Goal: Task Accomplishment & Management: Use online tool/utility

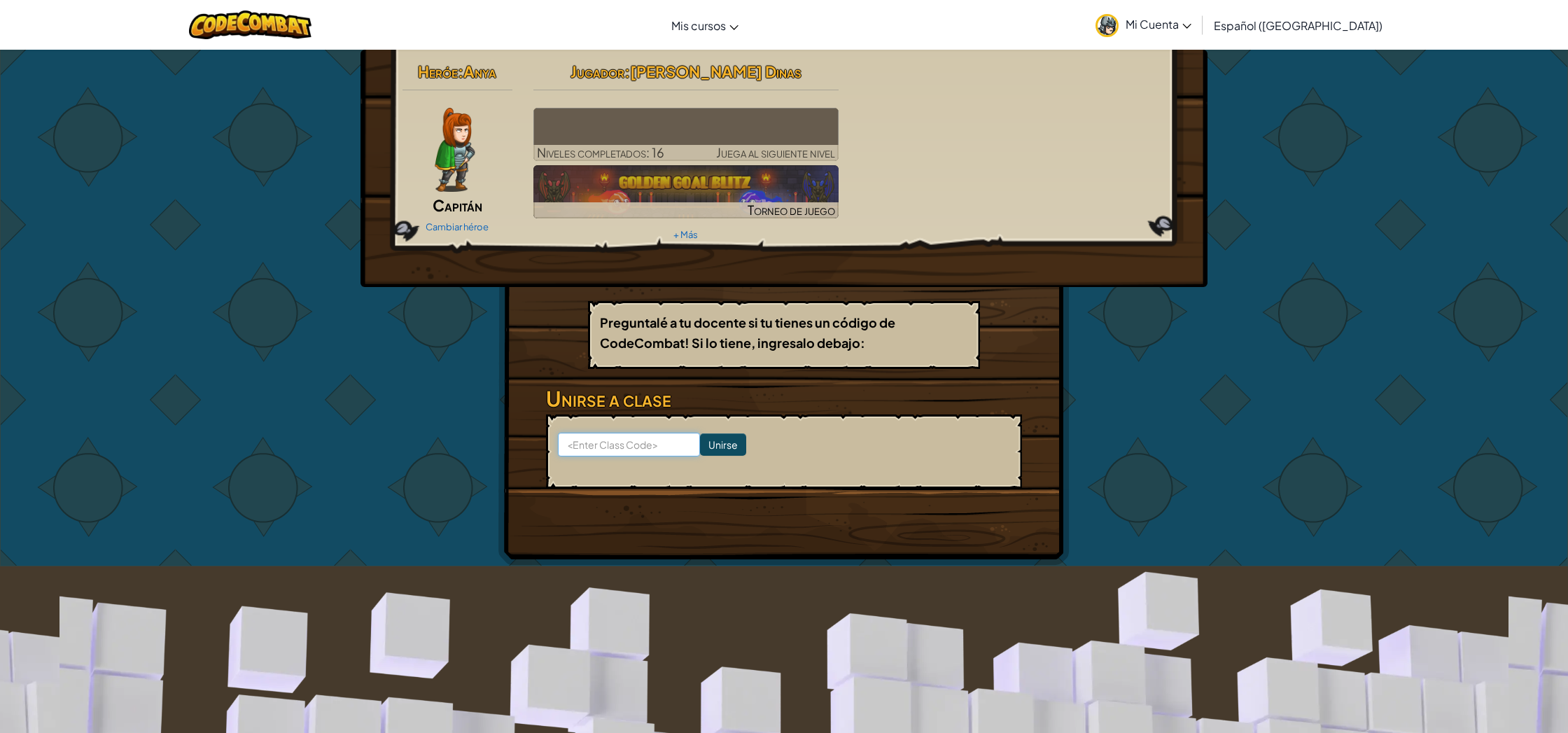
click at [604, 438] on input at bounding box center [629, 444] width 142 height 23
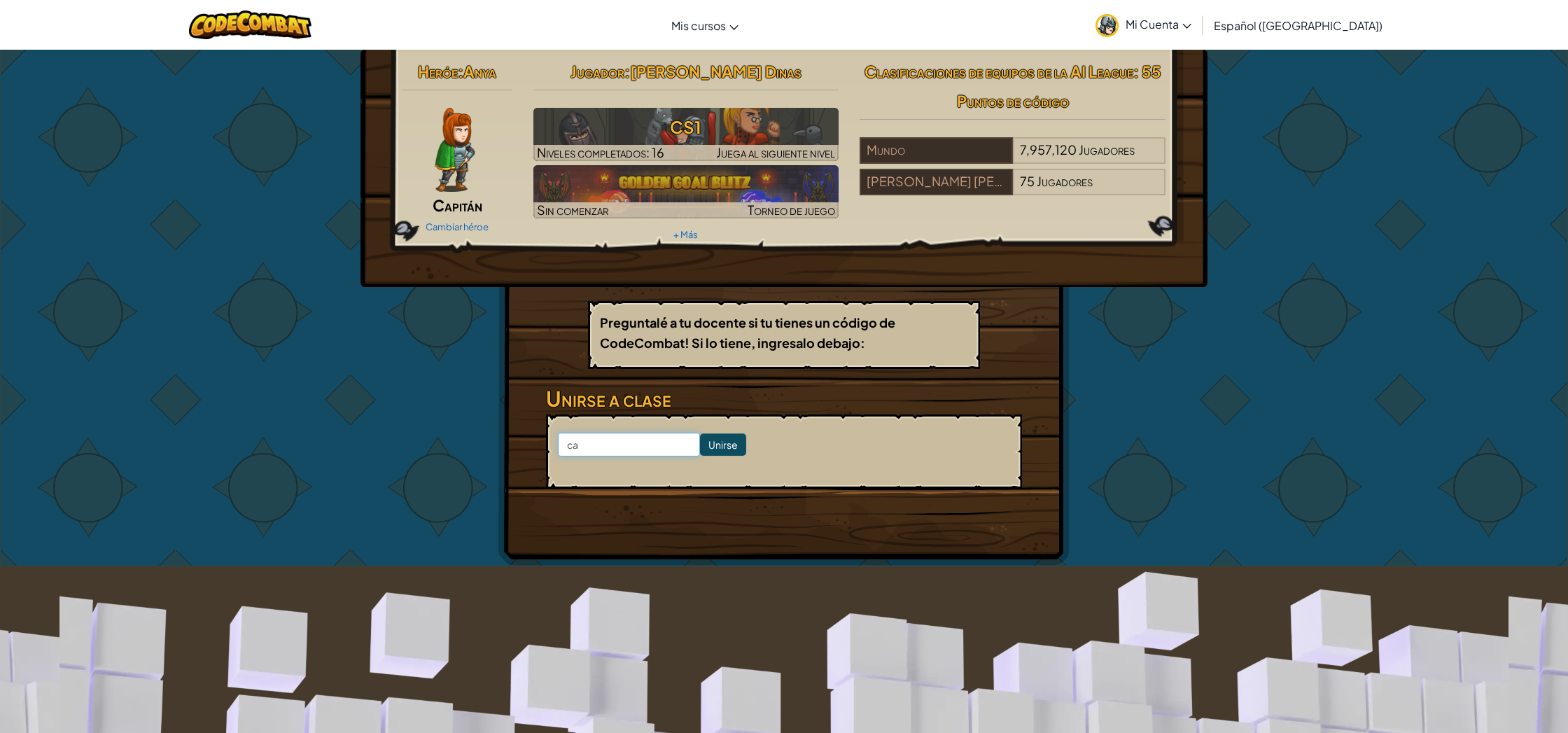
type input "c"
type input "CakePlantDeep"
click at [700, 449] on input "Unirse" at bounding box center [723, 445] width 46 height 23
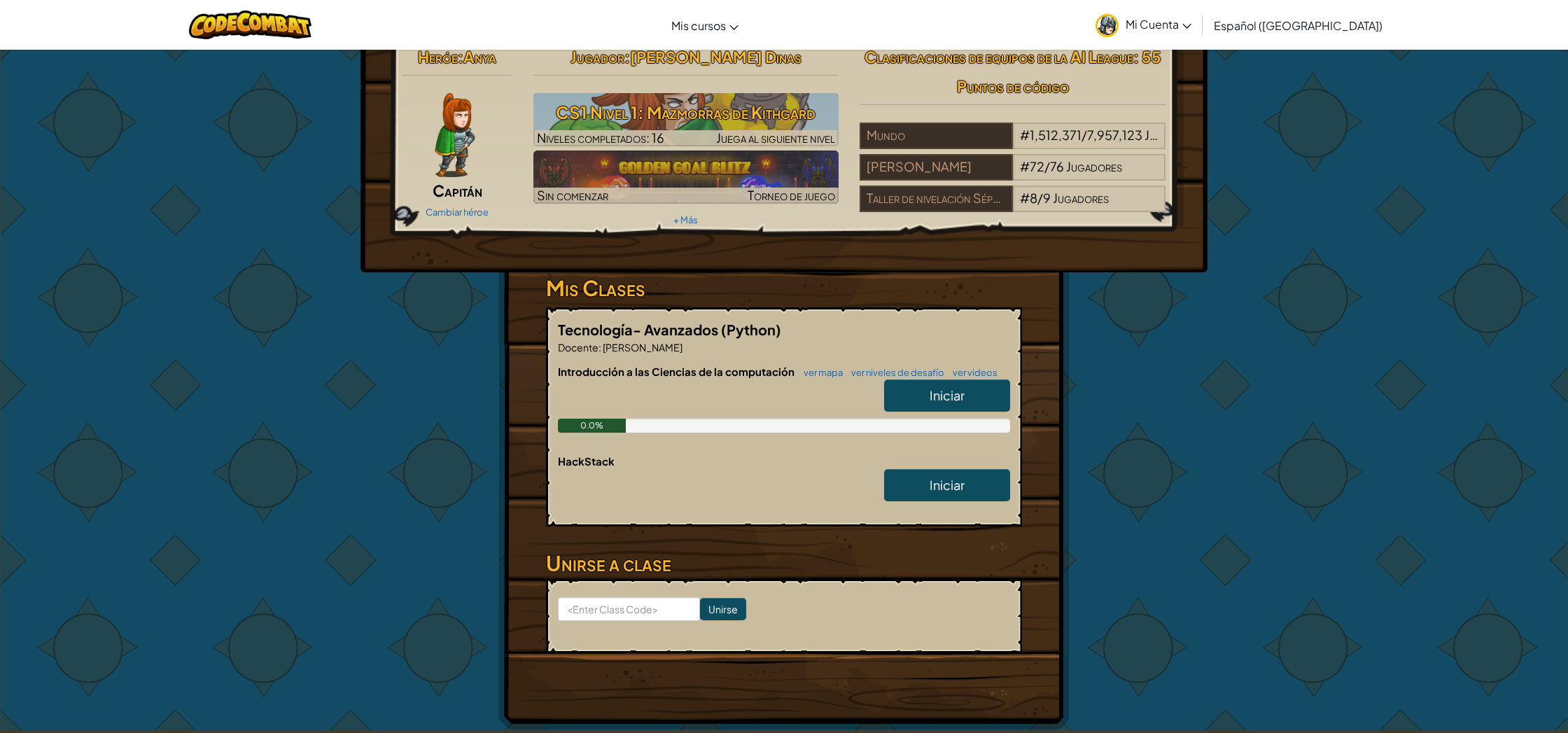
scroll to position [13, 0]
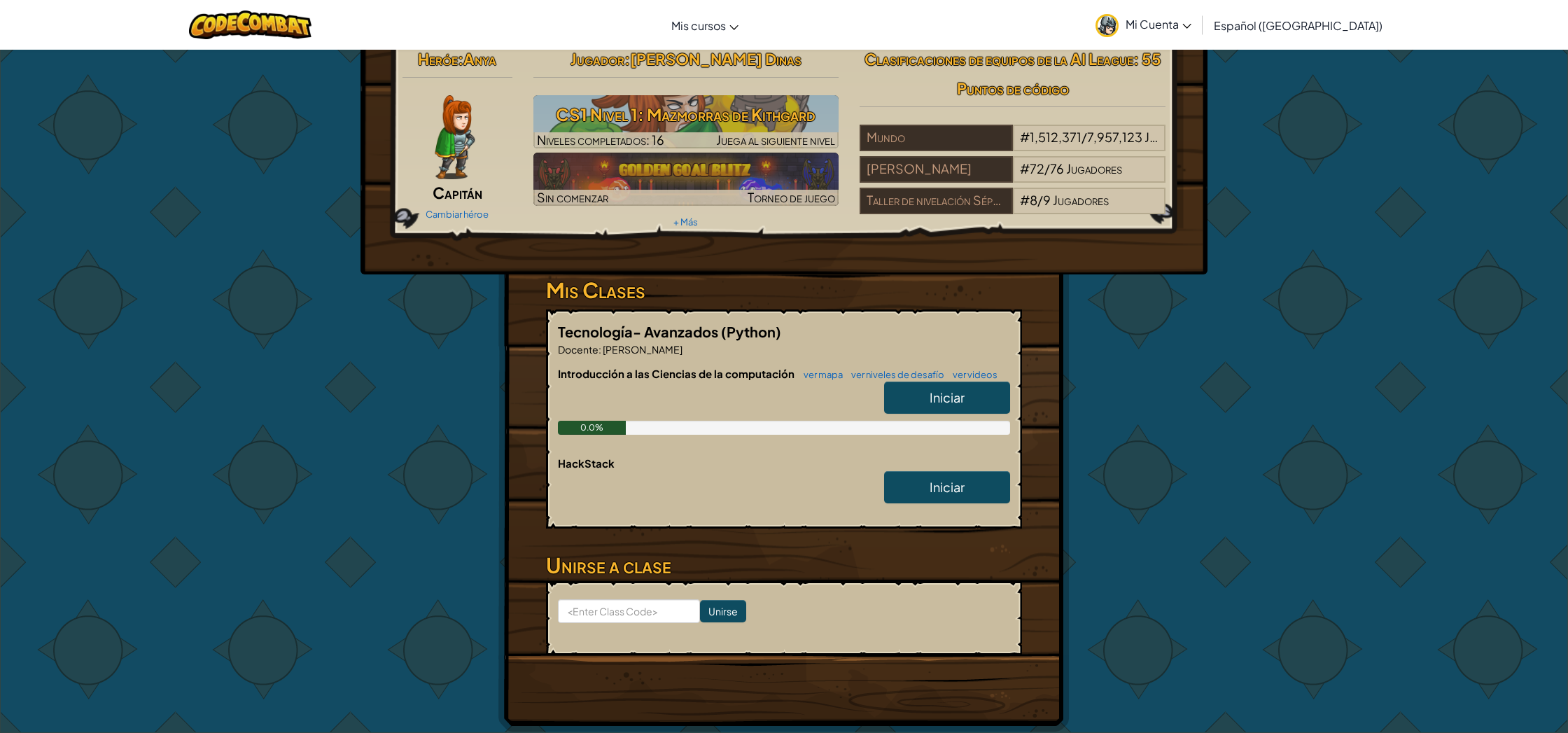
click at [902, 387] on link "Iniciar" at bounding box center [947, 397] width 126 height 32
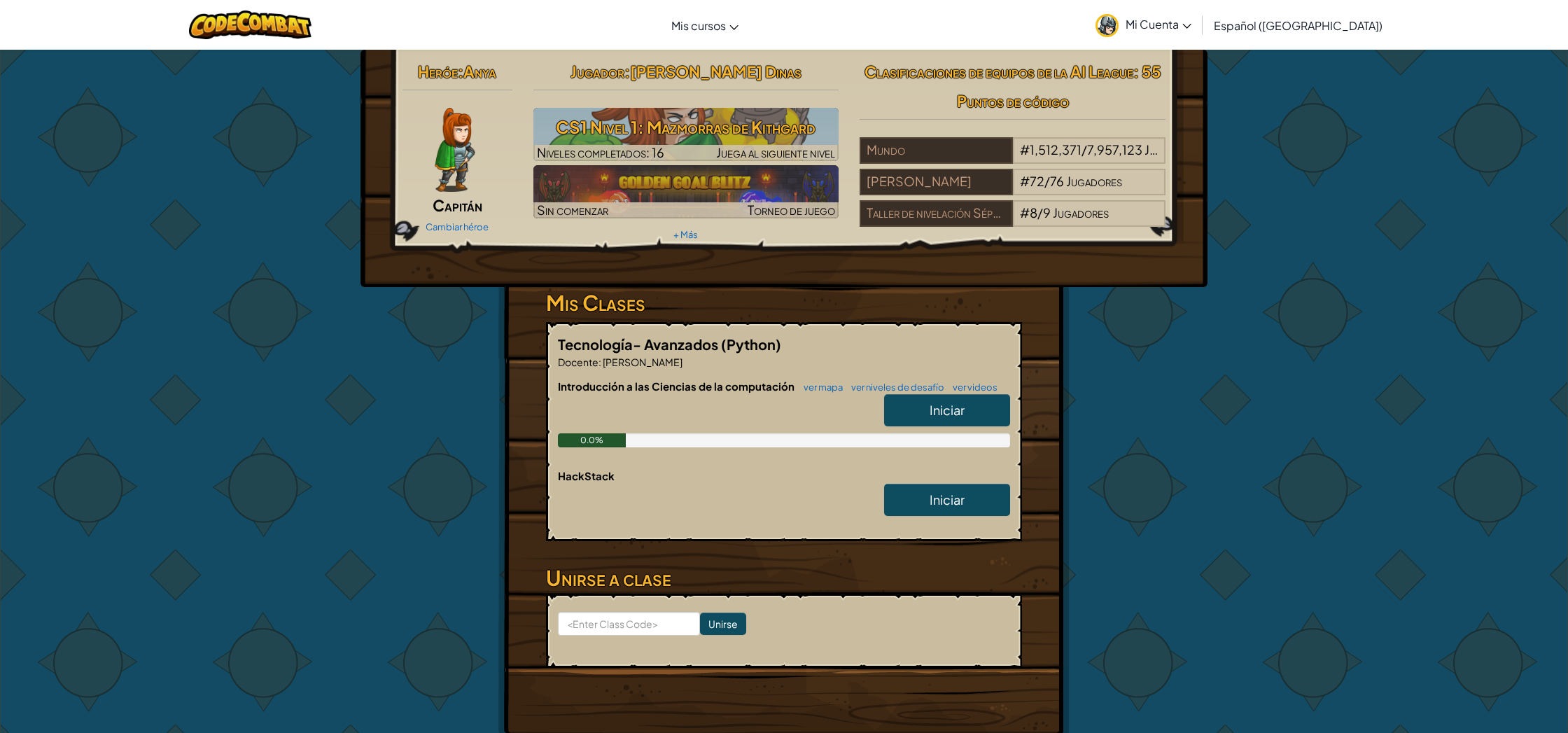
select select "es-419"
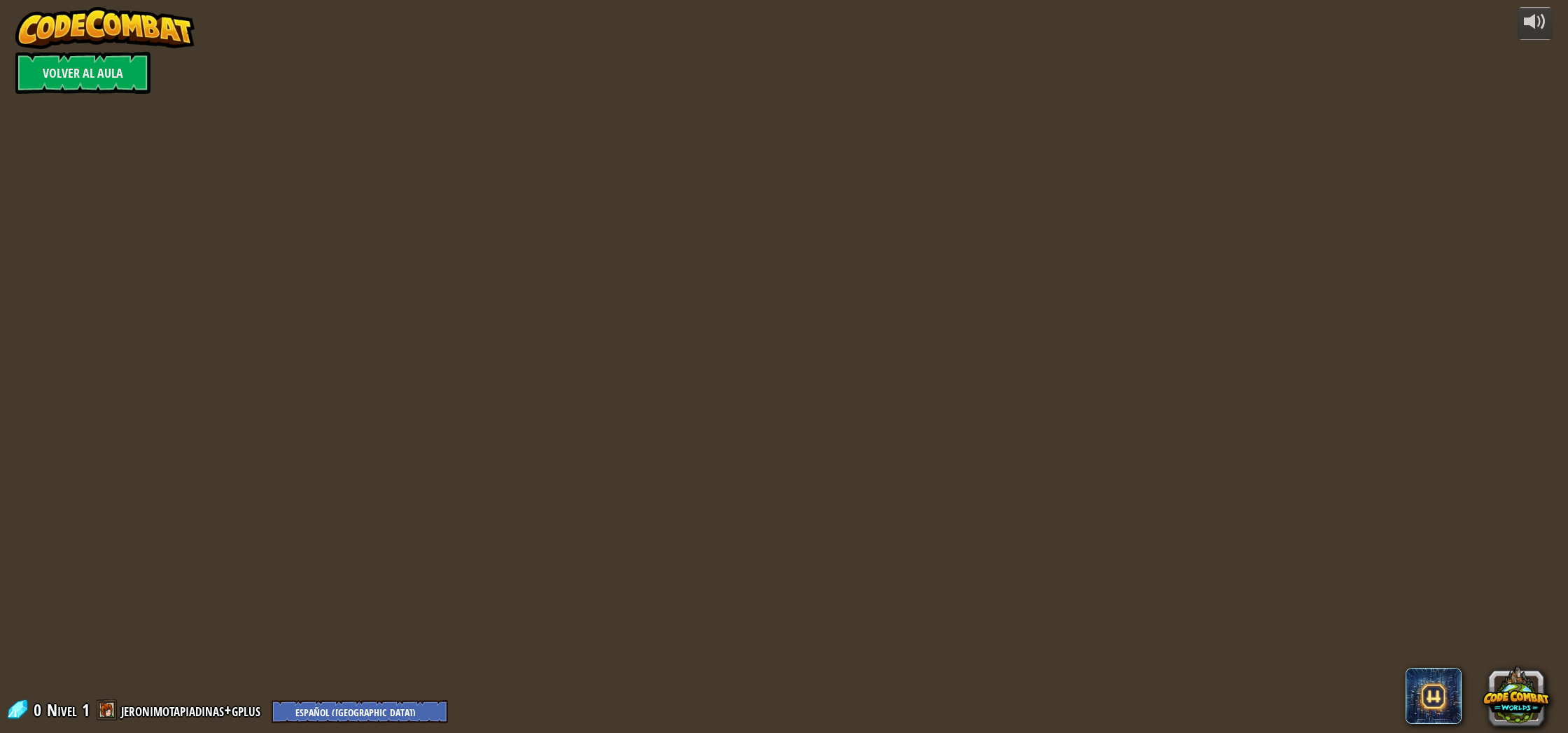
select select "es-419"
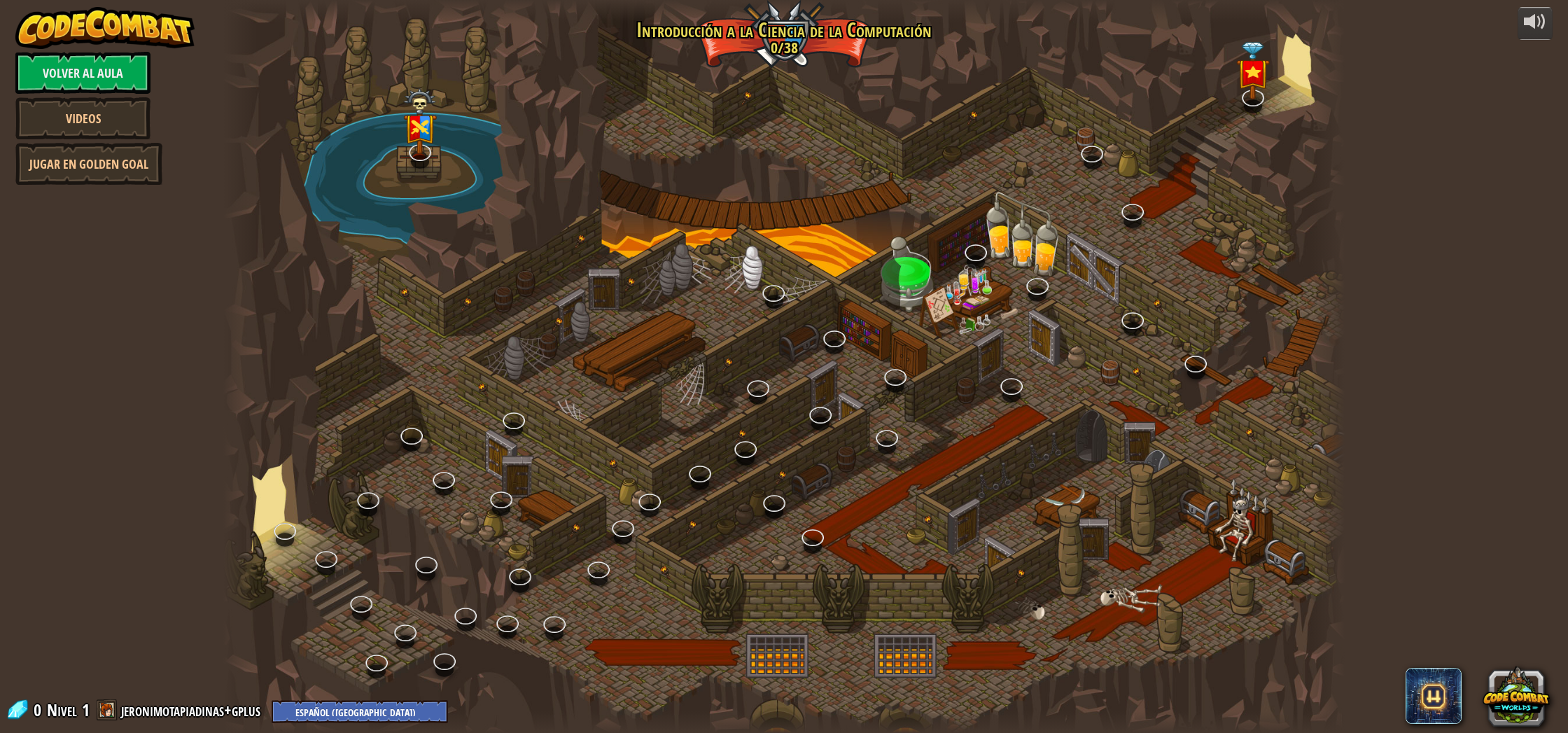
select select "es-419"
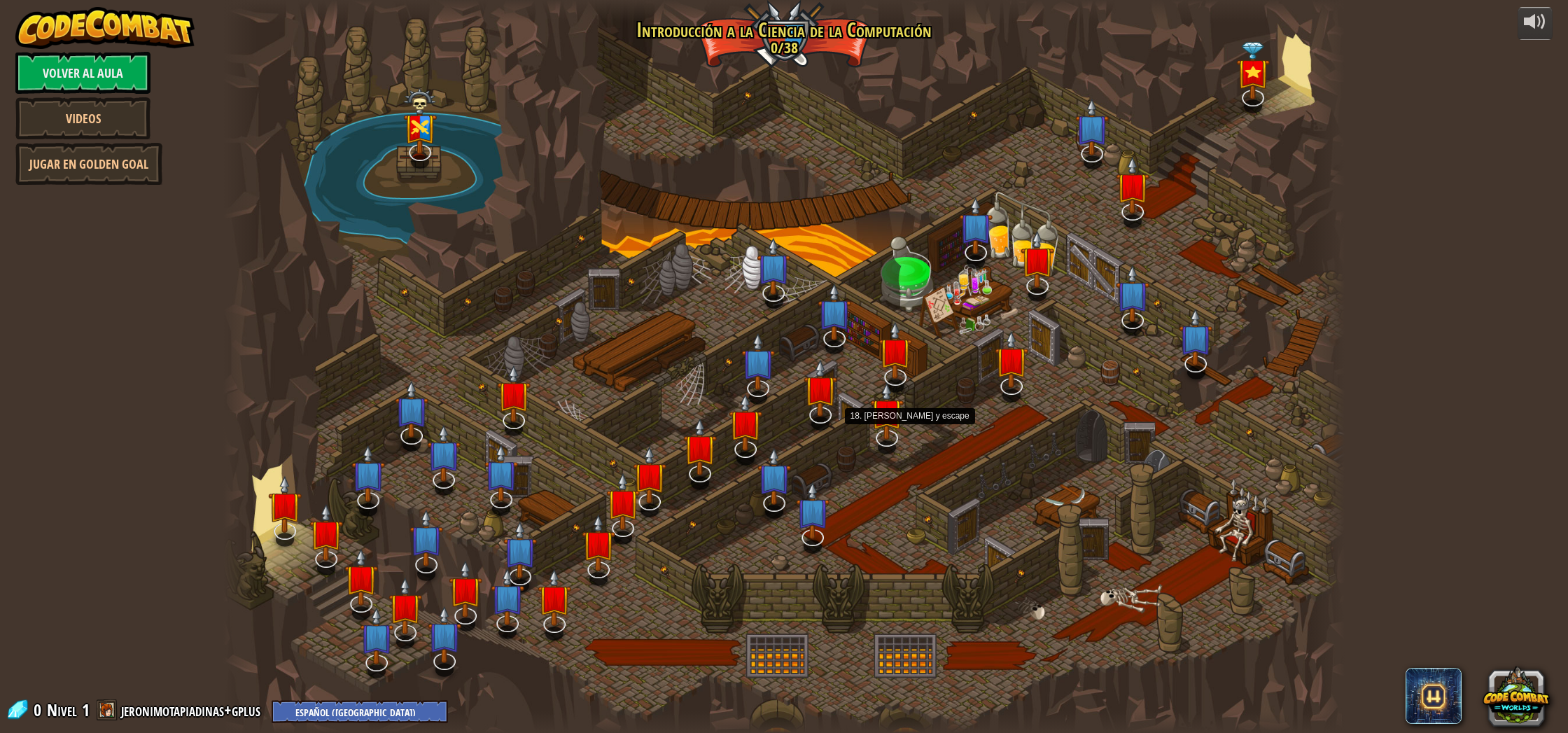
select select "es-419"
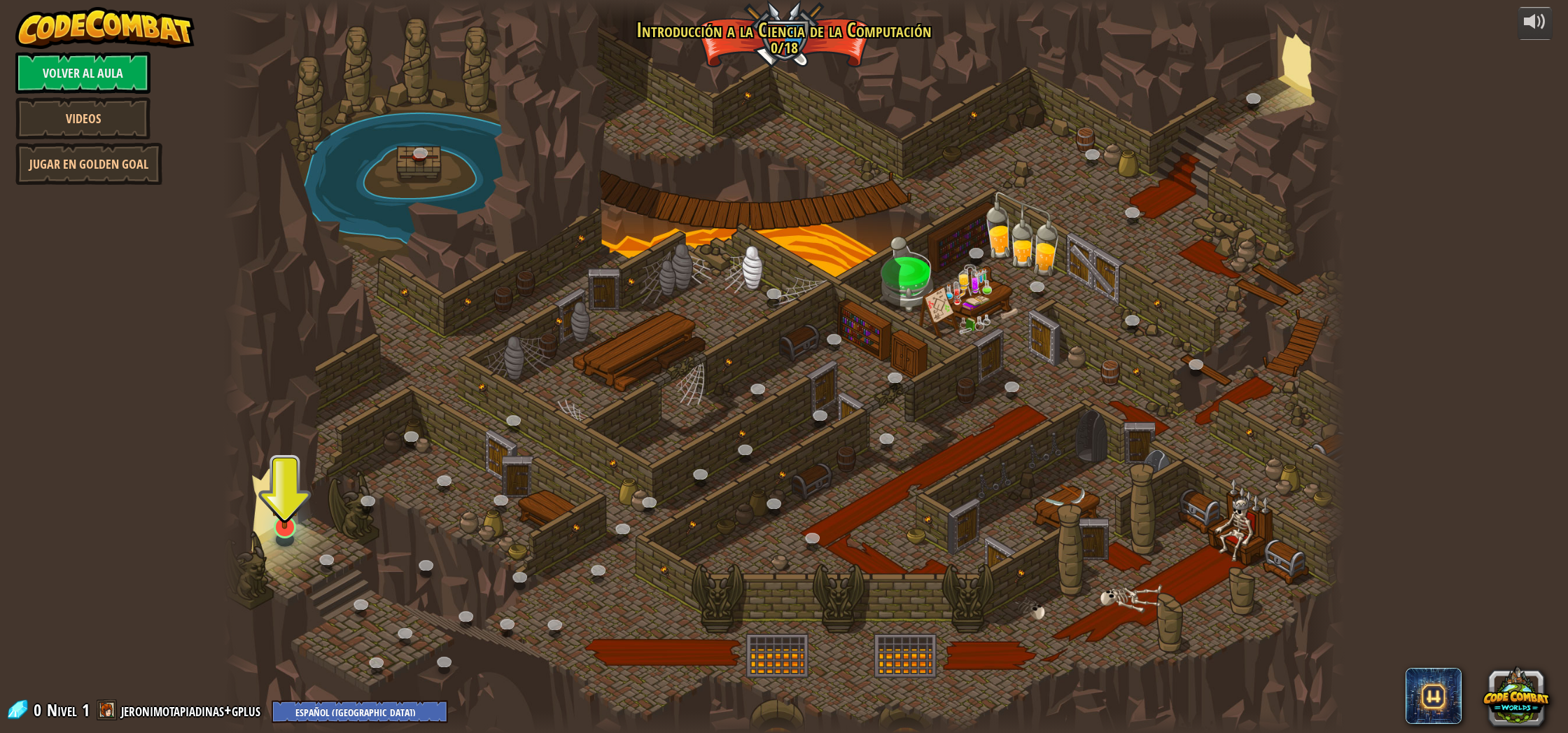
drag, startPoint x: 252, startPoint y: 523, endPoint x: 274, endPoint y: 524, distance: 22.0
click at [252, 523] on div at bounding box center [240, 366] width 33 height 733
click at [274, 524] on img at bounding box center [284, 494] width 31 height 71
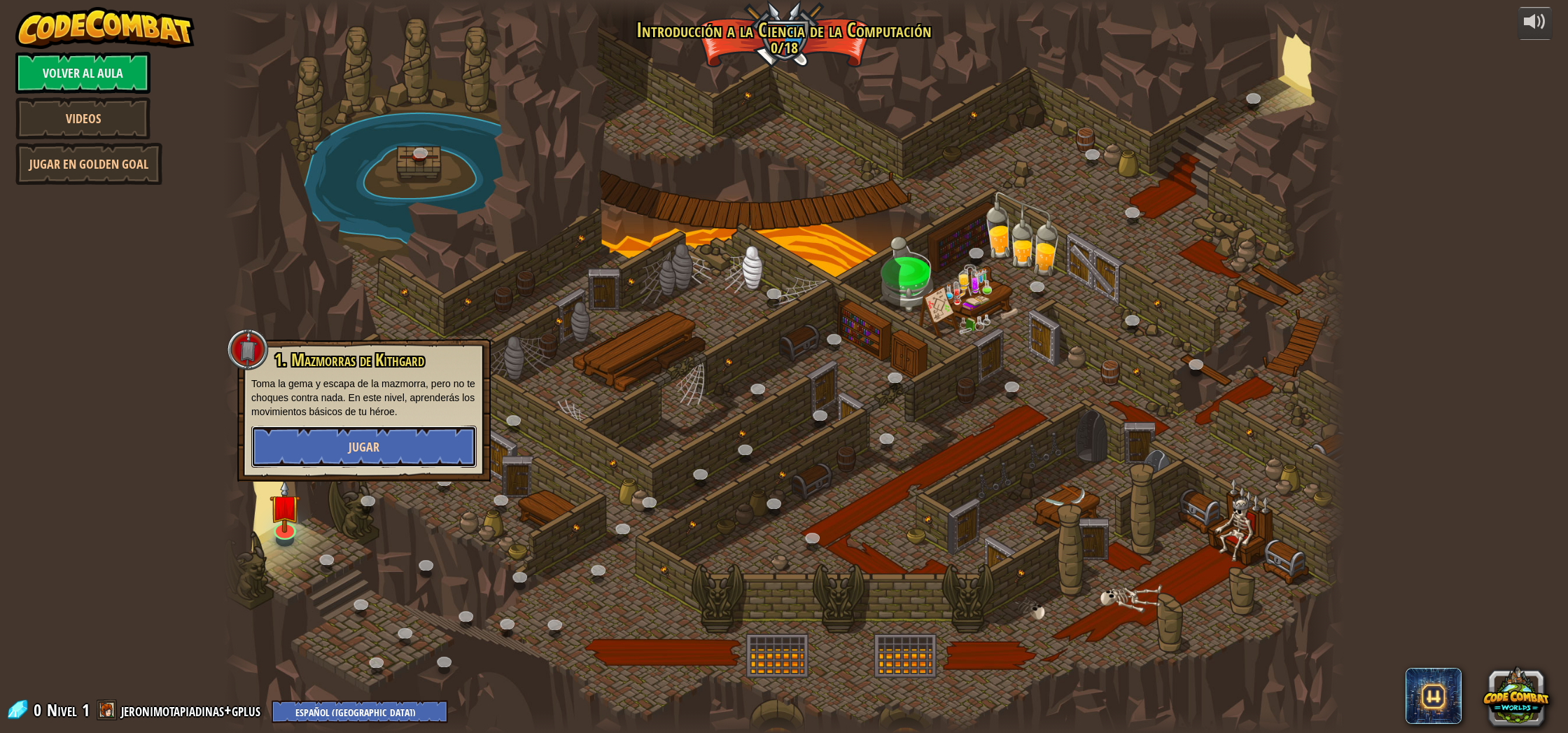
click at [357, 436] on button "Jugar" at bounding box center [364, 446] width 225 height 42
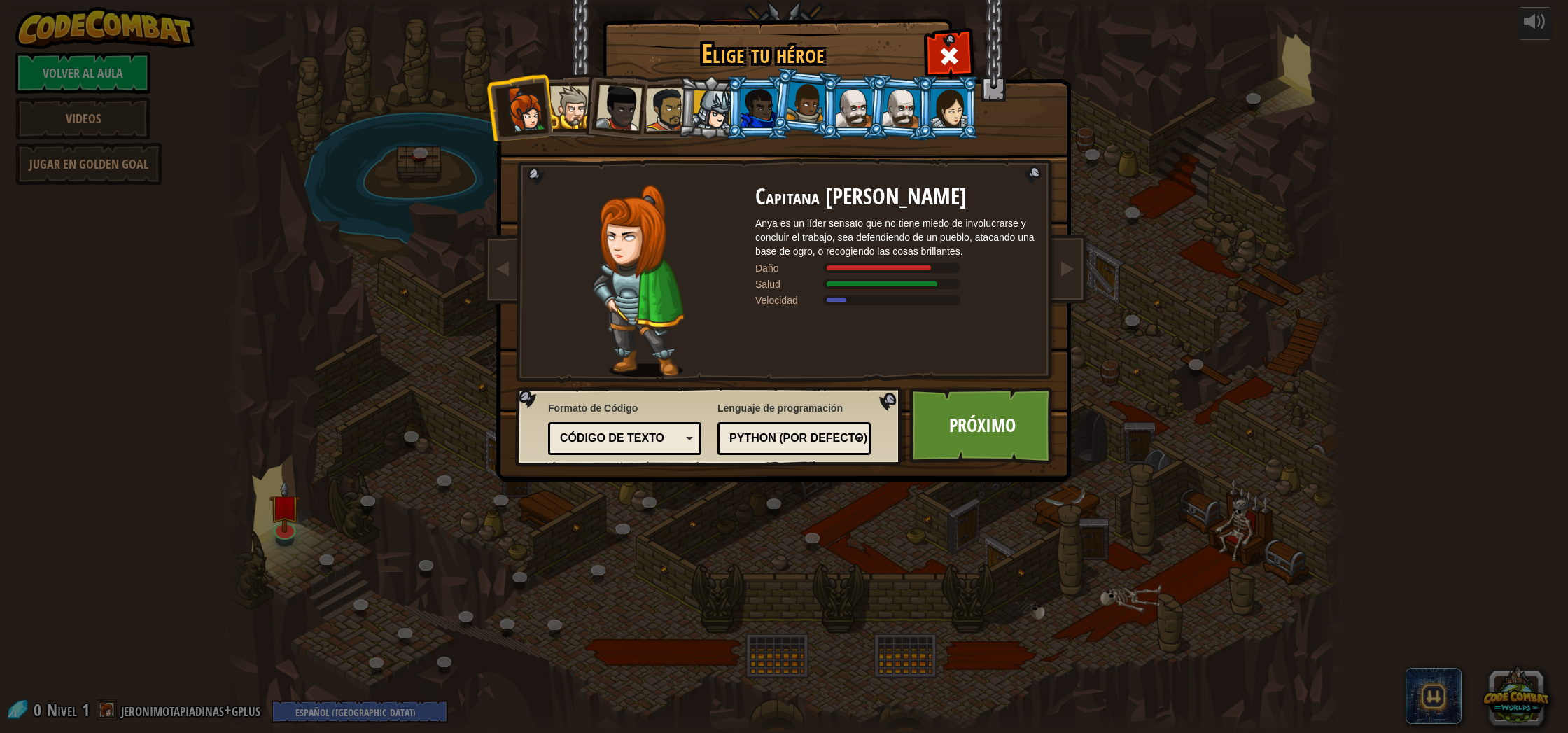
drag, startPoint x: 639, startPoint y: 114, endPoint x: 611, endPoint y: 107, distance: 28.9
click at [636, 113] on div at bounding box center [618, 107] width 46 height 46
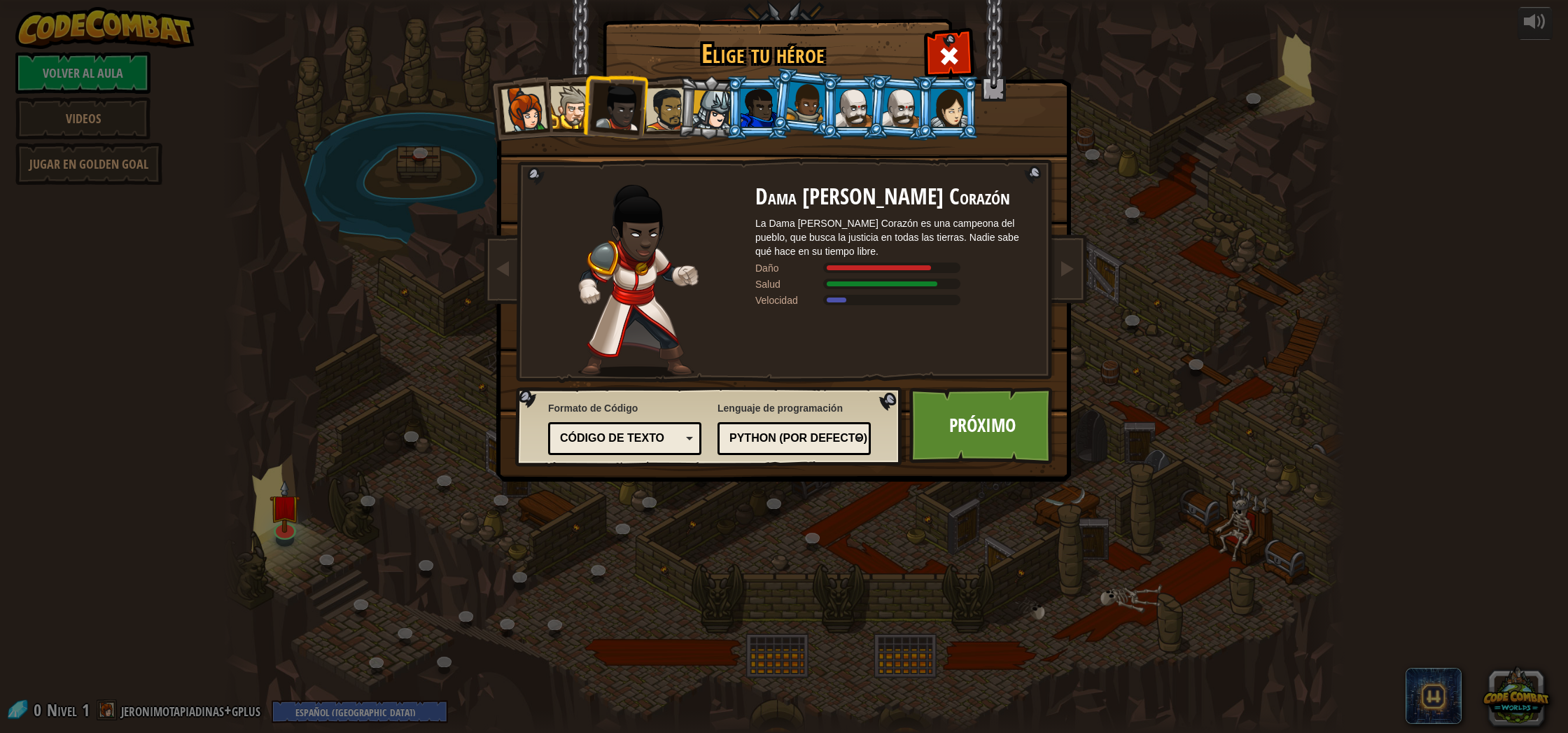
click at [601, 106] on div at bounding box center [618, 107] width 46 height 46
click at [574, 107] on div at bounding box center [571, 107] width 43 height 43
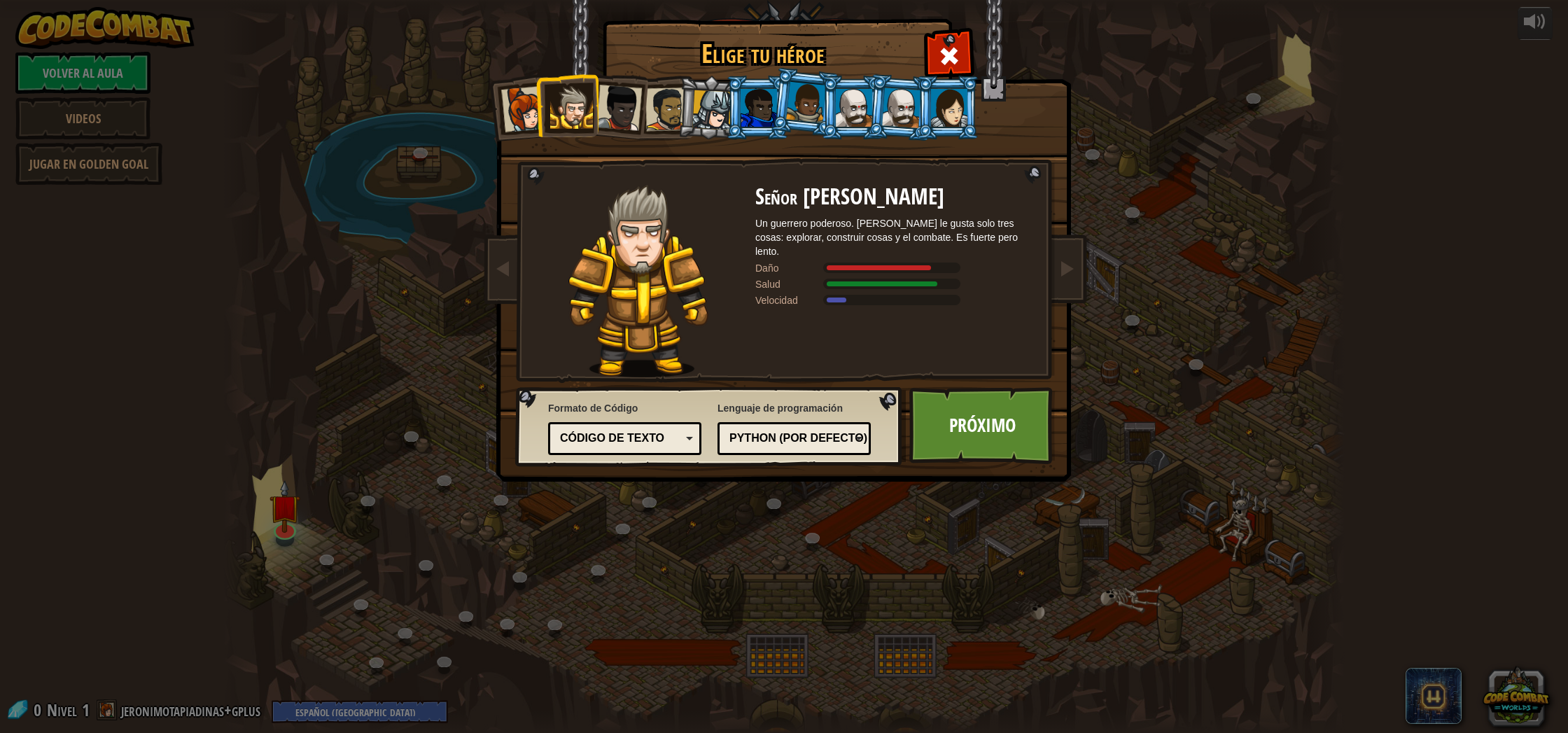
click at [671, 120] on div at bounding box center [667, 109] width 43 height 43
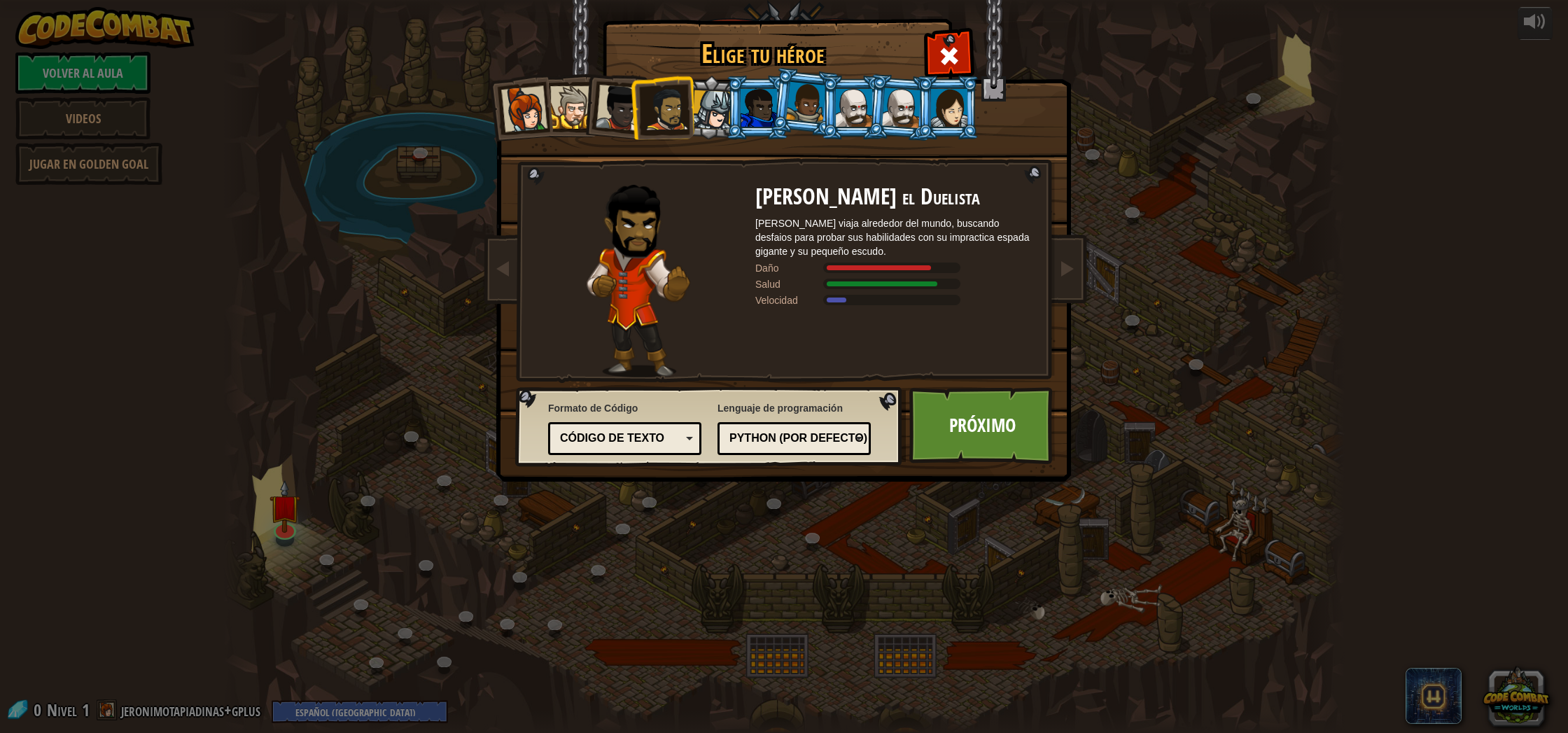
drag, startPoint x: 824, startPoint y: 156, endPoint x: 827, endPoint y: 122, distance: 34.1
click at [828, 123] on div "Capitana [PERSON_NAME] Anya es un líder sensato que no tiene miedo de involucra…" at bounding box center [784, 221] width 525 height 305
click at [827, 122] on li at bounding box center [852, 107] width 63 height 64
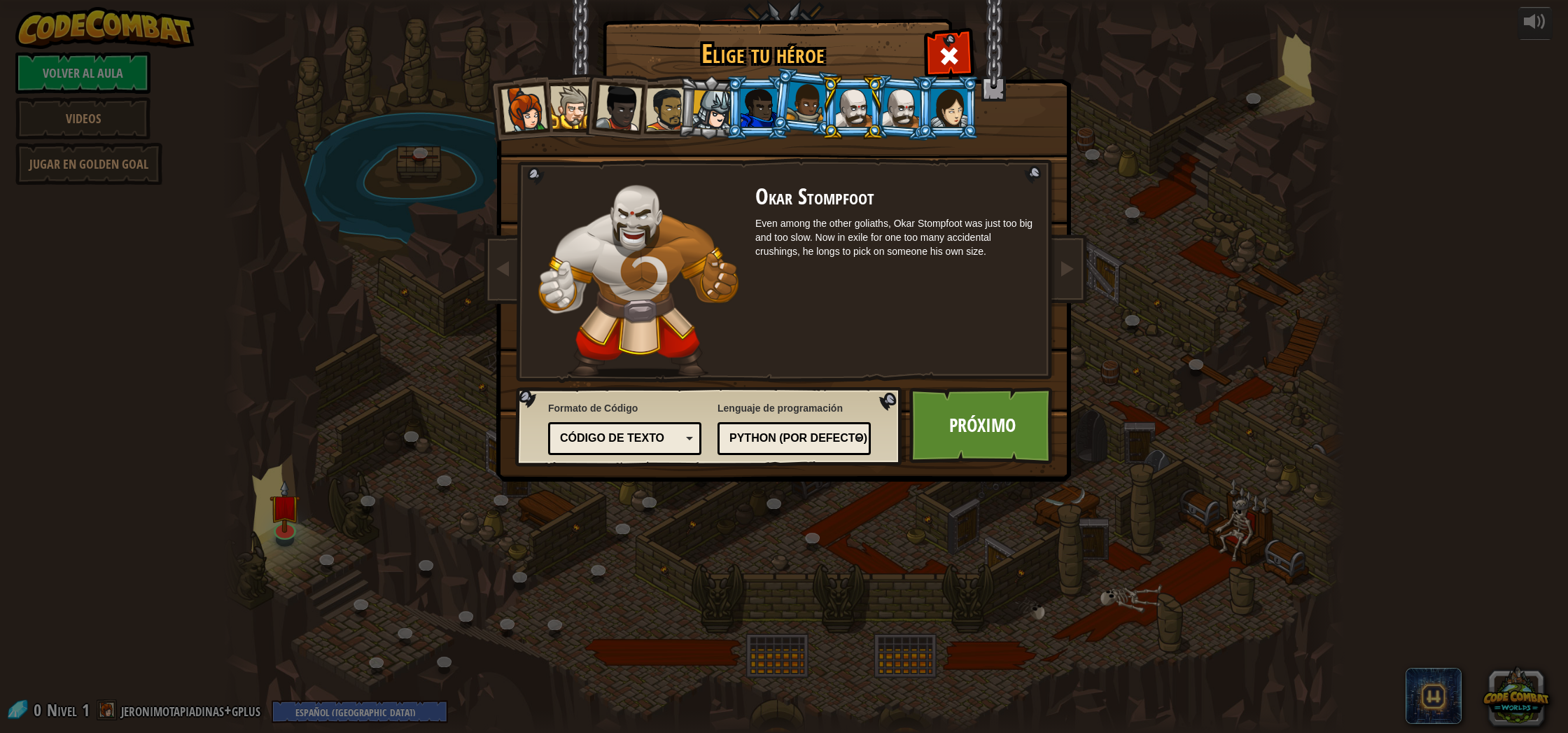
click at [695, 118] on div at bounding box center [712, 110] width 40 height 40
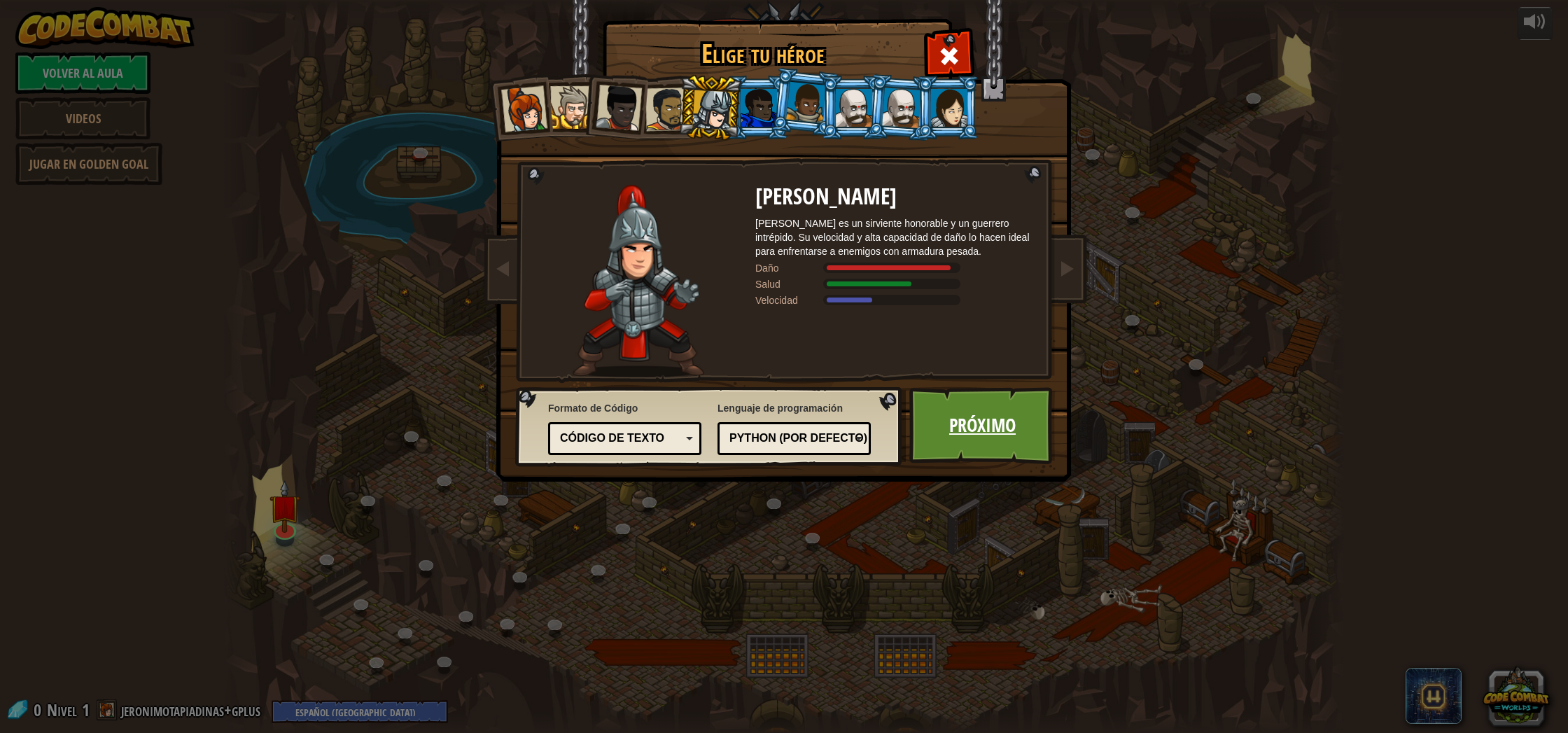
click at [984, 430] on link "Próximo" at bounding box center [982, 426] width 146 height 77
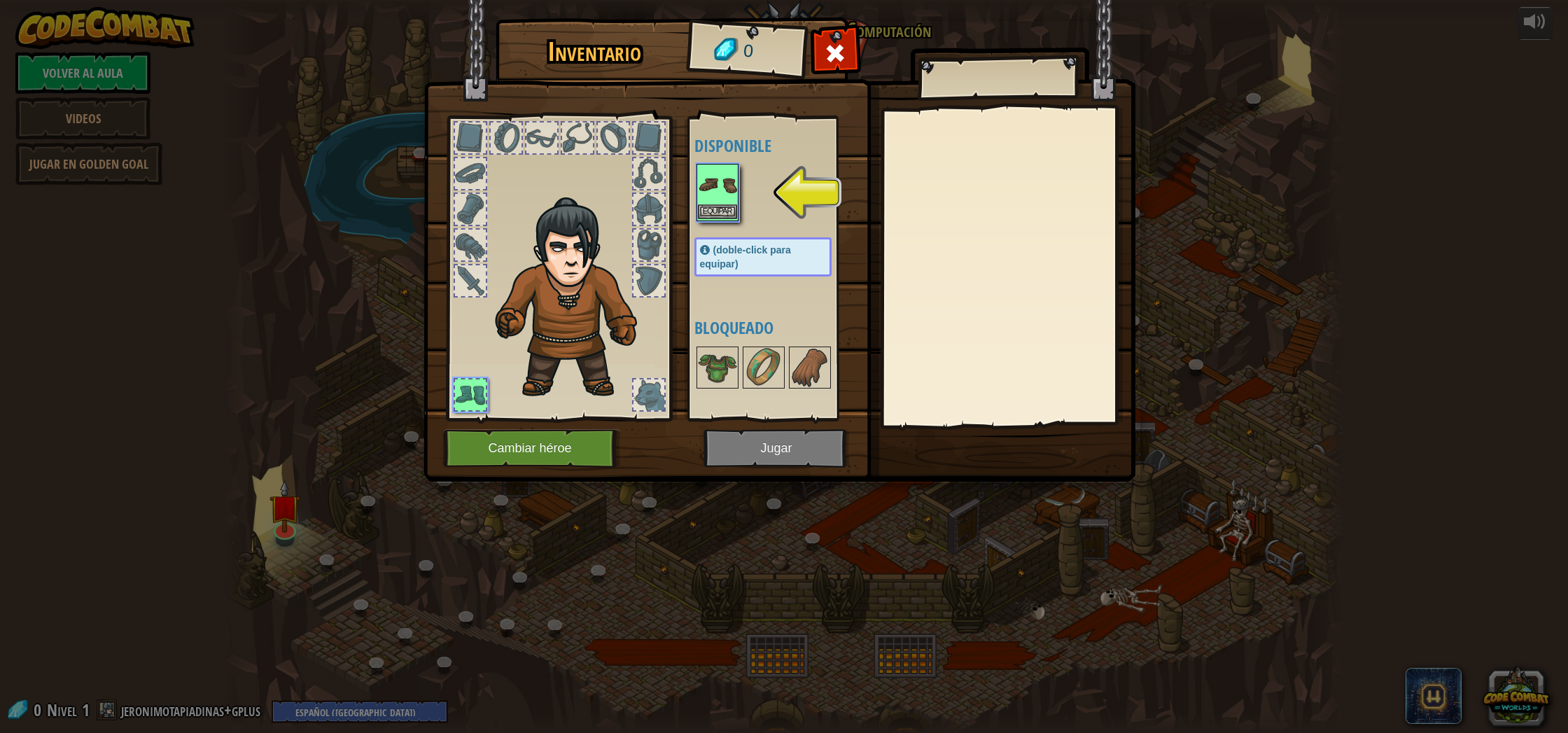
click at [713, 173] on img at bounding box center [717, 184] width 39 height 39
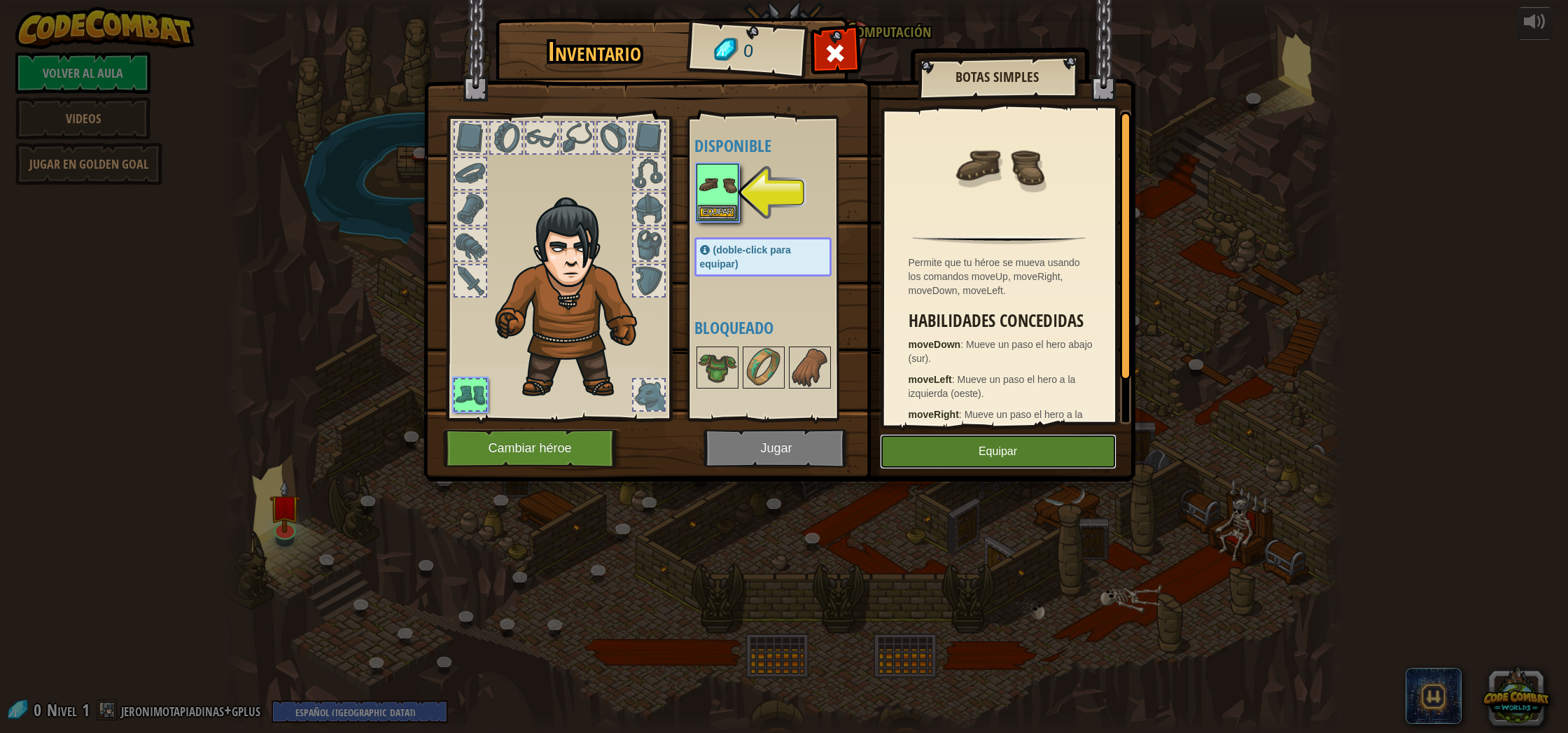
click at [1005, 457] on button "Equipar" at bounding box center [998, 451] width 237 height 35
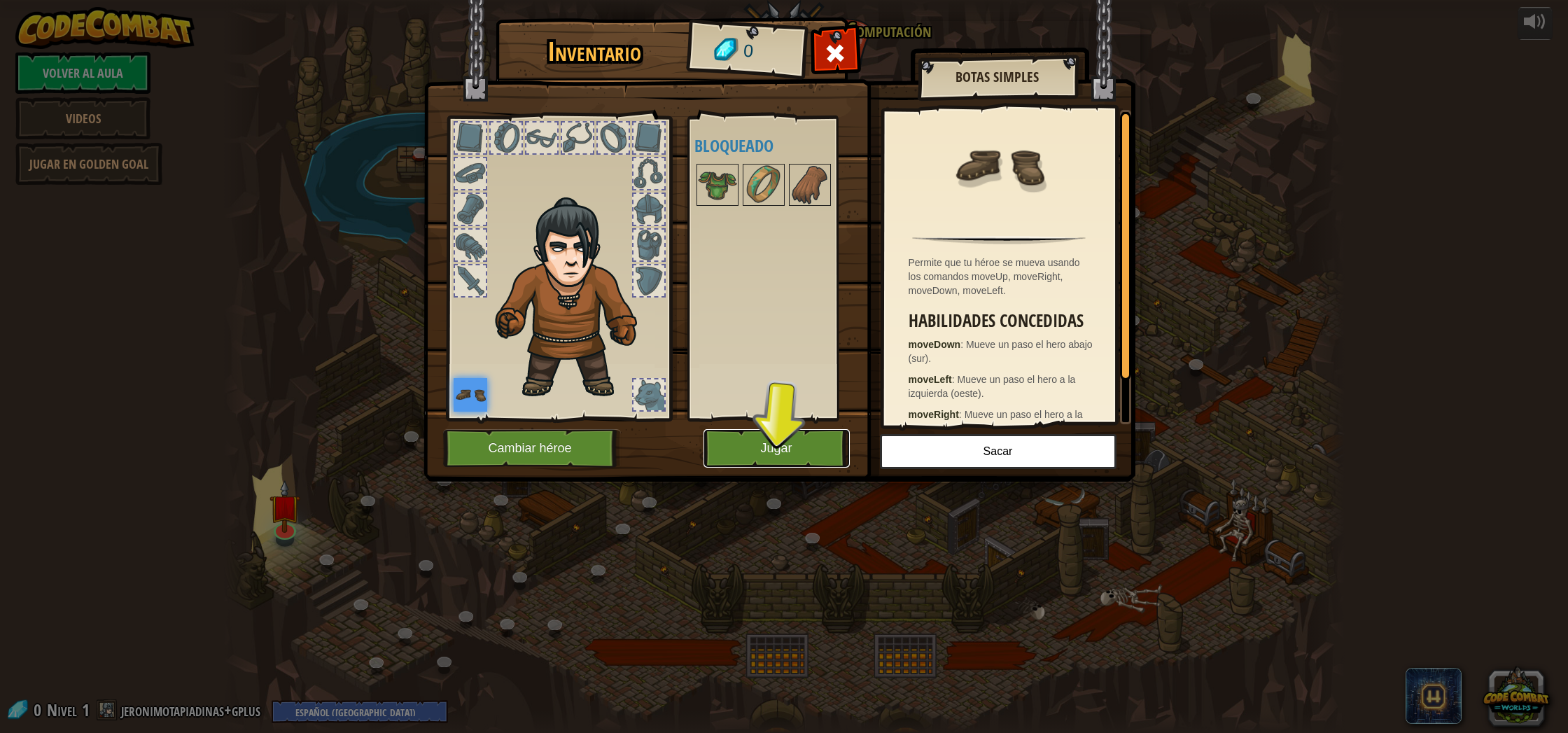
click at [815, 439] on button "Jugar" at bounding box center [777, 449] width 146 height 38
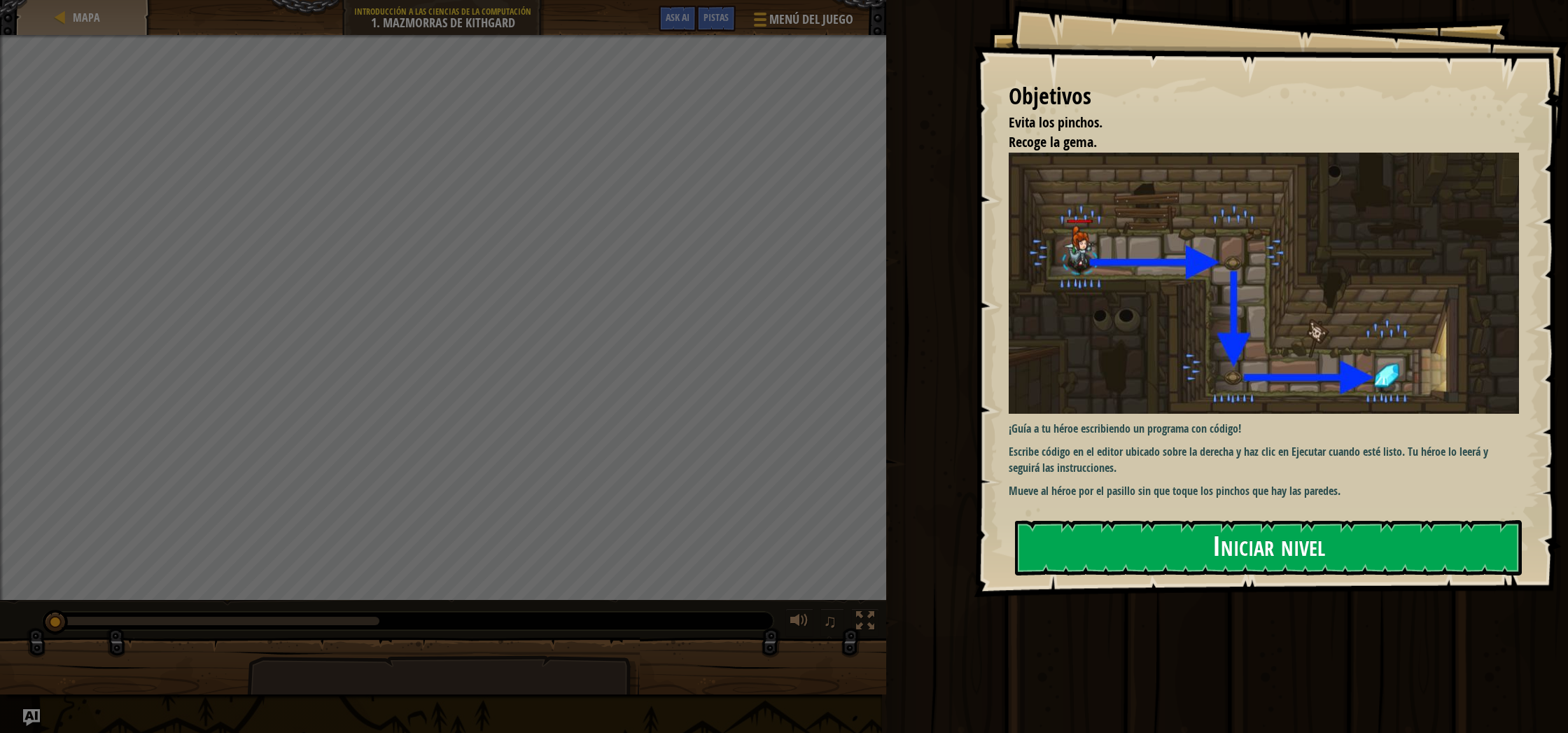
click at [1298, 543] on button "Iniciar nivel" at bounding box center [1268, 548] width 507 height 55
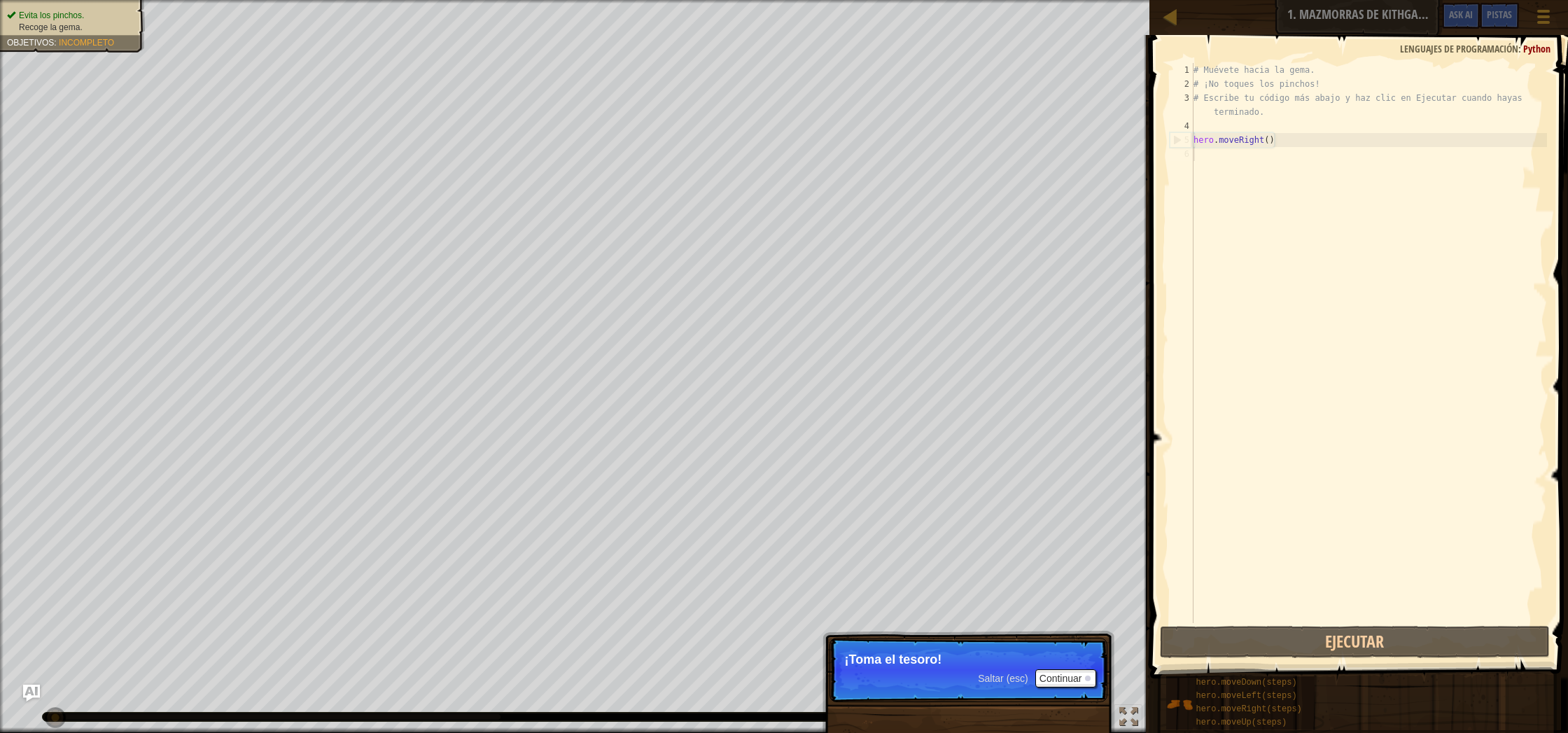
click at [1235, 619] on div "# Muévete hacia la gema. # ¡No toques los pinchos! # Escribe tu código más abaj…" at bounding box center [1369, 357] width 357 height 588
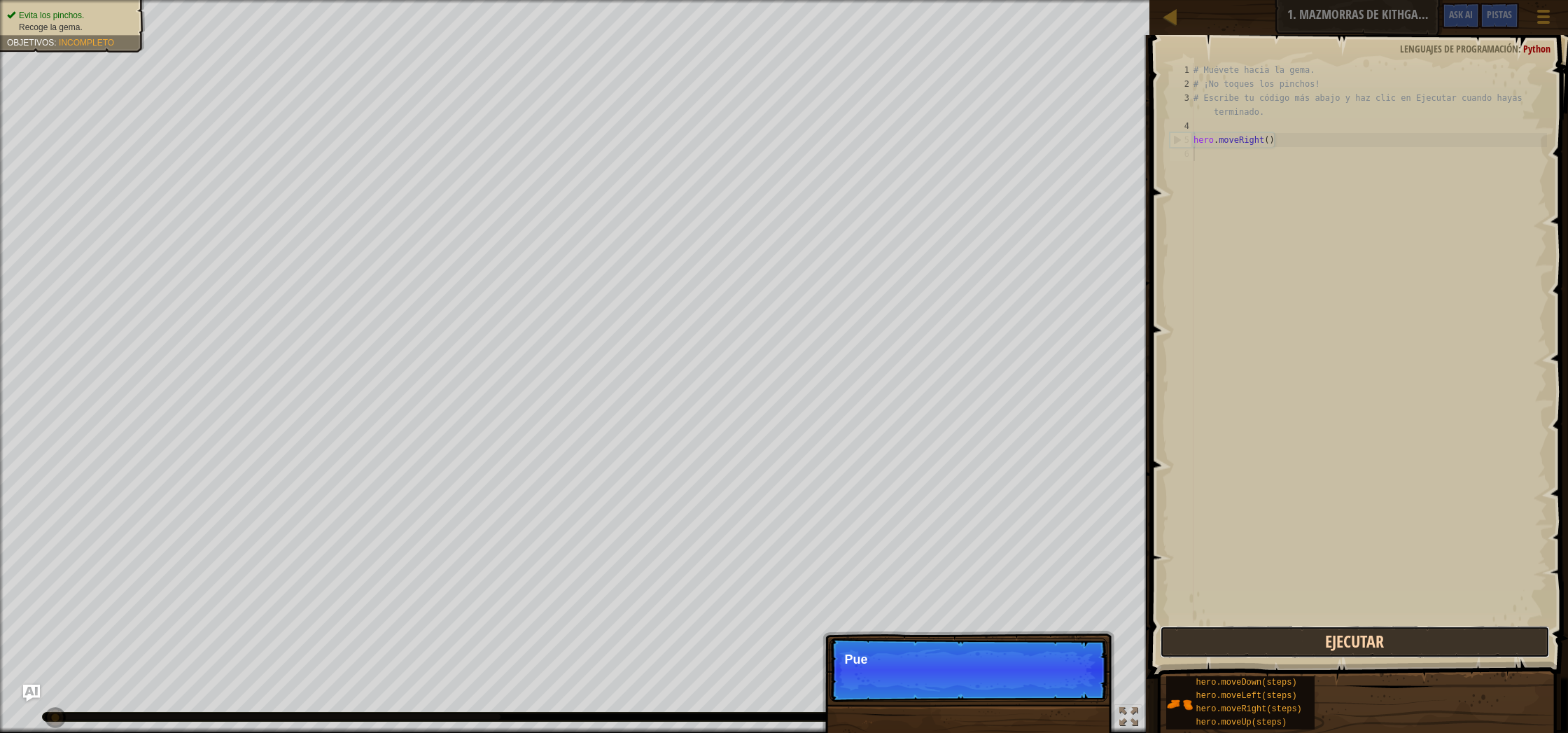
click at [1233, 638] on button "Ejecutar" at bounding box center [1355, 641] width 390 height 32
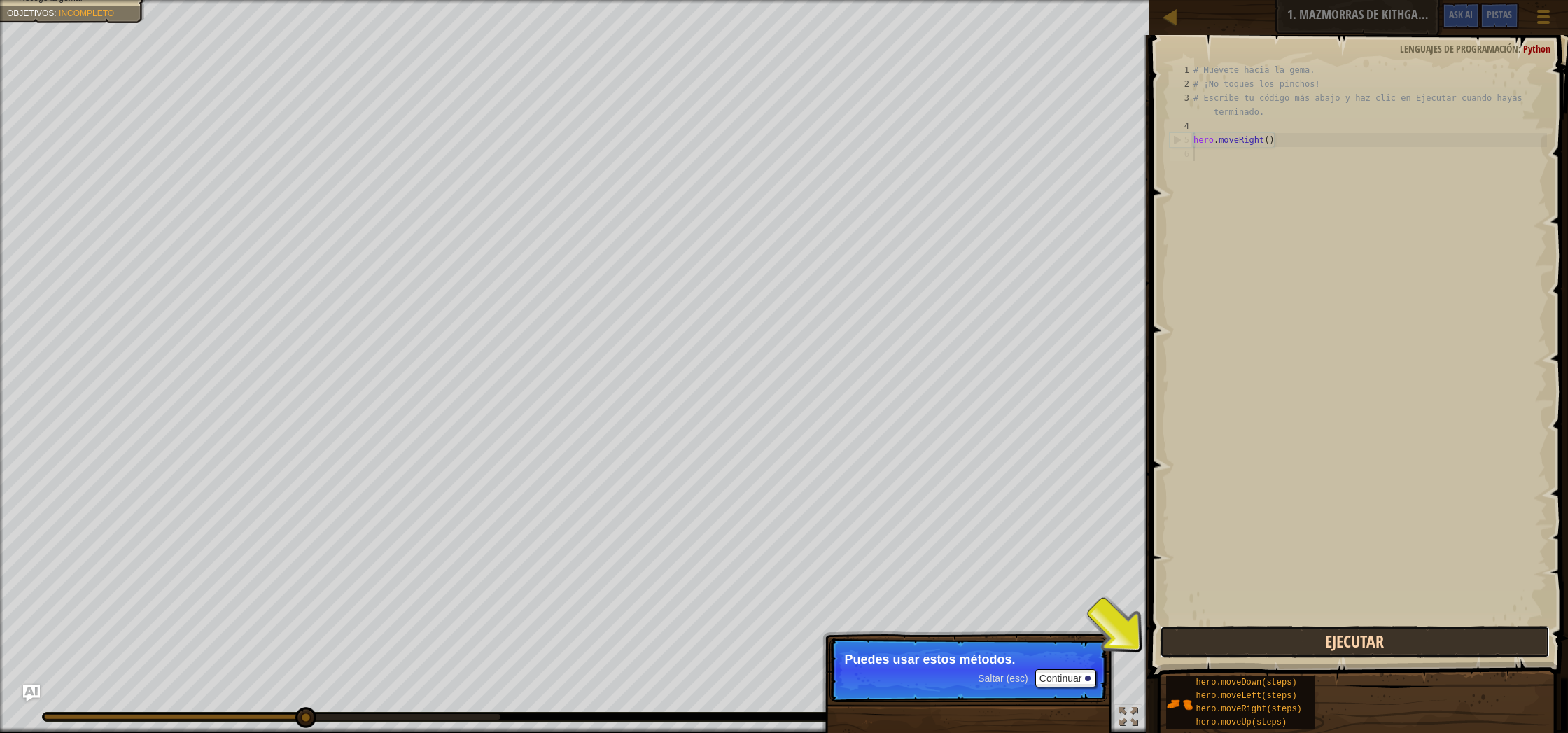
click at [1231, 639] on button "Ejecutar" at bounding box center [1355, 641] width 390 height 32
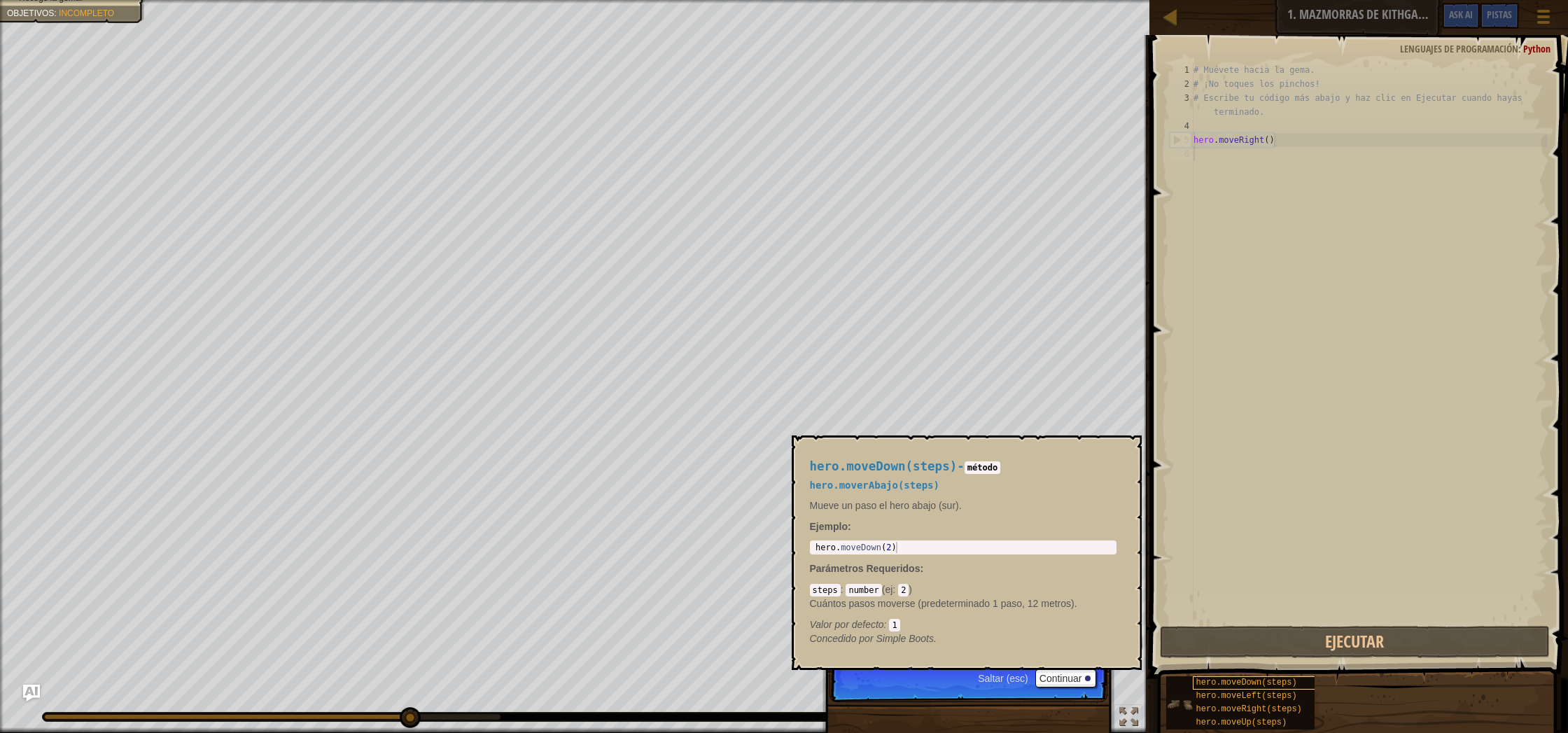
scroll to position [6, 0]
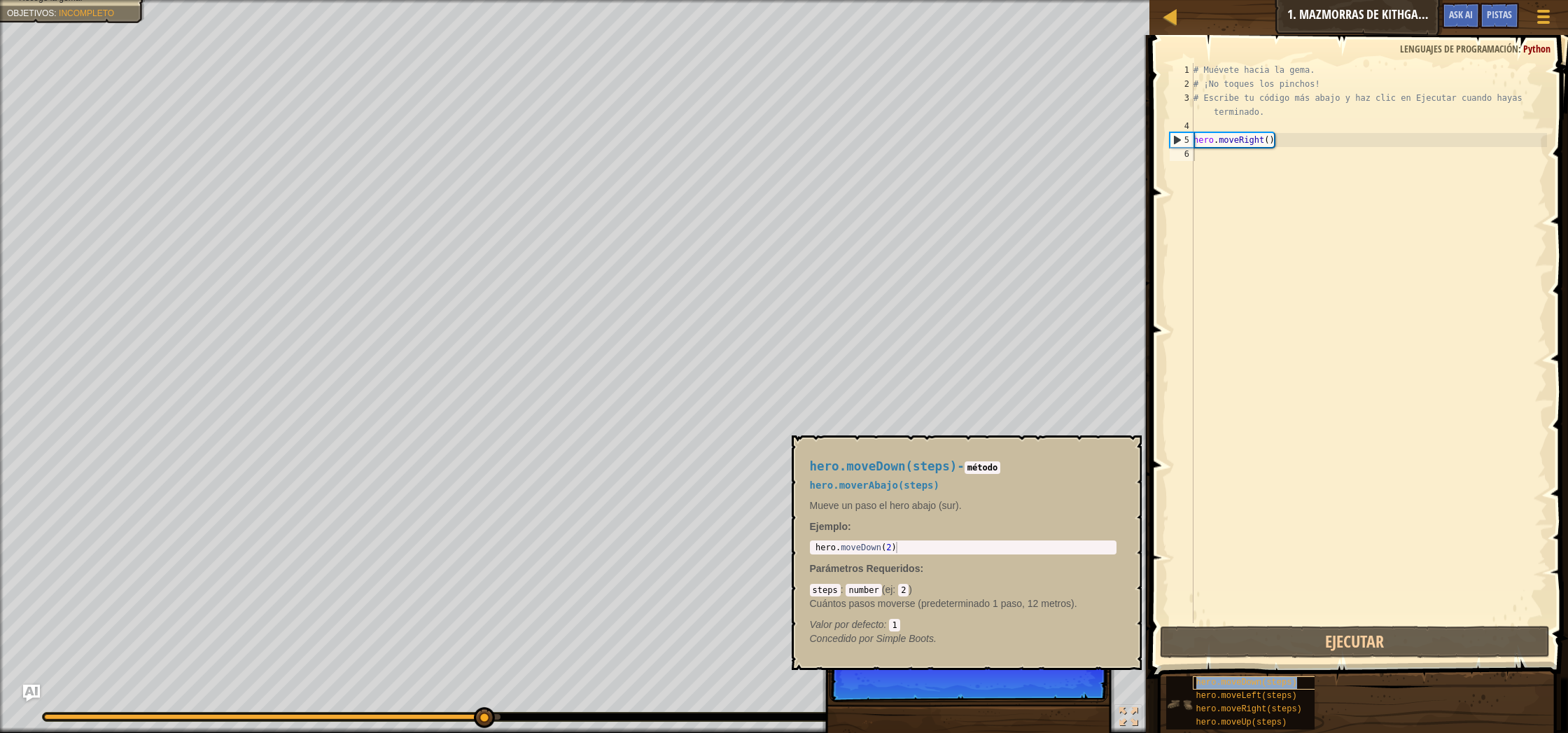
click at [1247, 683] on span "hero.moveDown(steps)" at bounding box center [1247, 683] width 101 height 10
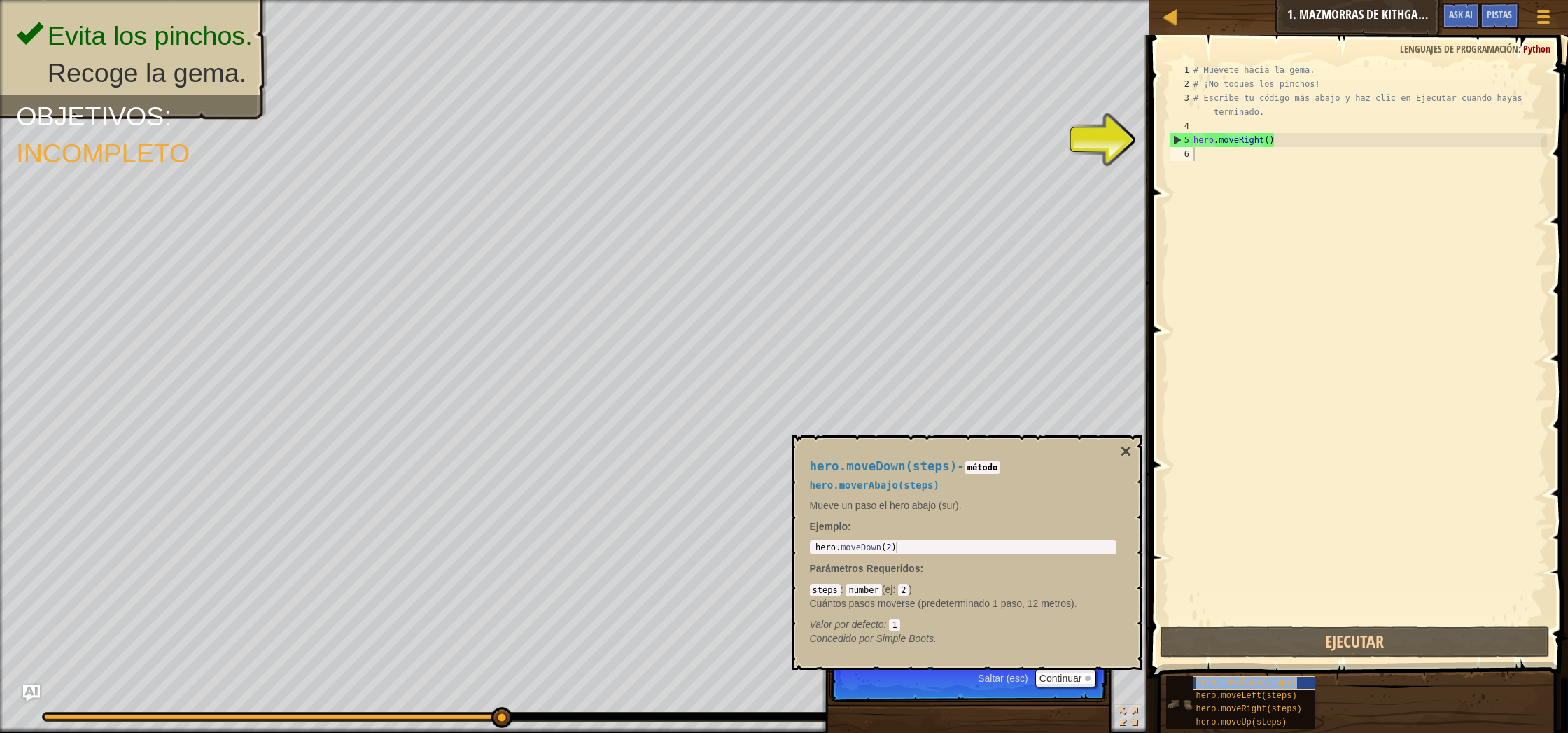
click at [1295, 679] on span "hero.moveDown(steps)" at bounding box center [1247, 683] width 101 height 10
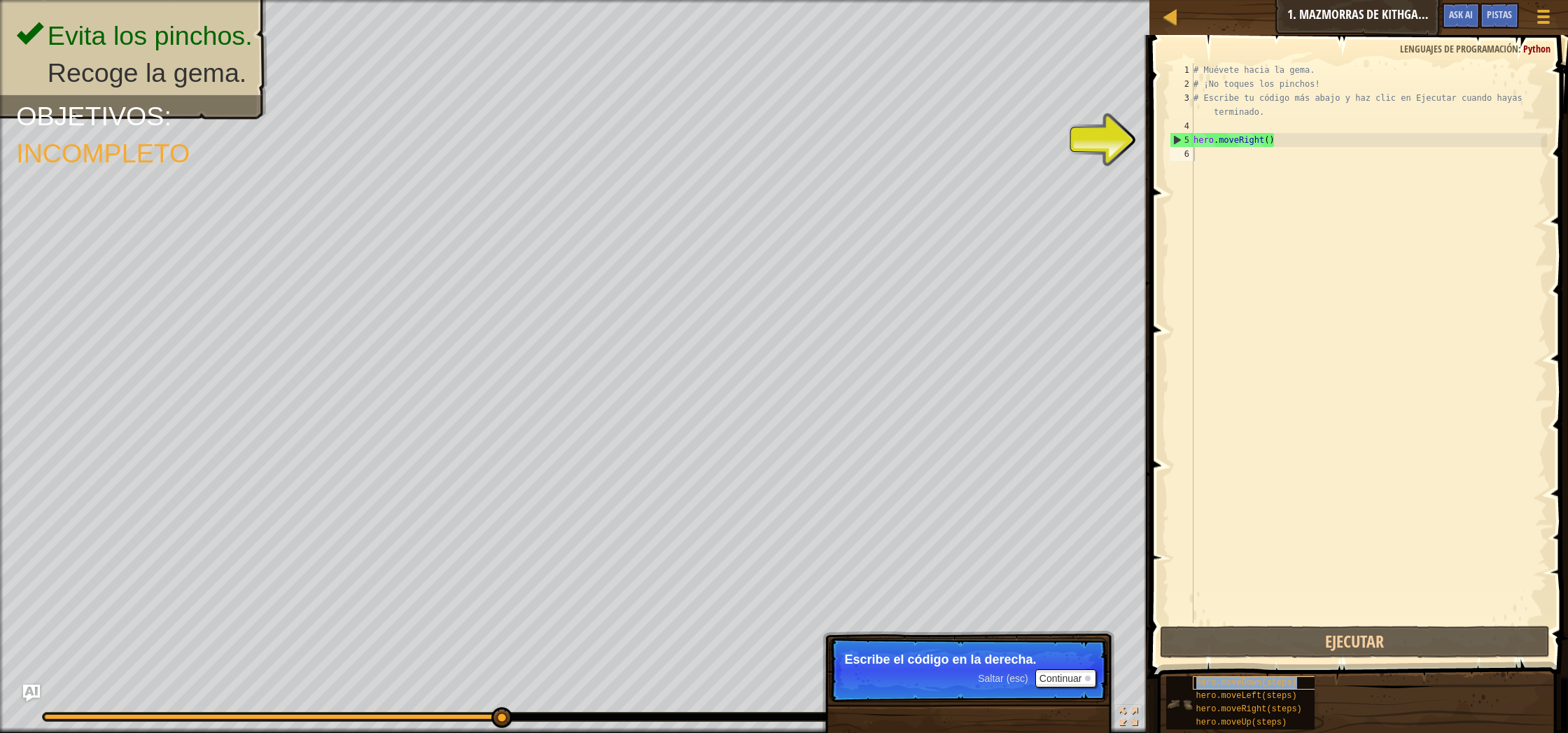
click at [1295, 679] on span "hero.moveDown(steps)" at bounding box center [1247, 683] width 101 height 10
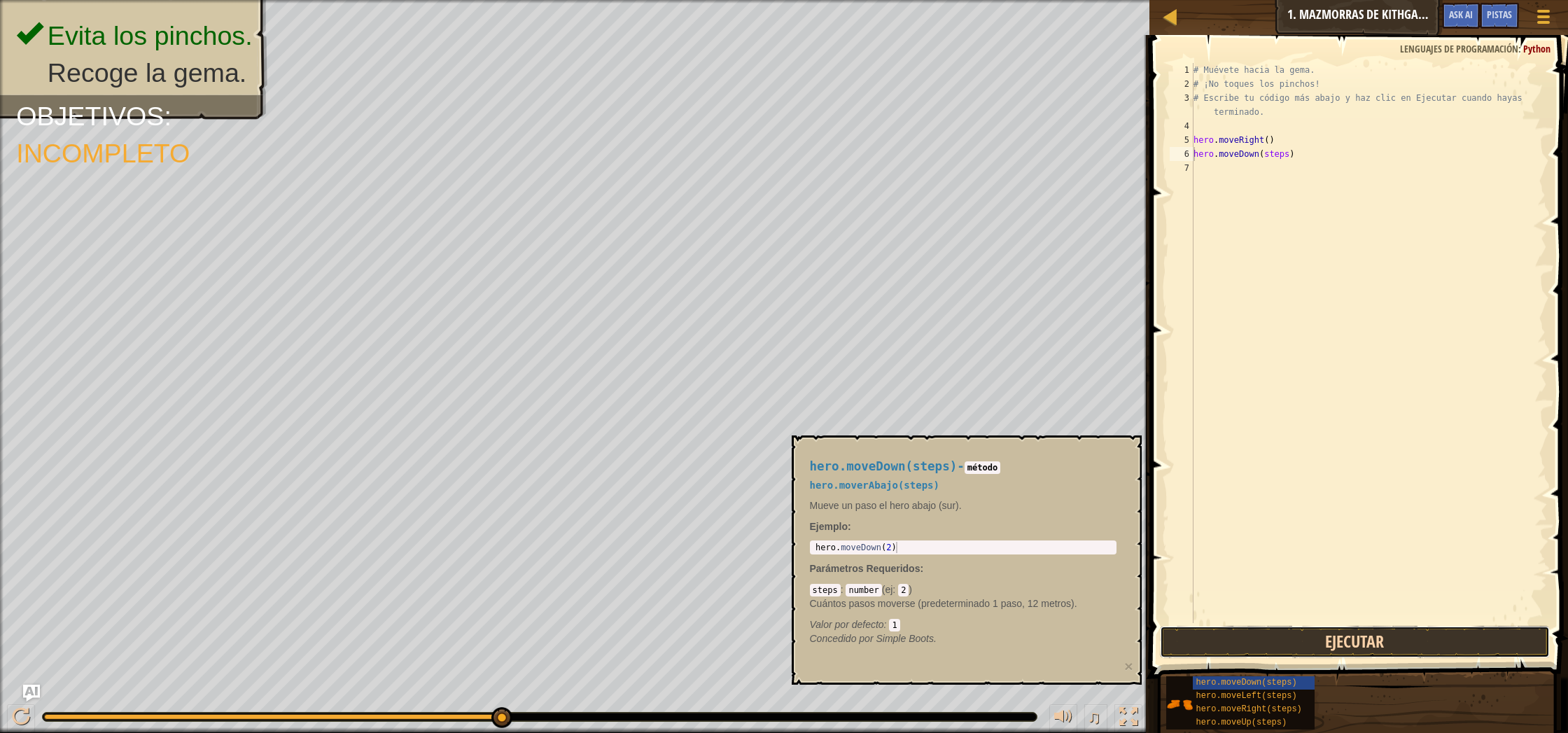
click at [1437, 646] on button "Ejecutar" at bounding box center [1355, 641] width 390 height 32
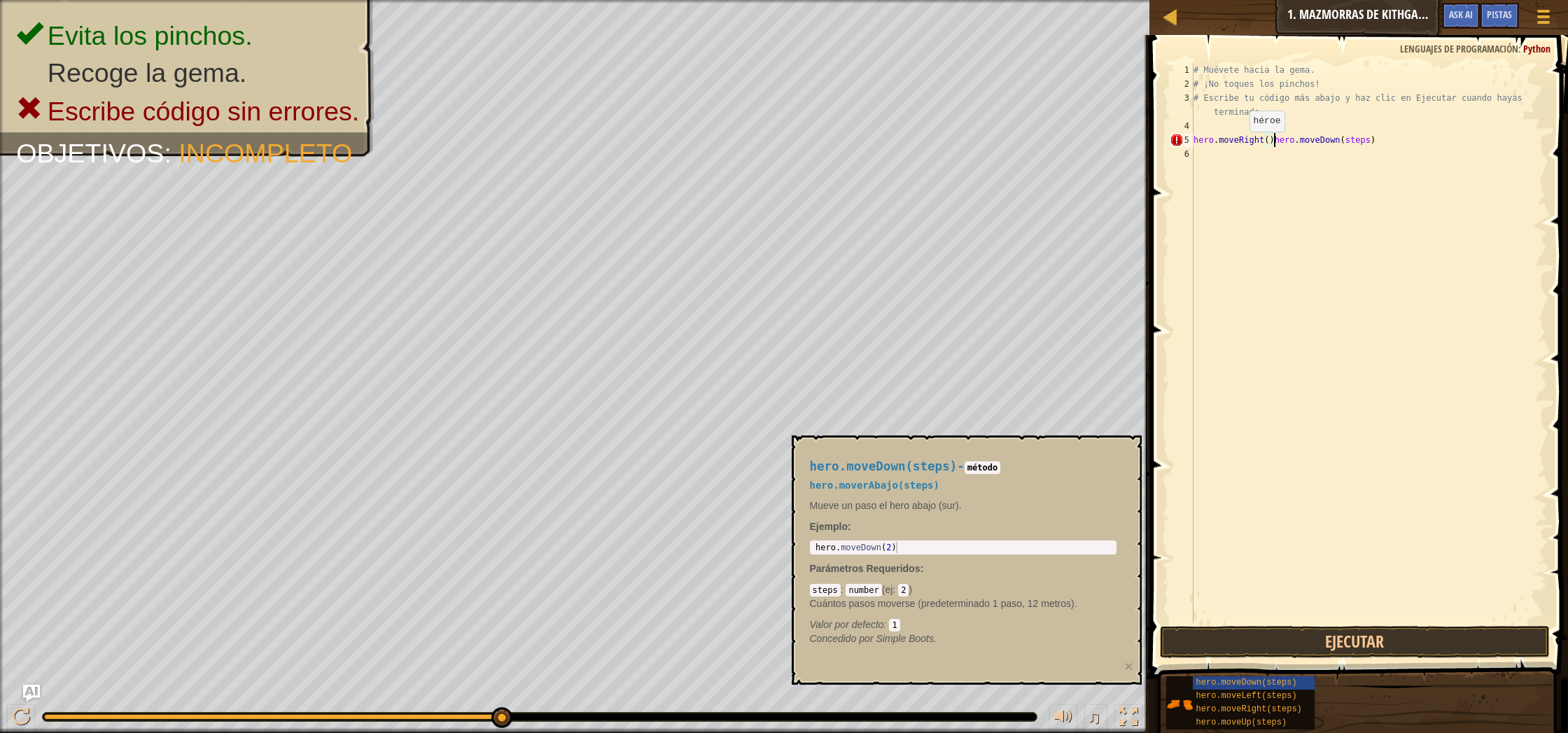
scroll to position [6, 6]
type textarea "hero.moveRight(1hero.moveDown(steps)"
click at [1170, 17] on div at bounding box center [1171, 16] width 18 height 18
select select "es-419"
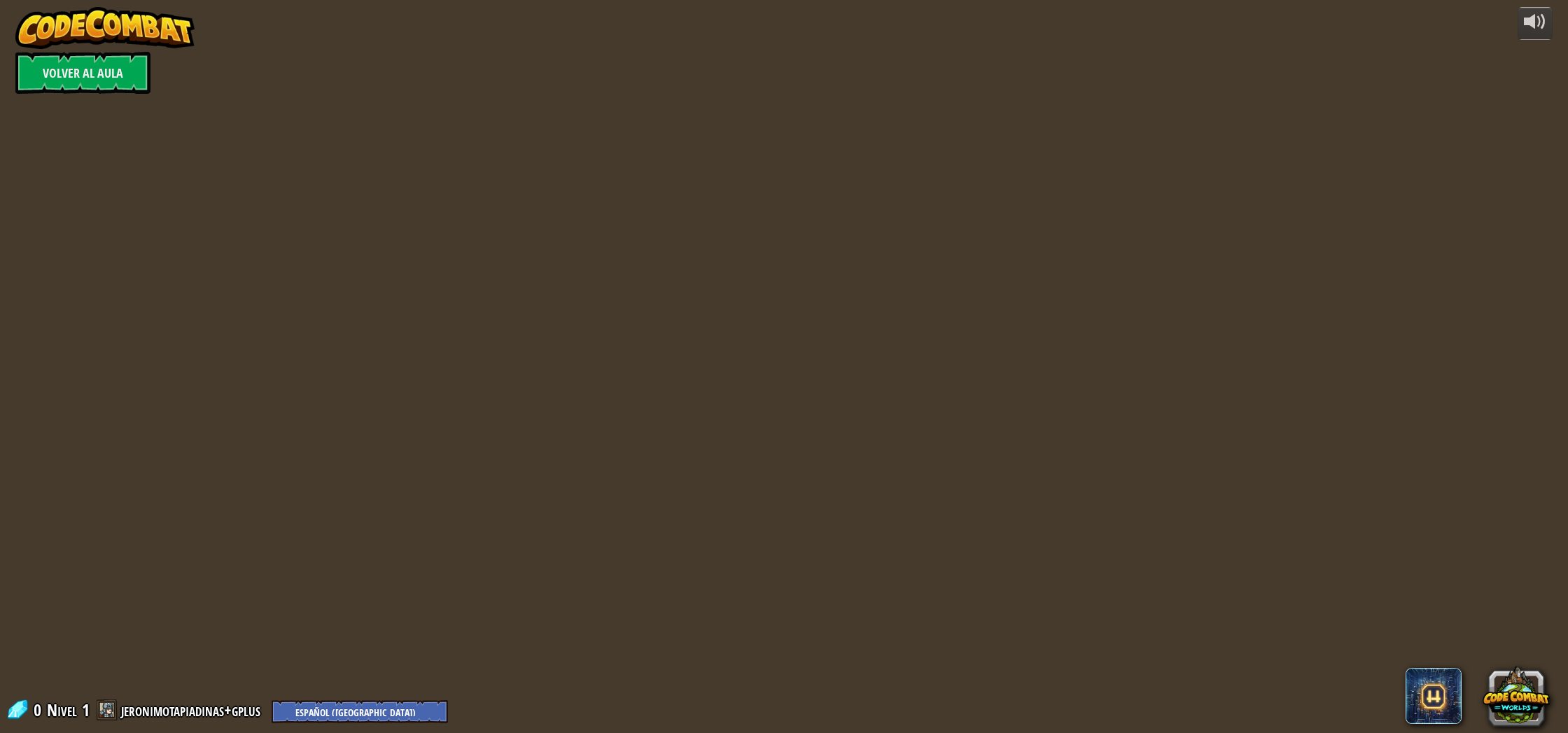
select select "es-419"
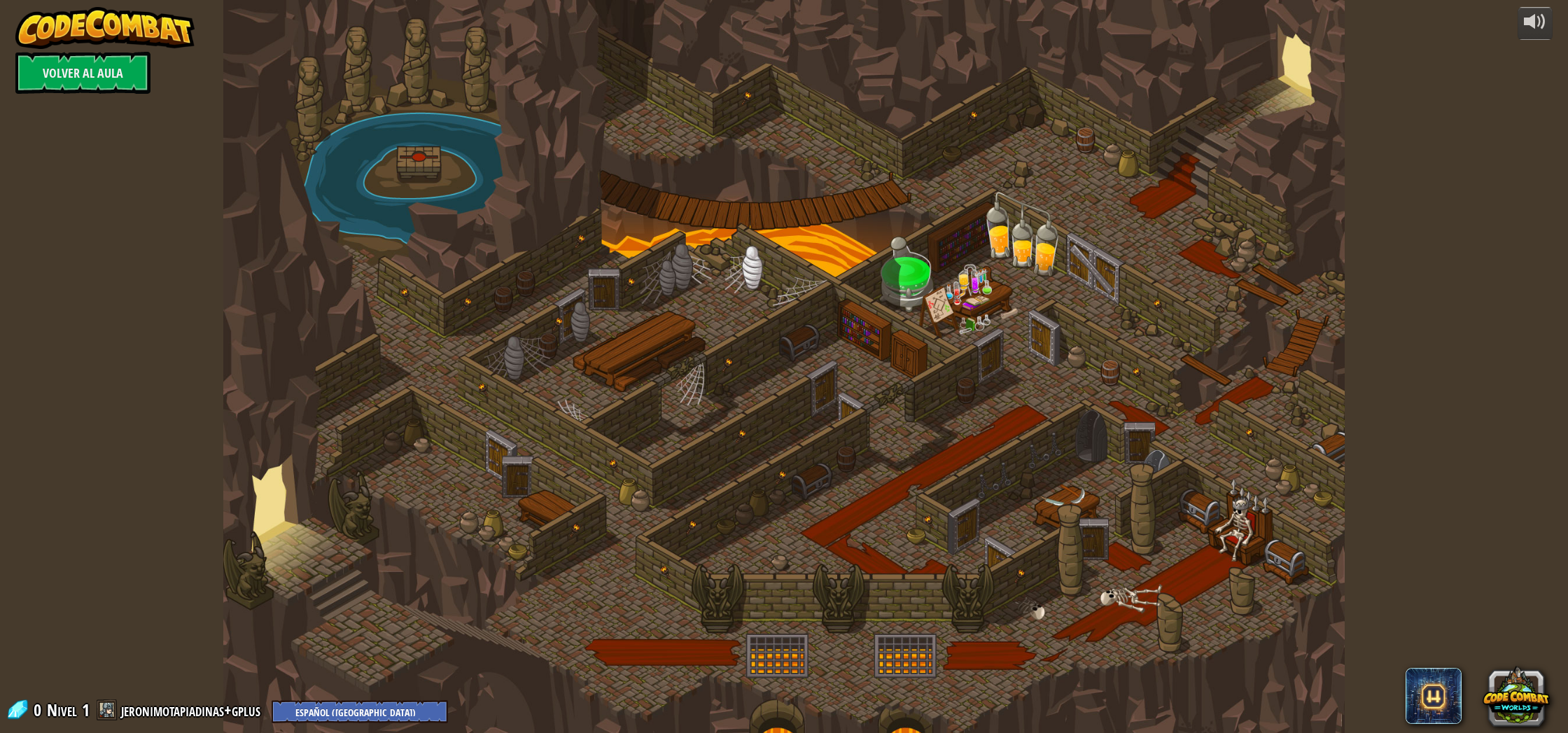
select select "es-419"
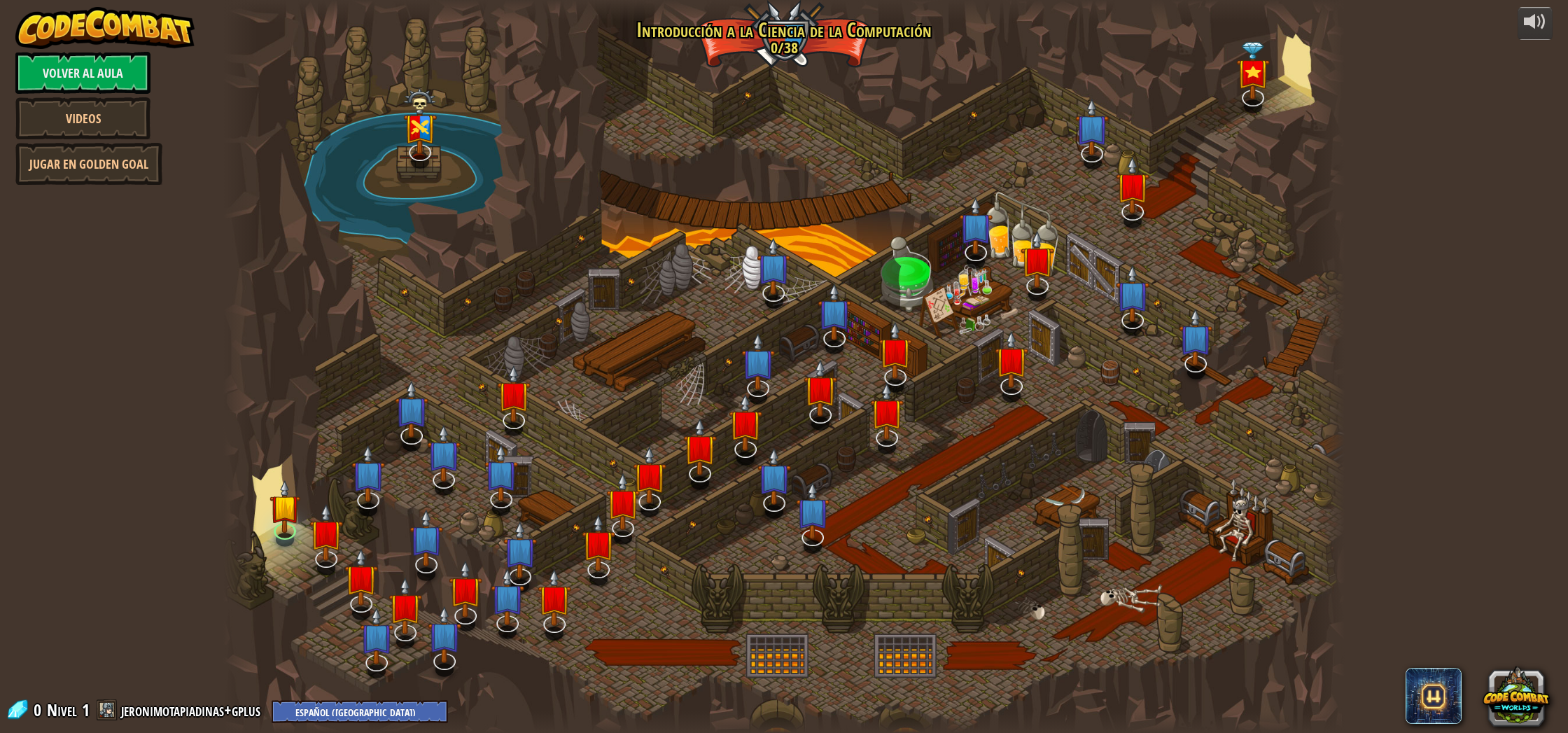
select select "es-419"
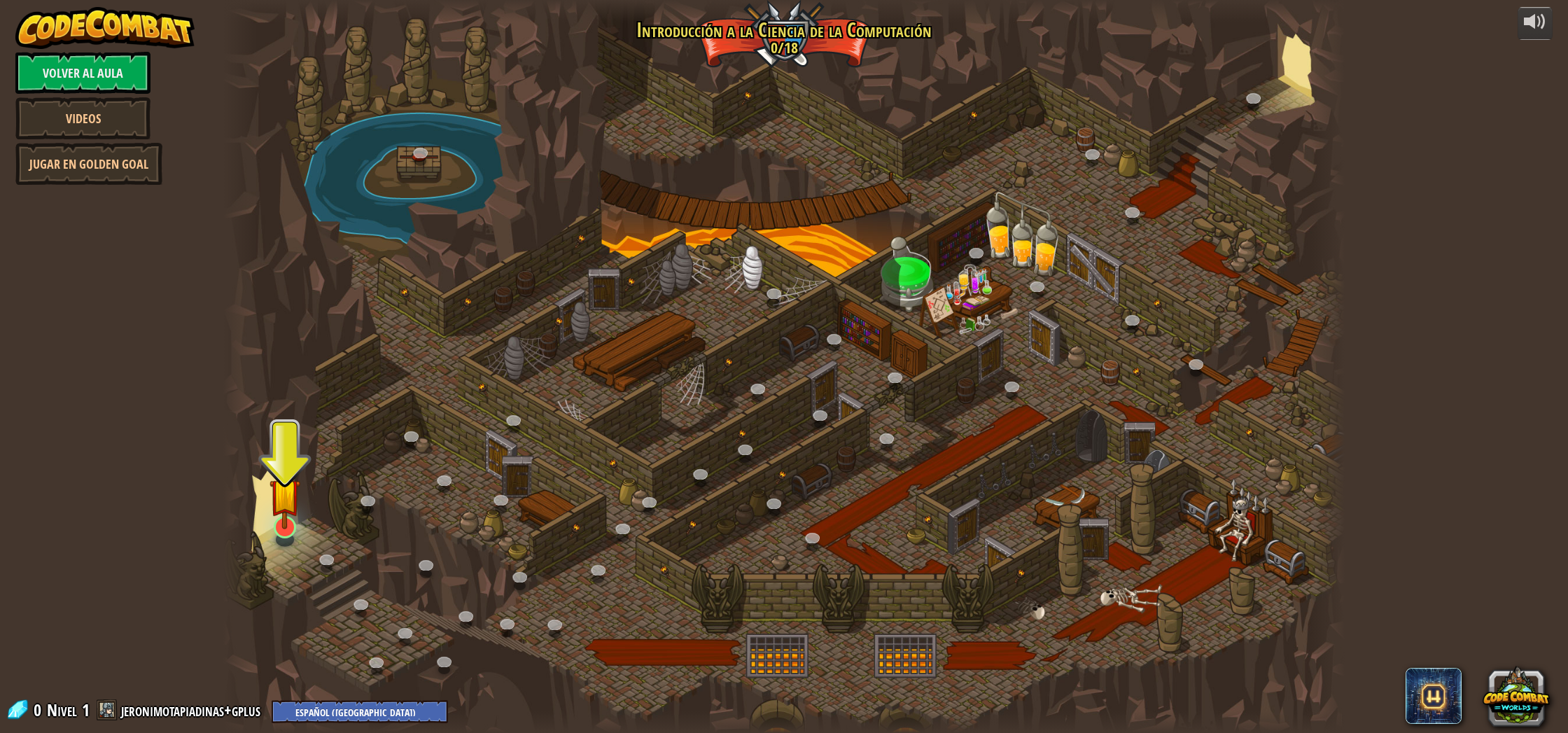
click at [293, 506] on img at bounding box center [284, 494] width 31 height 71
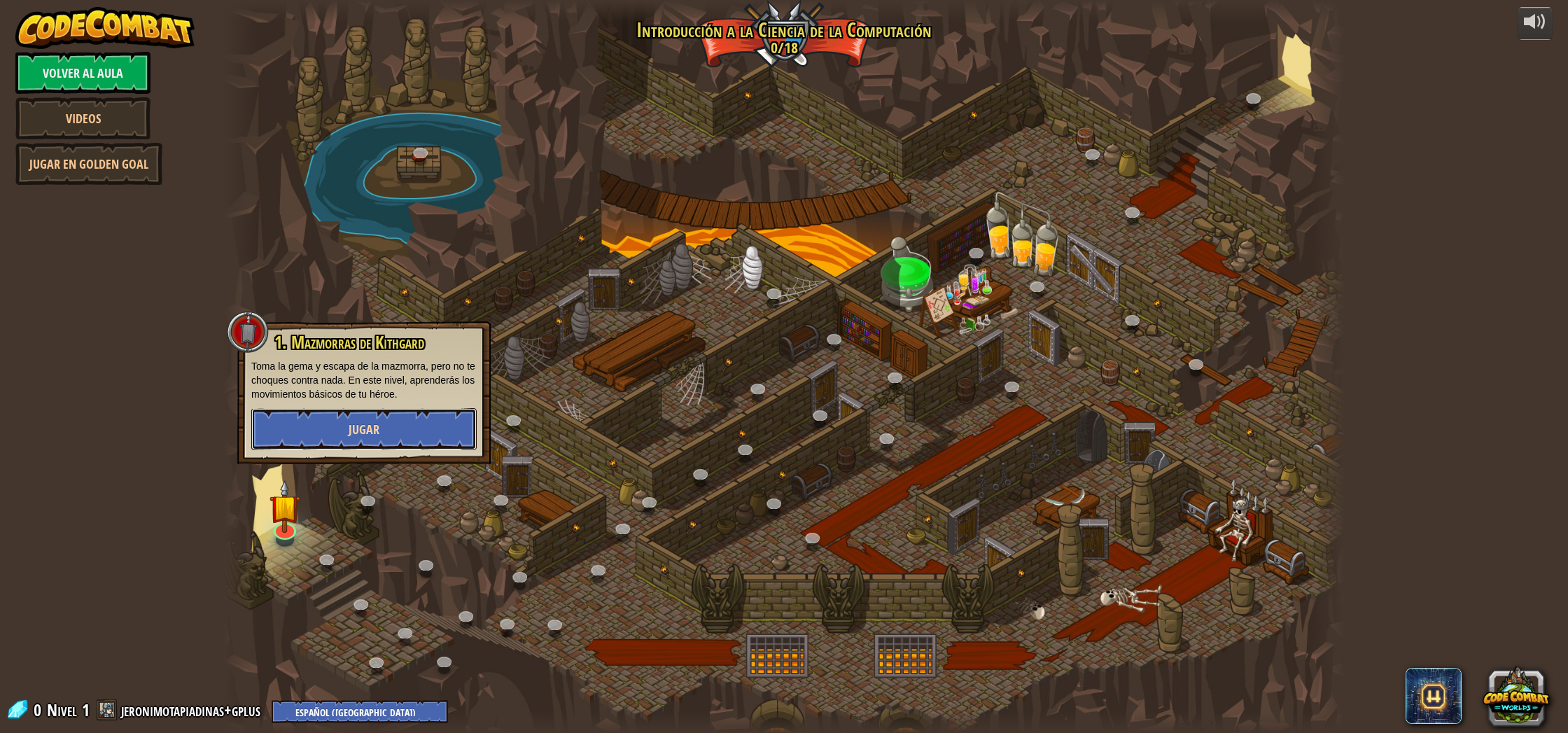
click at [438, 422] on button "Jugar" at bounding box center [364, 429] width 225 height 42
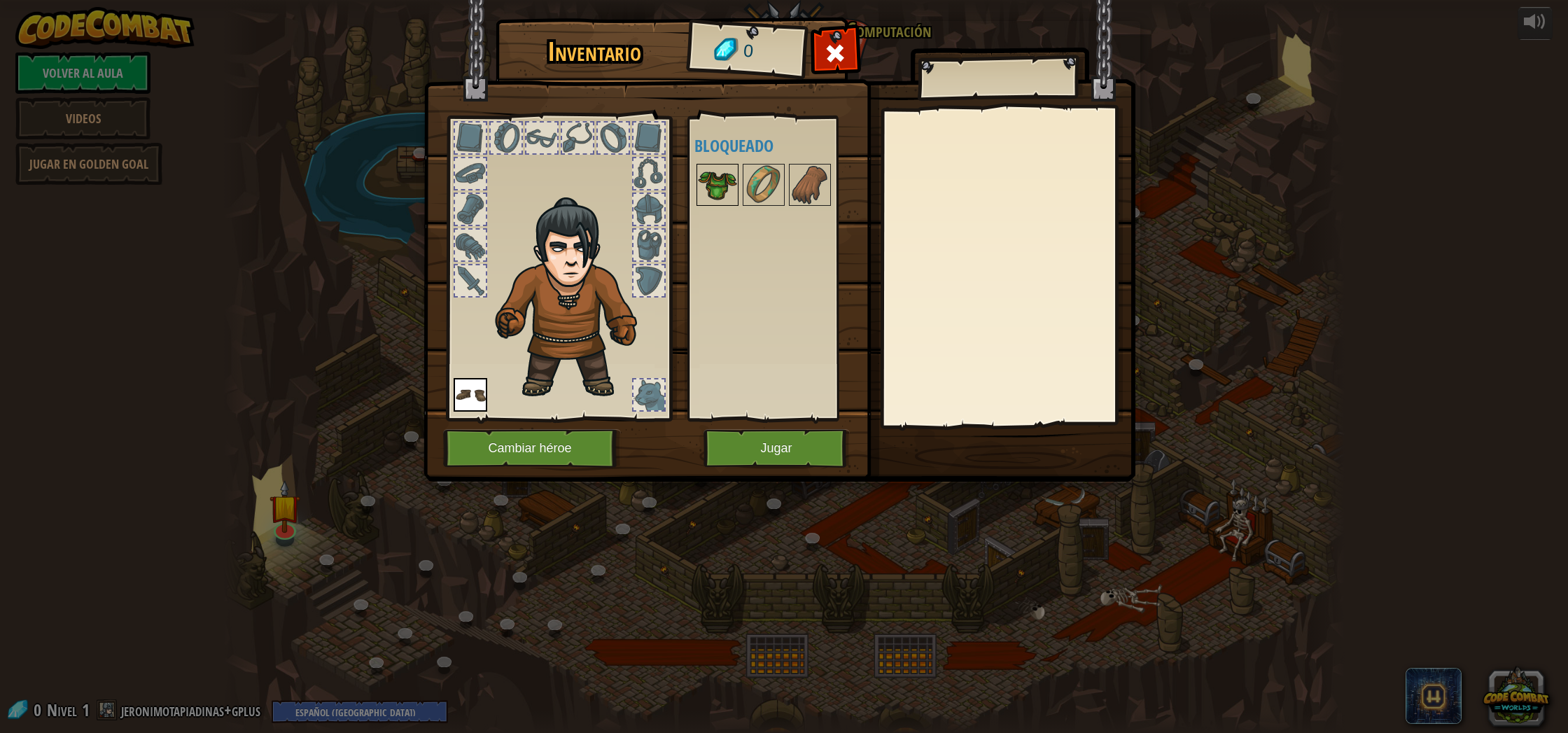
click at [724, 176] on img at bounding box center [717, 184] width 39 height 39
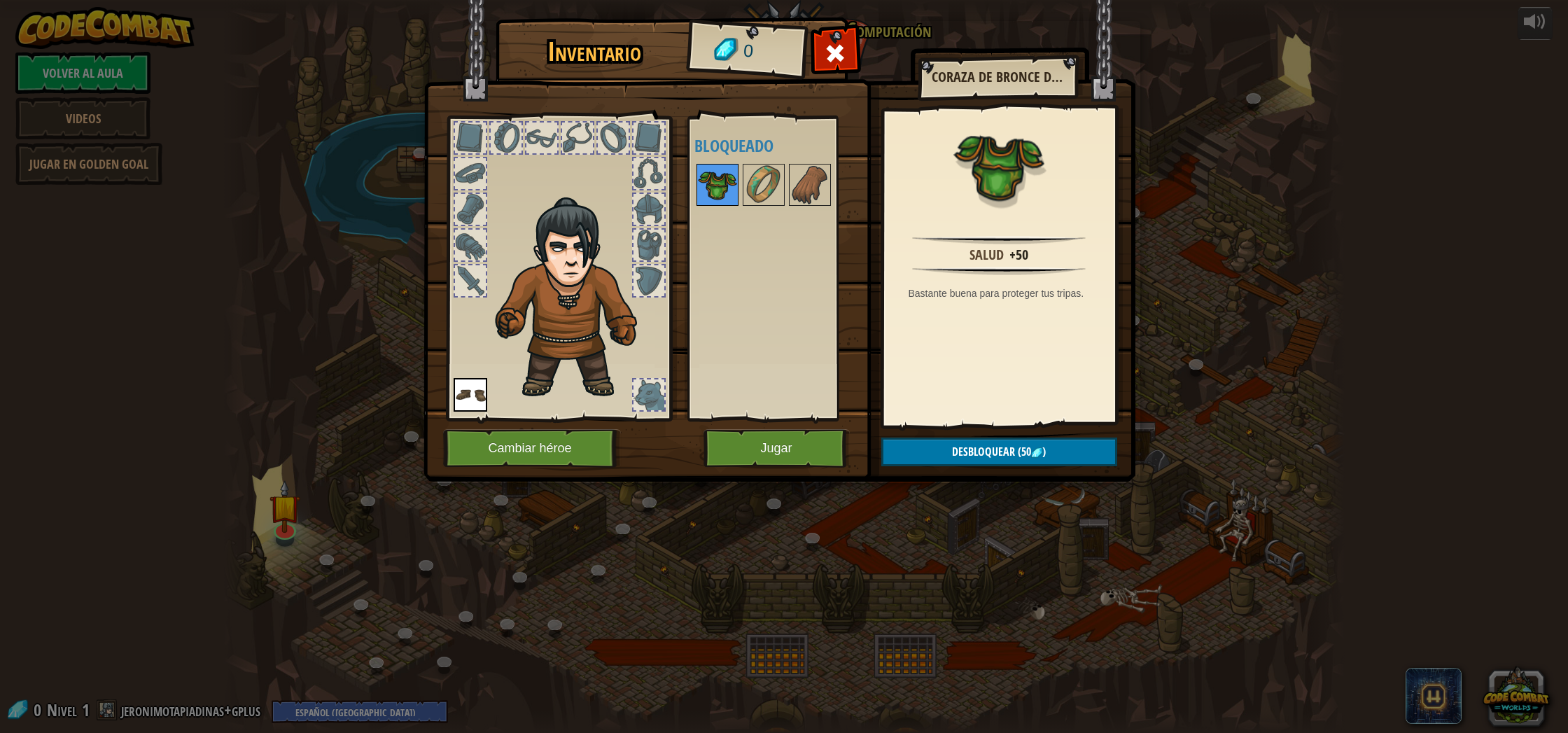
click at [714, 186] on img at bounding box center [717, 184] width 39 height 39
click at [775, 456] on button "Jugar" at bounding box center [777, 449] width 146 height 38
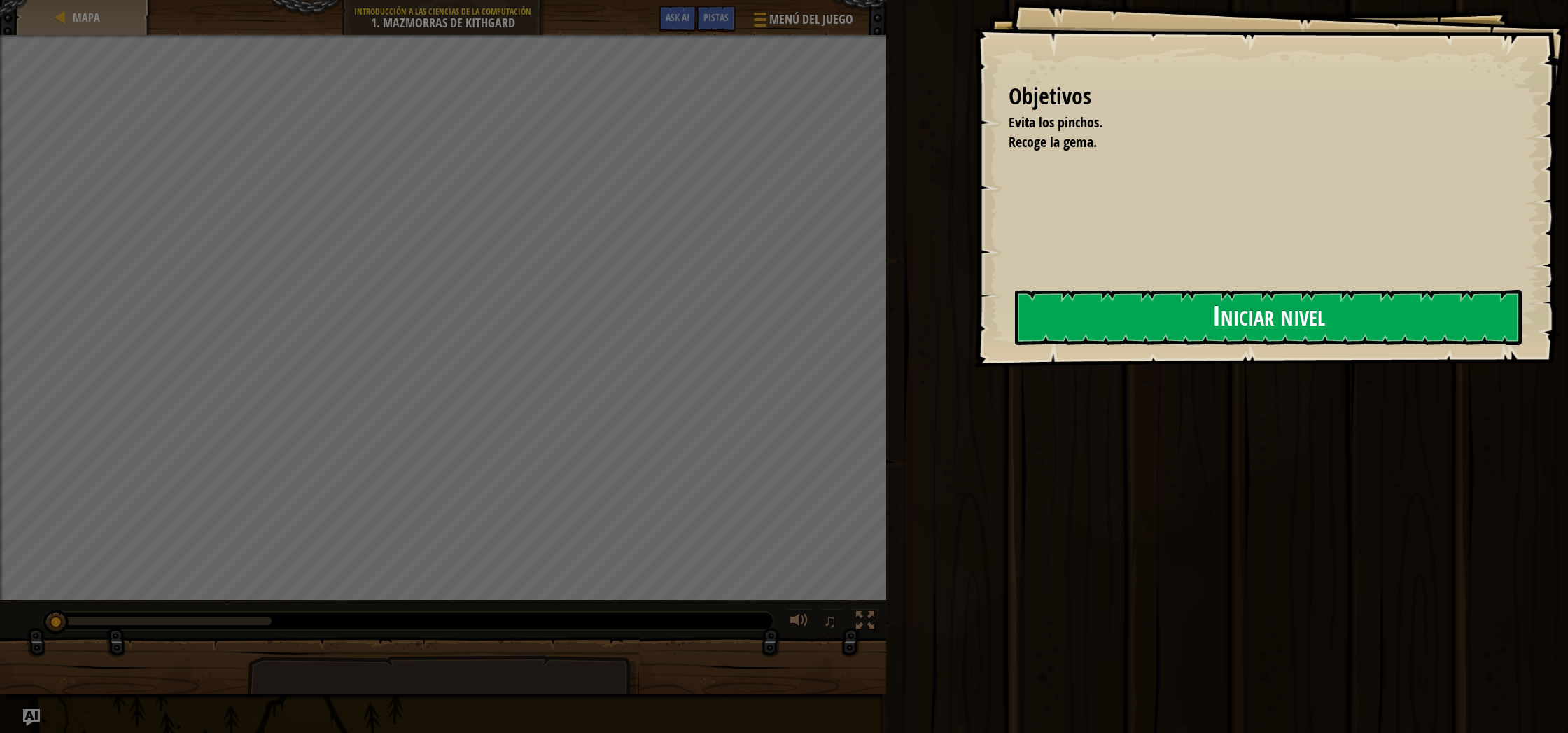
drag, startPoint x: 1378, startPoint y: 398, endPoint x: 1299, endPoint y: 327, distance: 106.2
click at [1354, 367] on div "Objetivos Evita los pinchos. Recoge la gema. Iniciar nivel Error cargando del s…" at bounding box center [784, 366] width 1568 height 733
click at [1275, 314] on button "Iniciar nivel" at bounding box center [1268, 318] width 507 height 55
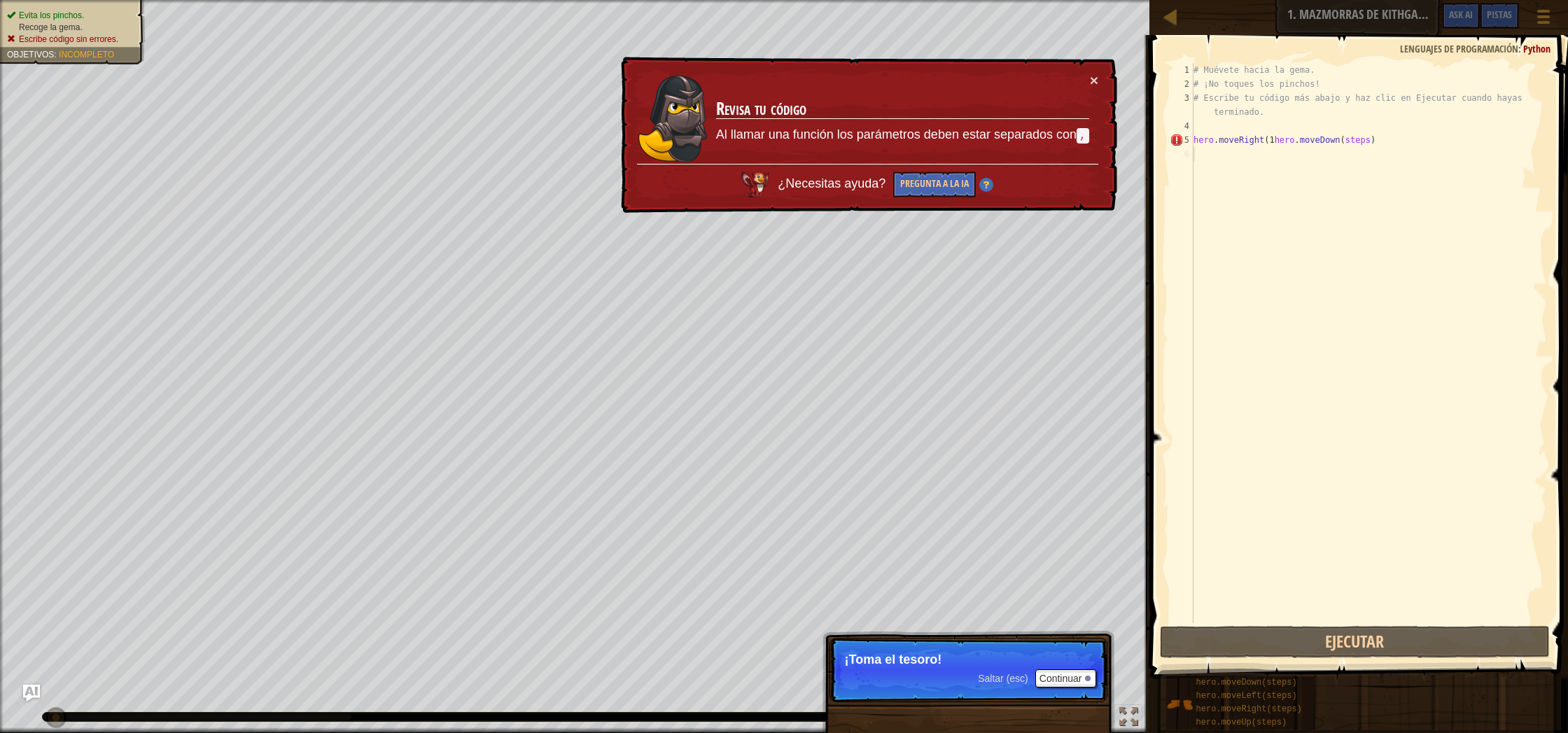
click at [1006, 665] on p "¡Toma el tesoro!" at bounding box center [969, 660] width 249 height 14
click at [1085, 685] on button "Continuar" at bounding box center [1066, 678] width 62 height 18
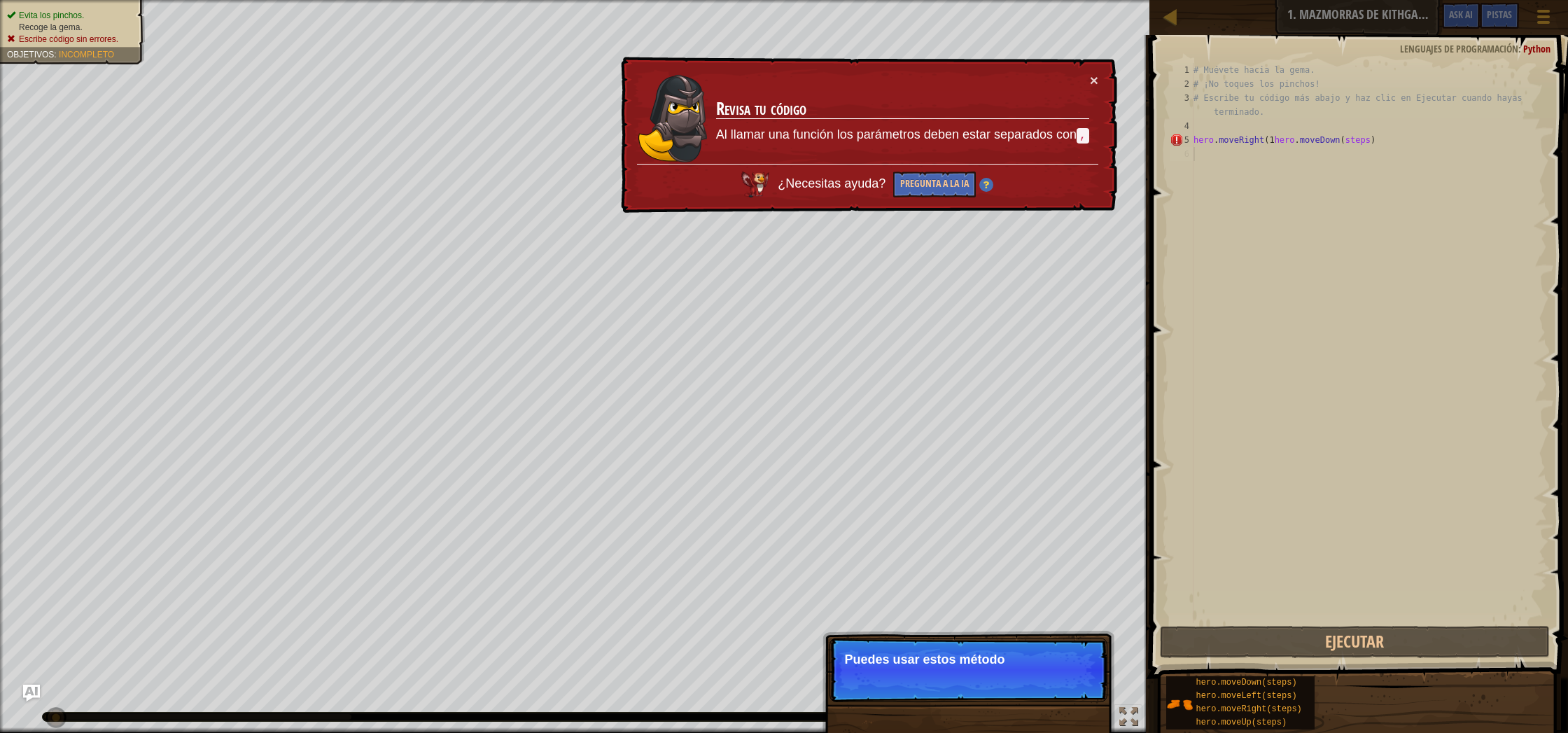
drag, startPoint x: 1077, startPoint y: 689, endPoint x: 1067, endPoint y: 689, distance: 10.0
click at [1067, 689] on p "Saltar (esc) Continuar Puedes usar estos método" at bounding box center [968, 670] width 278 height 65
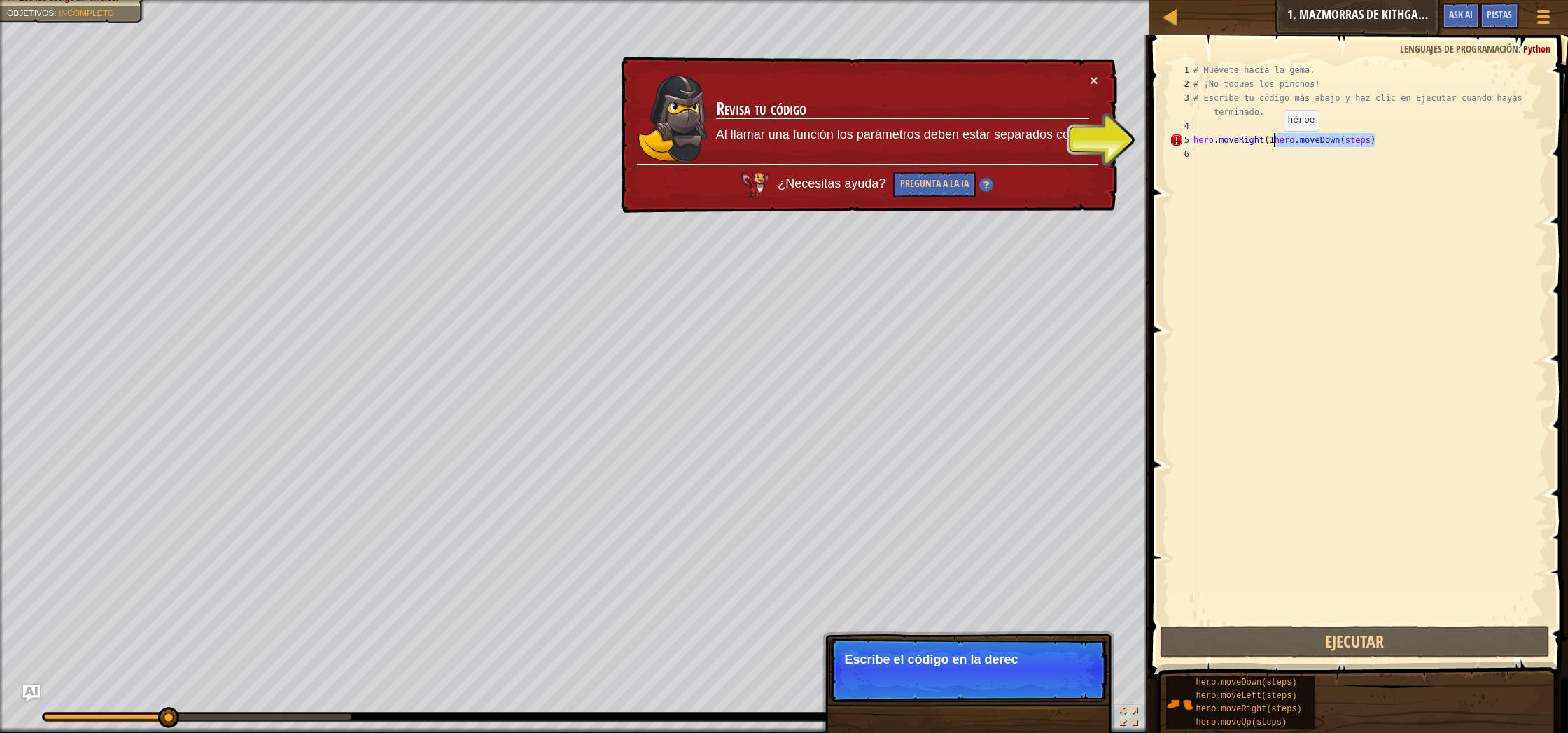
scroll to position [0, 0]
drag, startPoint x: 1387, startPoint y: 141, endPoint x: 1272, endPoint y: 144, distance: 115.0
click at [1271, 144] on div "# Muévete hacia la gema. # ¡No toques los pinchos! # Escribe tu código más abaj…" at bounding box center [1369, 357] width 357 height 588
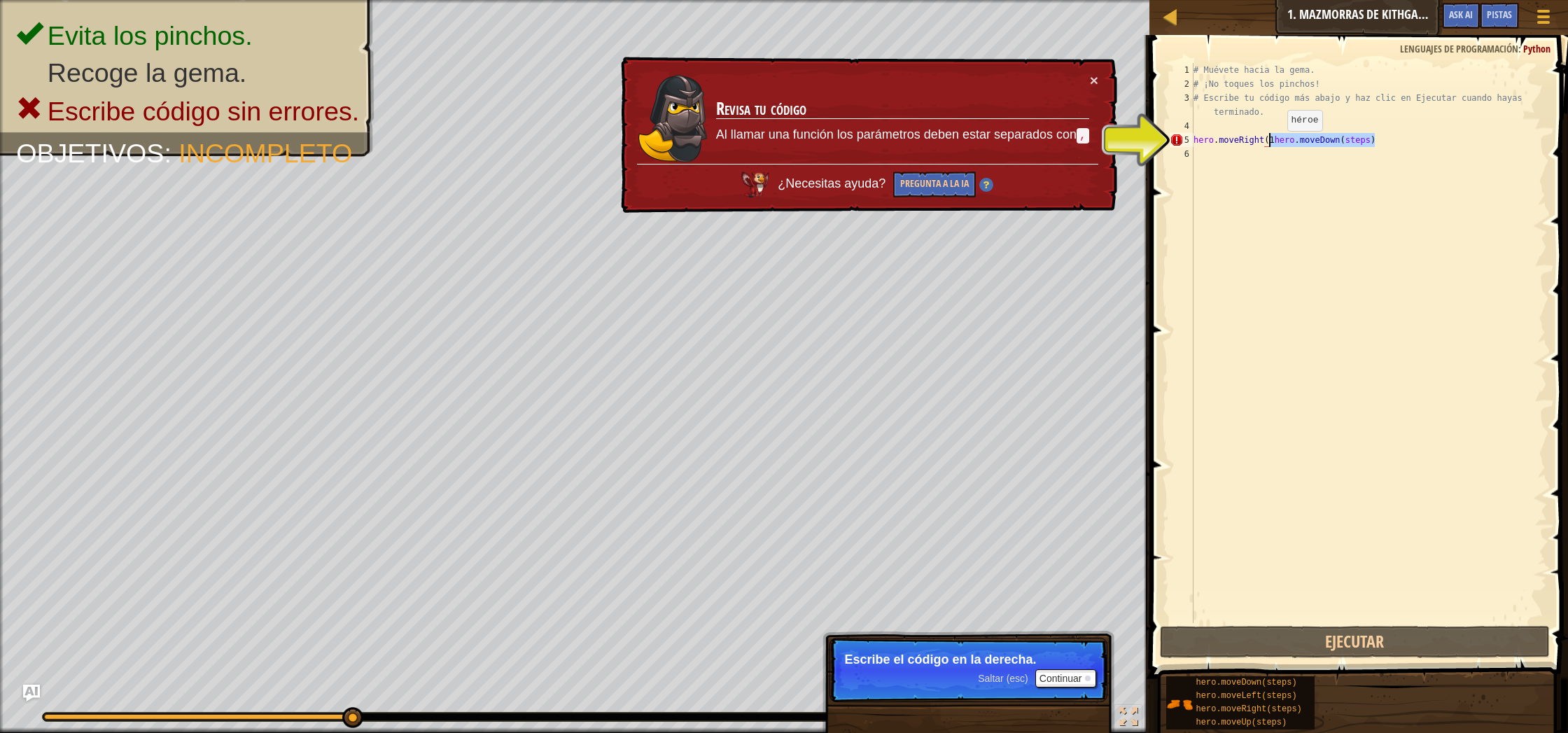
type textarea "hero.moveRight("
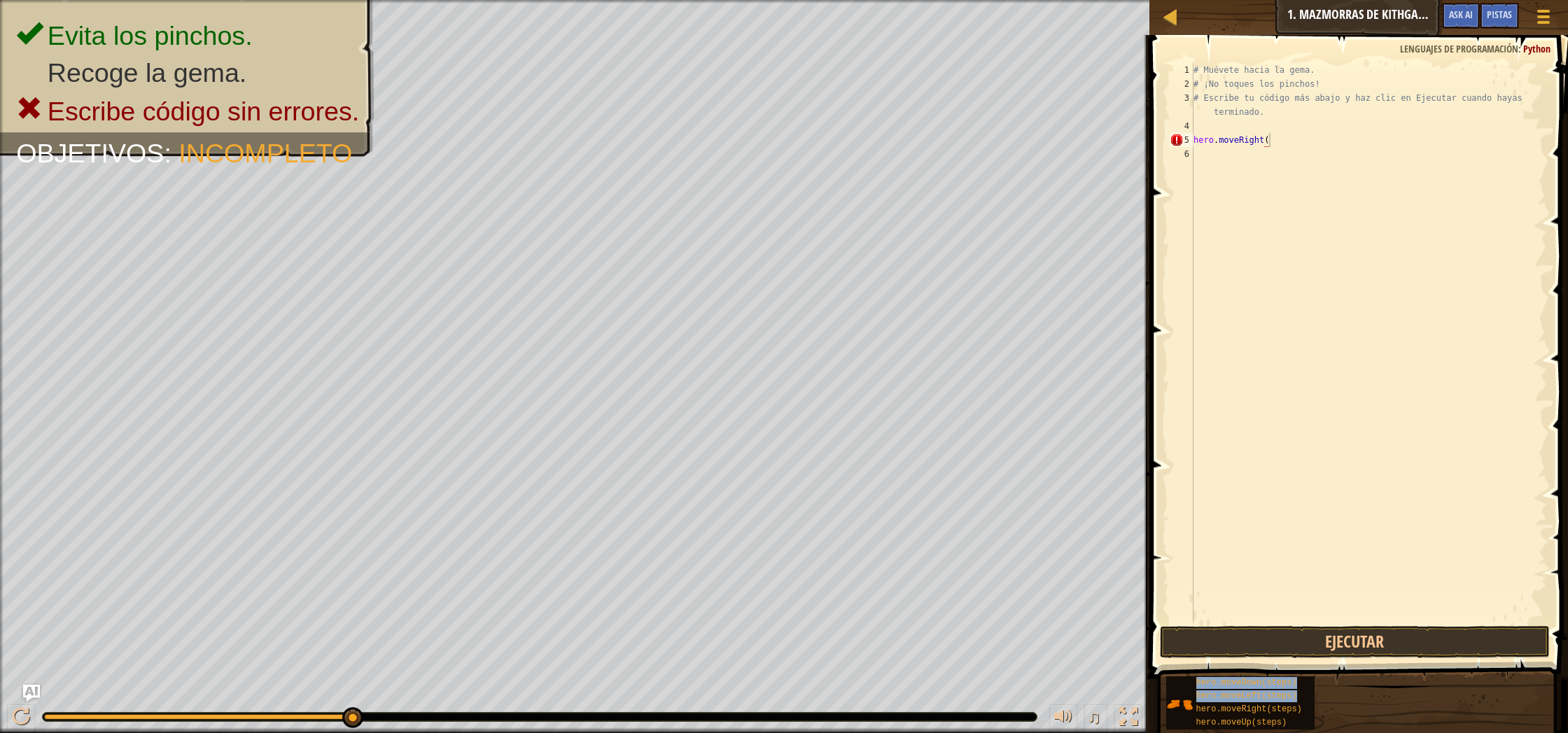
drag, startPoint x: 1276, startPoint y: 709, endPoint x: 1314, endPoint y: 328, distance: 382.9
click at [1322, 437] on div "Pistas Videos hero.moveRight( 1 2 3 4 5 6 # Muévete hacia la gema. # ¡No toques…" at bounding box center [1357, 380] width 423 height 691
drag, startPoint x: 1348, startPoint y: 622, endPoint x: 1348, endPoint y: 634, distance: 12.0
click at [1348, 622] on div "# Muévete hacia la gema. # ¡No toques los pinchos! # Escribe tu código más abaj…" at bounding box center [1369, 357] width 357 height 588
click at [1348, 634] on button "Ejecutar" at bounding box center [1355, 641] width 390 height 32
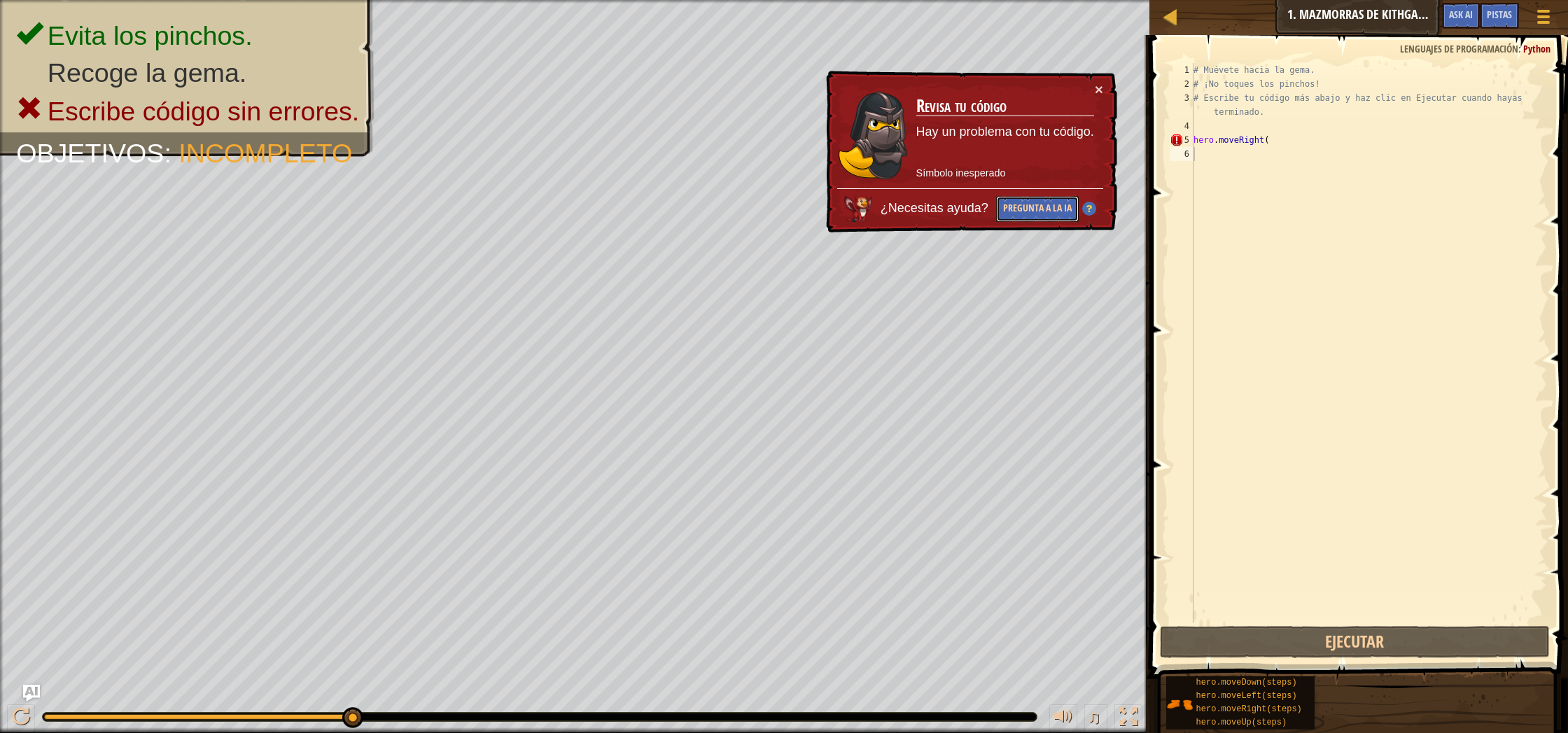
click at [1031, 220] on button "Pregunta a la IA" at bounding box center [1037, 209] width 82 height 26
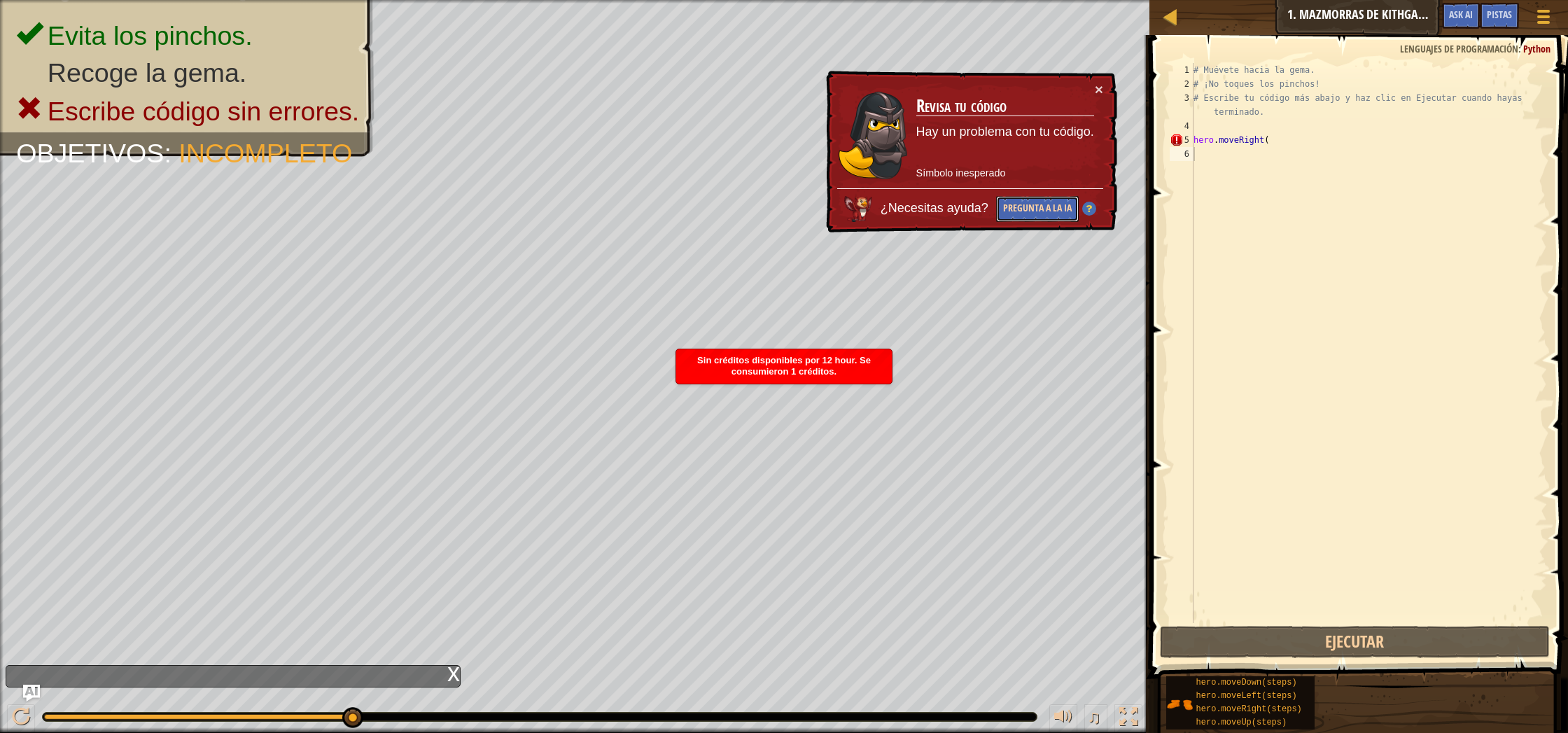
click at [1041, 214] on button "Pregunta a la IA" at bounding box center [1037, 209] width 82 height 26
click at [1279, 142] on div "# Muévete hacia la gema. # ¡No toques los pinchos! # Escribe tu código más abaj…" at bounding box center [1369, 357] width 357 height 588
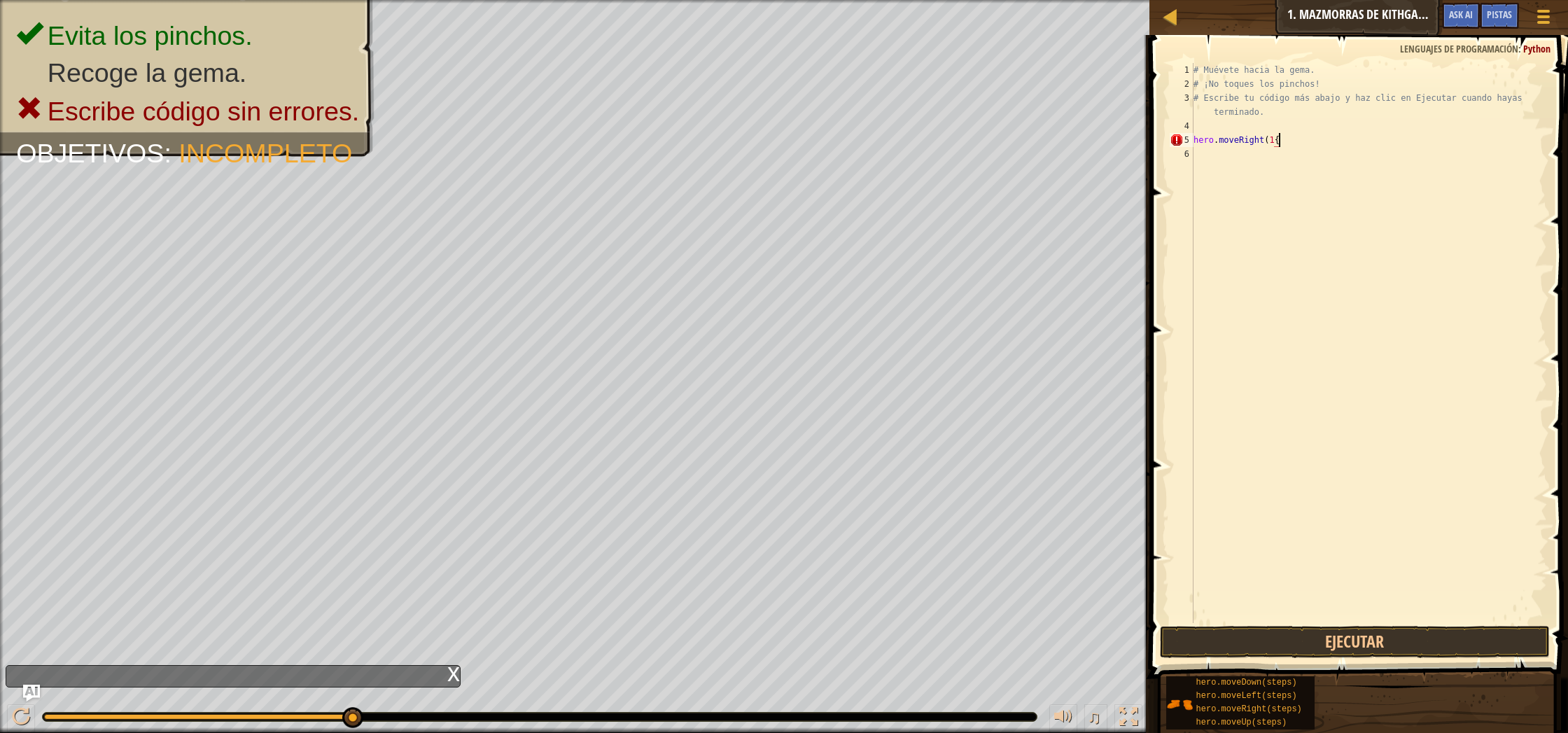
scroll to position [6, 6]
drag, startPoint x: 1372, startPoint y: 141, endPoint x: 1272, endPoint y: 138, distance: 100.0
click at [1272, 138] on div "# Muévete hacia la gema. # ¡No toques los pinchos! # Escribe tu código más abaj…" at bounding box center [1369, 357] width 357 height 588
type textarea "hero.moveRight(1)"
click at [1350, 647] on button "Ejecutar" at bounding box center [1355, 641] width 390 height 32
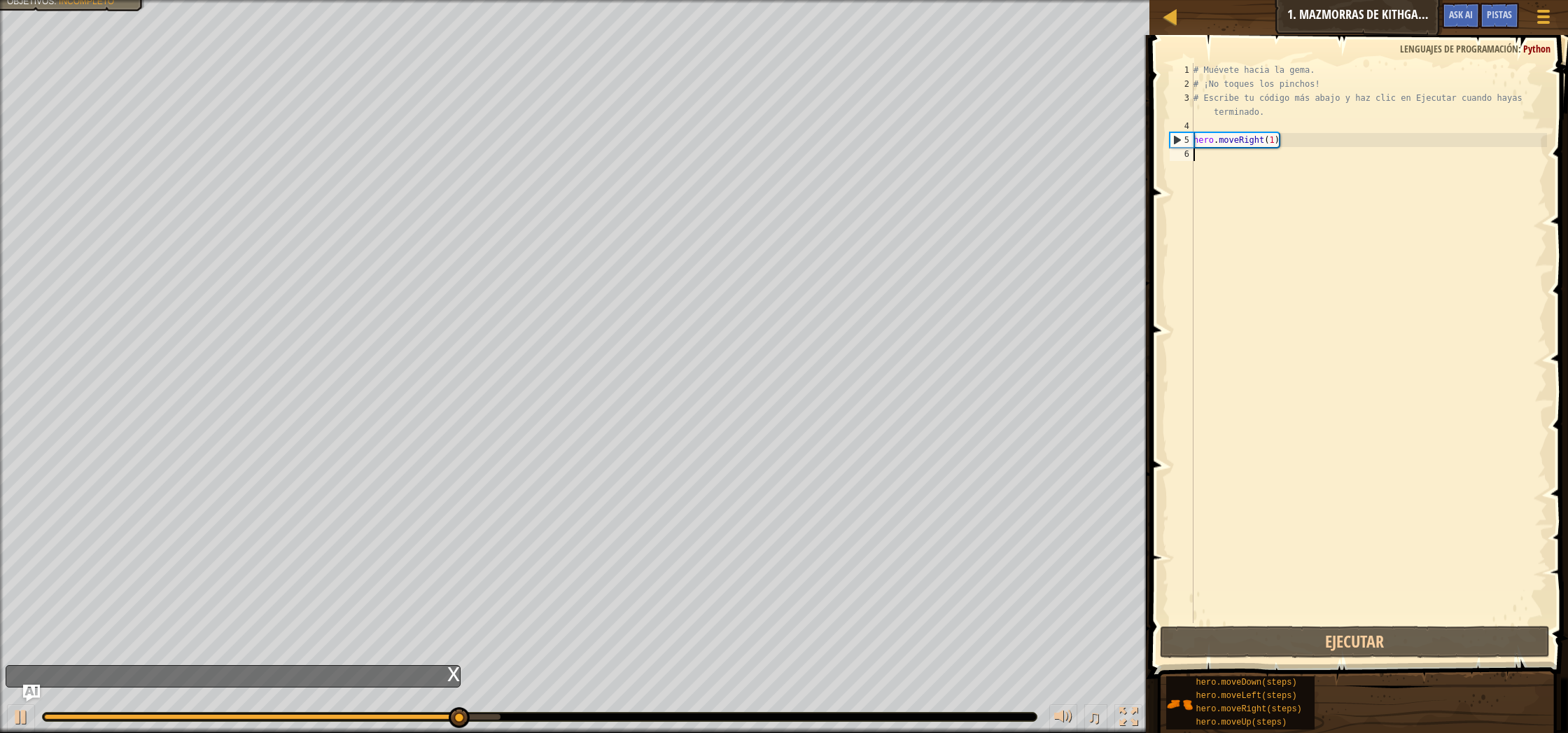
click at [1219, 161] on div "# Muévete hacia la gema. # ¡No toques los pinchos! # Escribe tu código más abaj…" at bounding box center [1369, 357] width 357 height 588
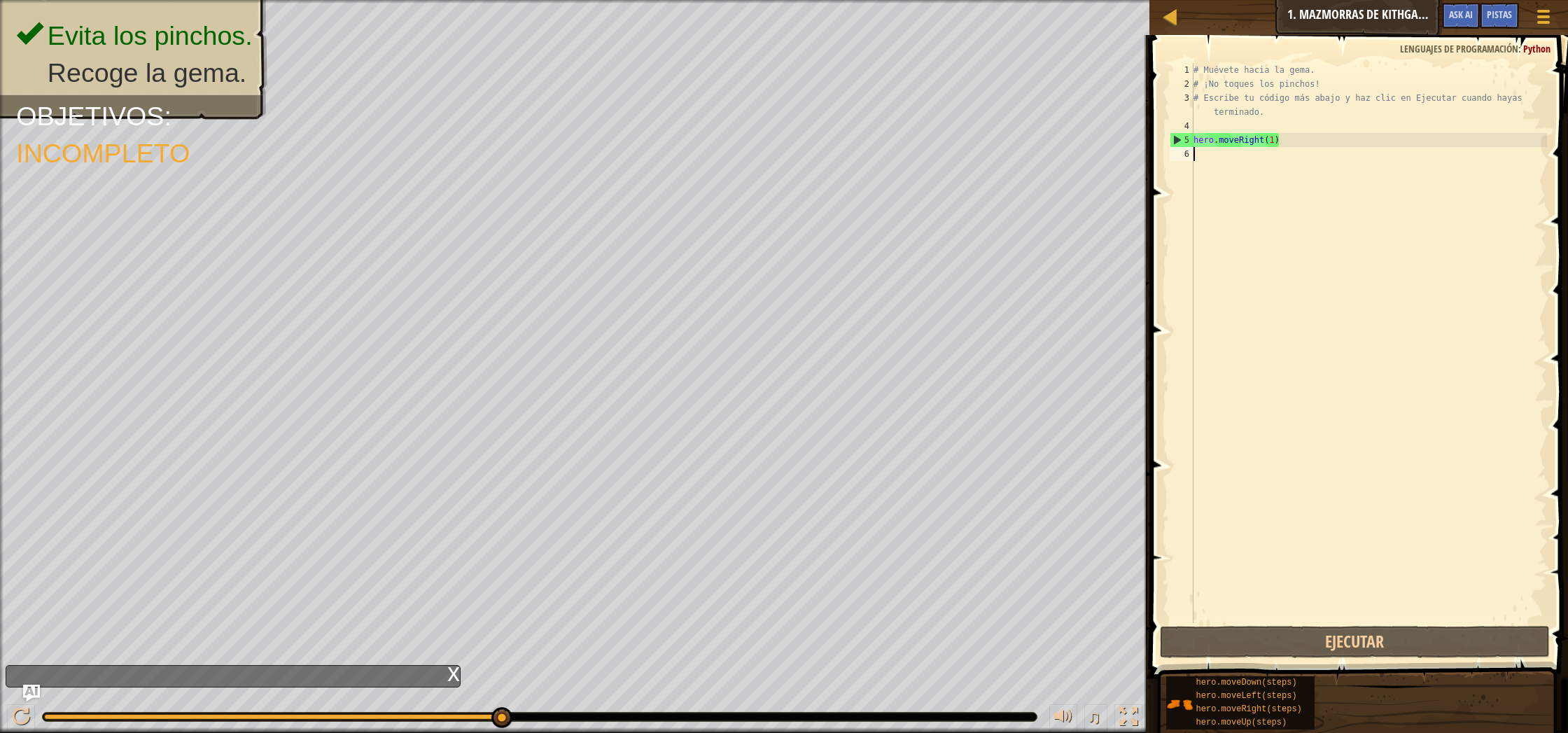
type textarea "m"
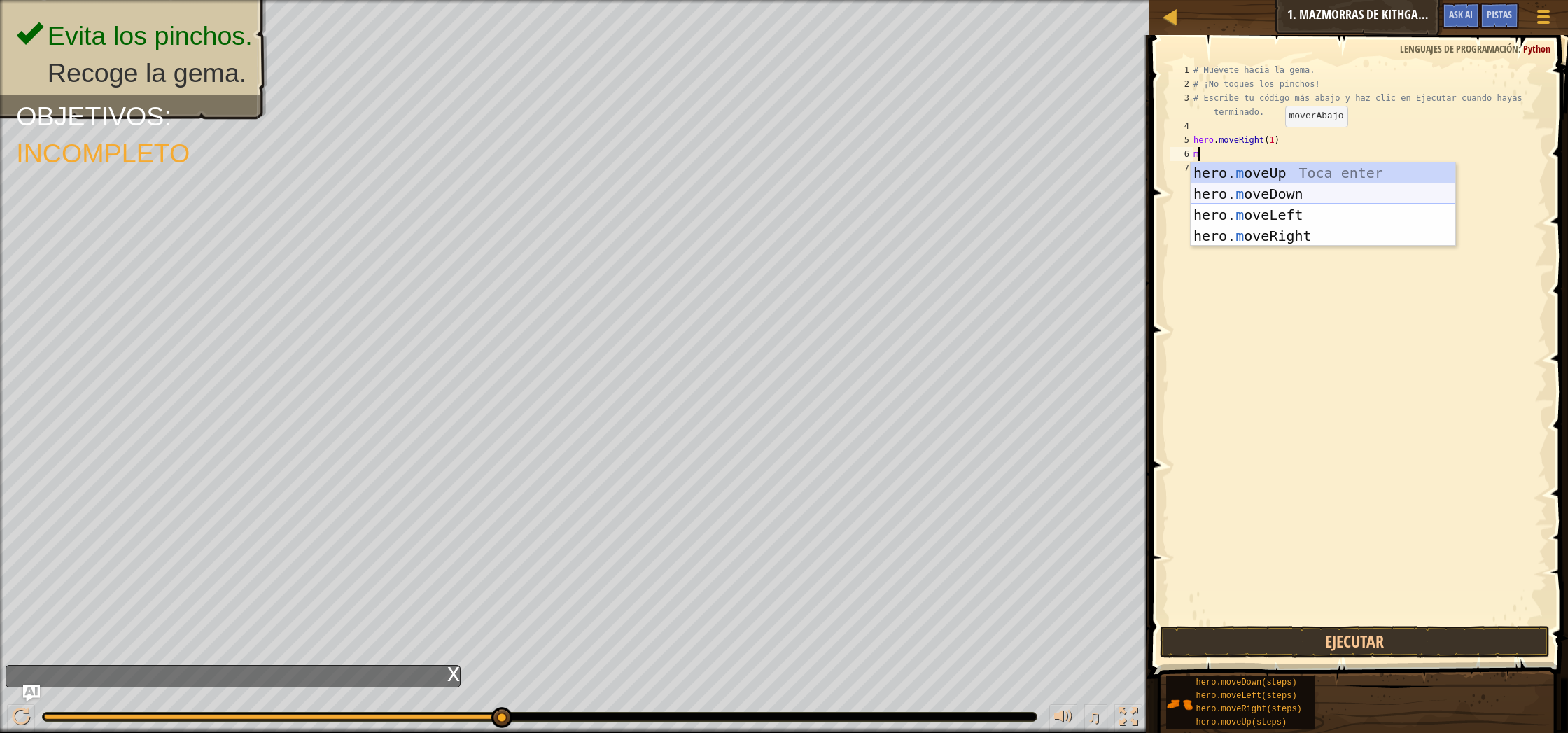
click at [1297, 196] on div "hero. m oveUp Toca enter hero. m oveDown Toca enter hero. m oveLeft Toca enter …" at bounding box center [1323, 225] width 264 height 126
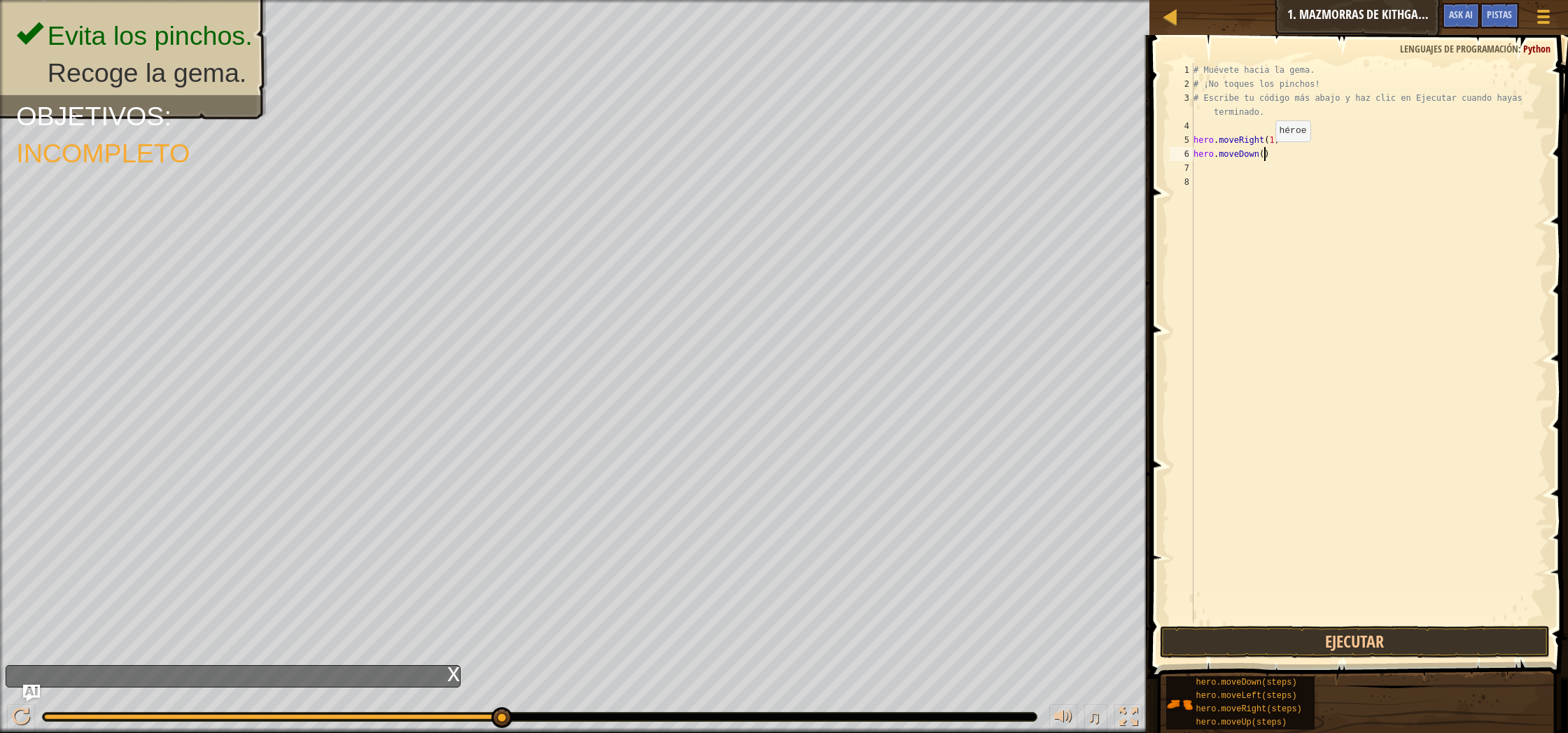
click at [1264, 155] on div "# Muévete hacia la gema. # ¡No toques los pinchos! # Escribe tu código más abaj…" at bounding box center [1369, 357] width 357 height 588
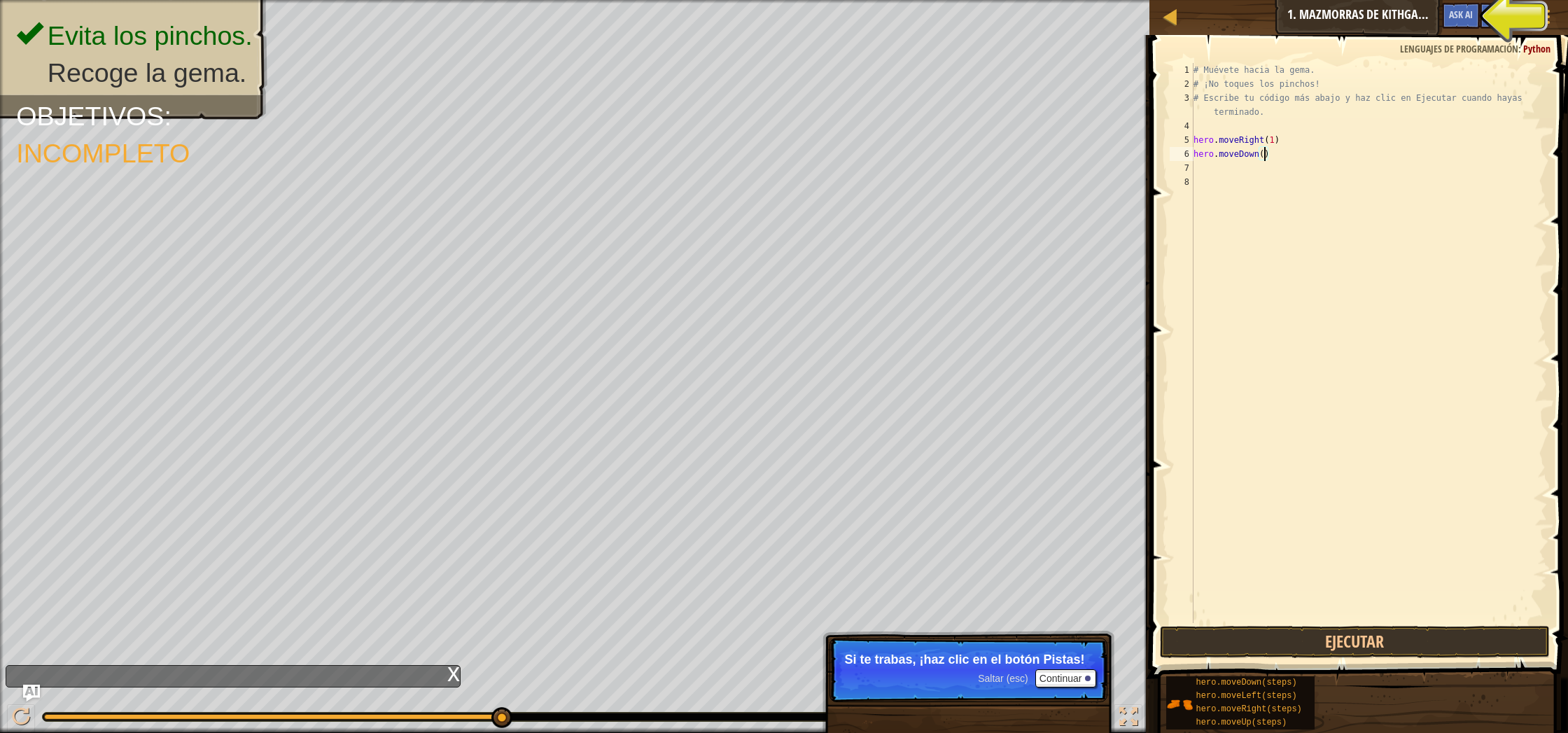
scroll to position [6, 6]
type textarea "hero.moveDown(1)"
click at [1358, 635] on button "Ejecutar" at bounding box center [1355, 641] width 390 height 32
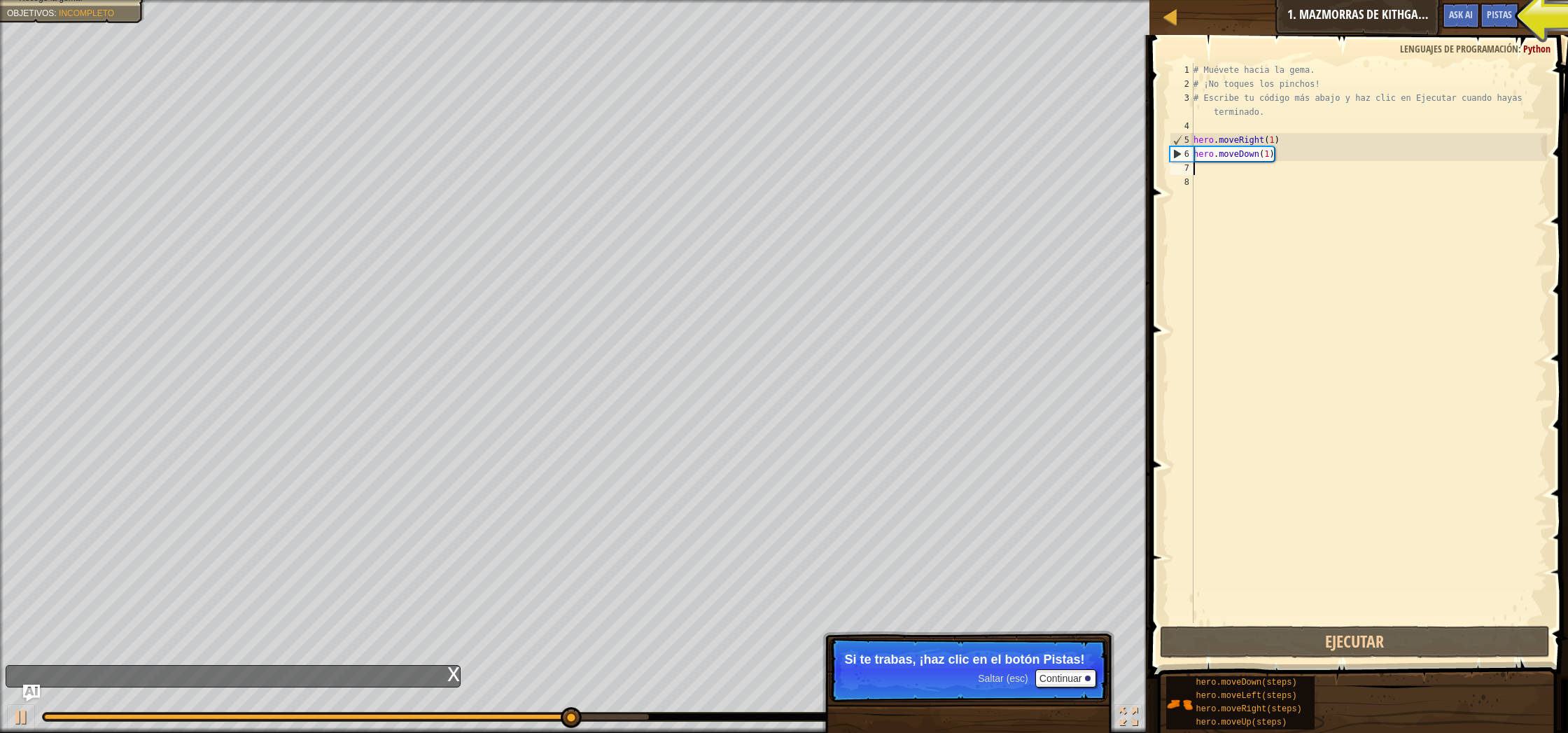
click at [1203, 171] on div "# Muévete hacia la gema. # ¡No toques los pinchos! # Escribe tu código más abaj…" at bounding box center [1369, 357] width 357 height 588
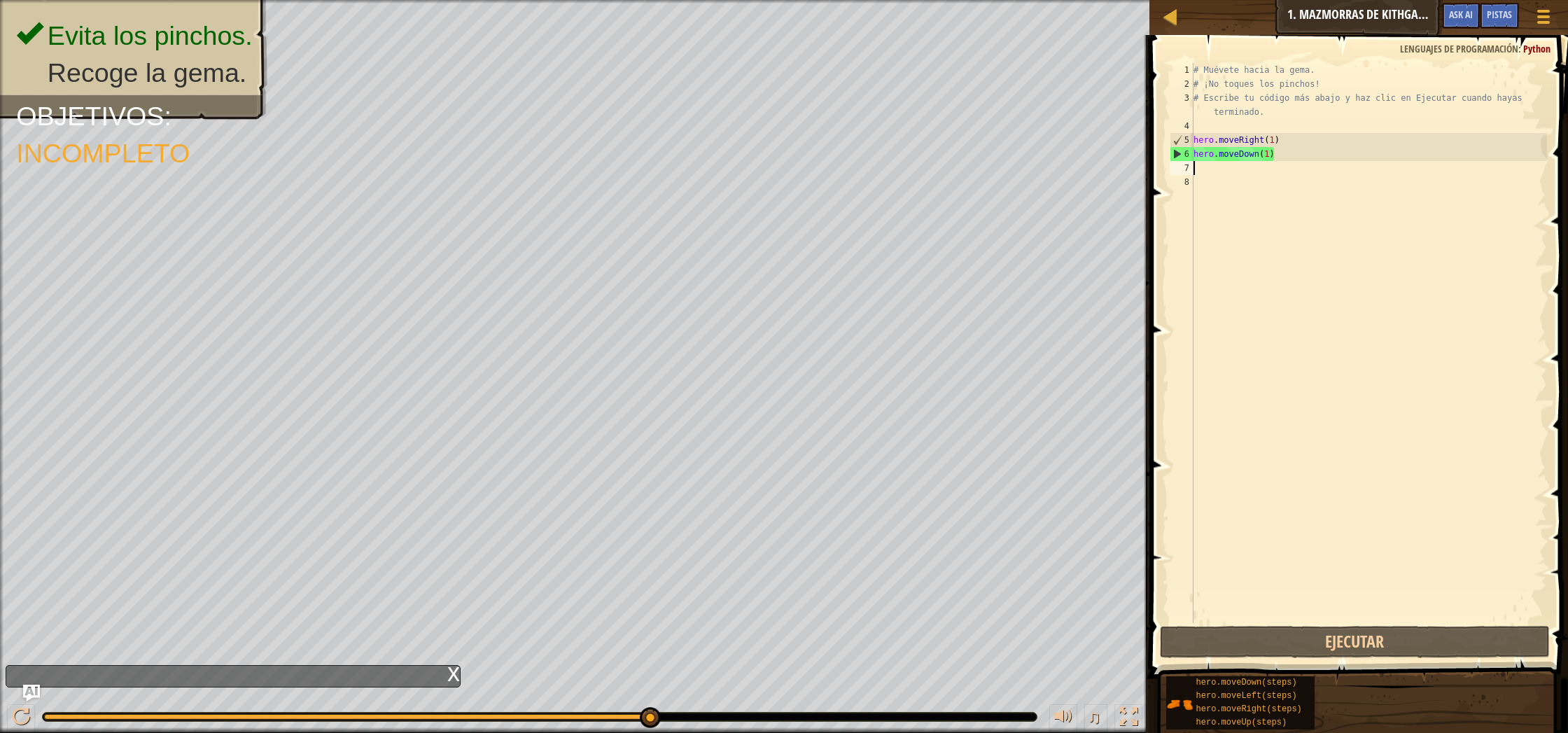
type textarea "m"
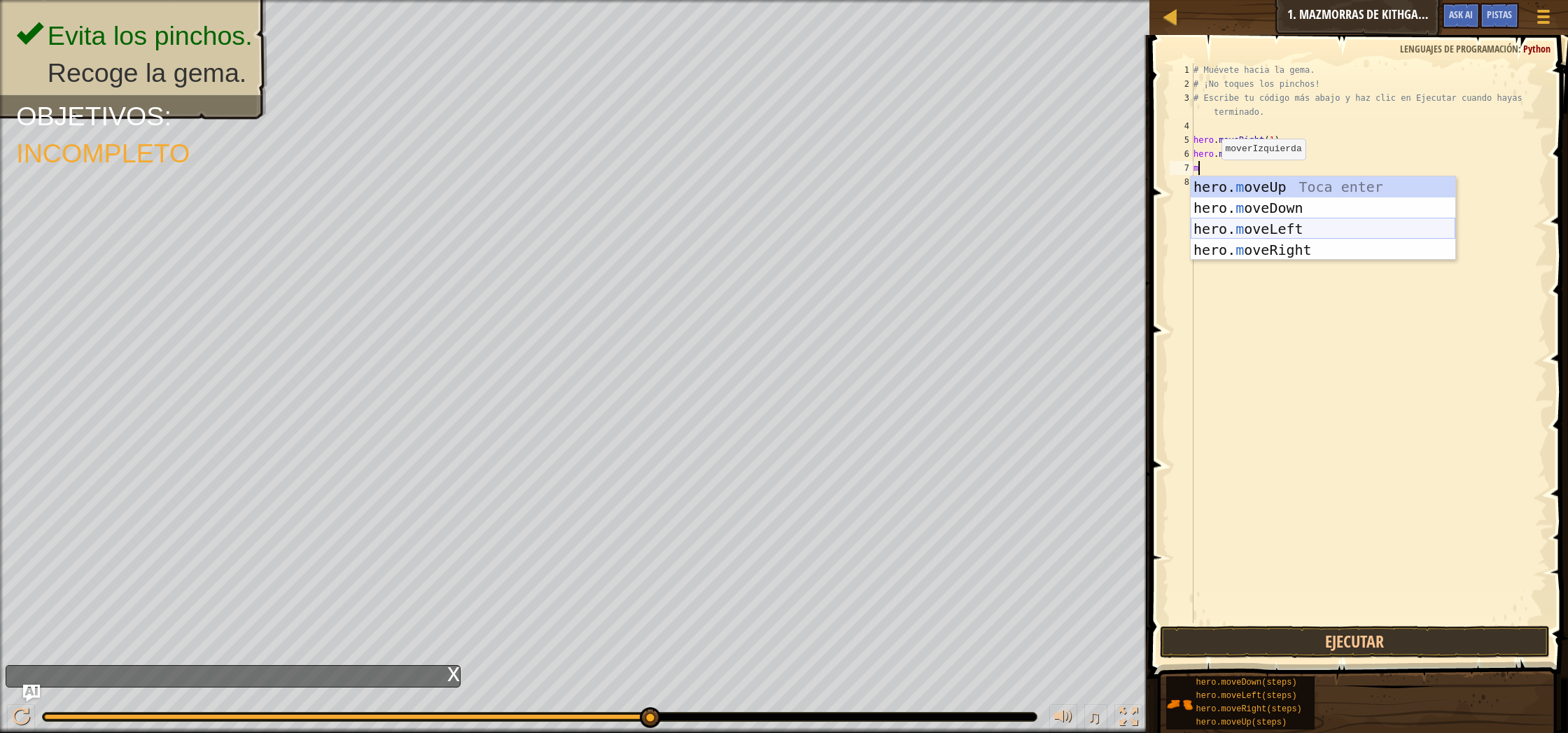
click at [1319, 225] on div "hero. m oveUp Toca enter hero. m oveDown Toca enter hero. m oveLeft Toca enter …" at bounding box center [1323, 239] width 264 height 126
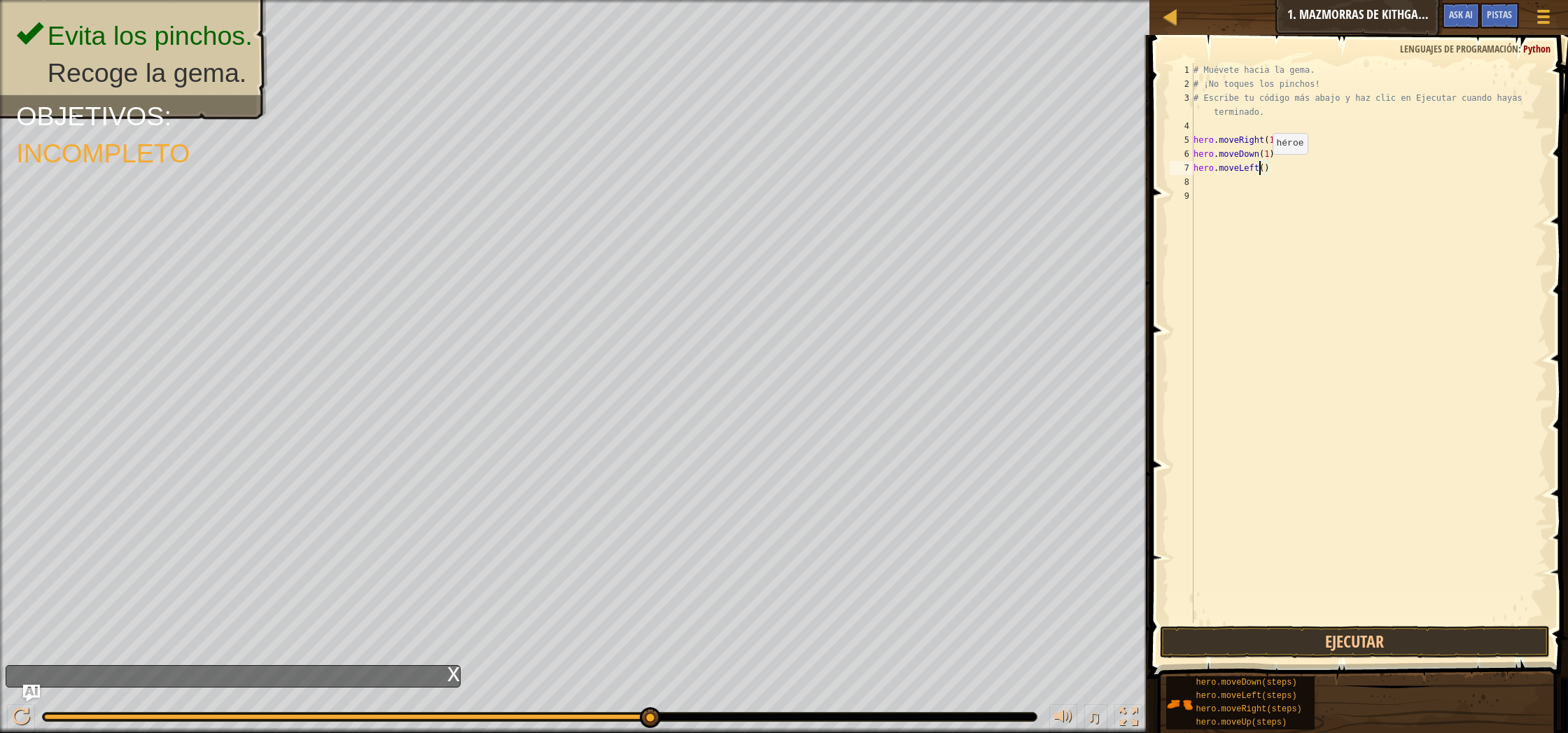
click at [1262, 168] on div "# Muévete hacia la gema. # ¡No toques los pinchos! # Escribe tu código más abaj…" at bounding box center [1369, 357] width 357 height 588
click at [1264, 168] on div "# Muévete hacia la gema. # ¡No toques los pinchos! # Escribe tu código más abaj…" at bounding box center [1369, 357] width 357 height 588
click at [1365, 640] on button "Ejecutar" at bounding box center [1355, 641] width 390 height 32
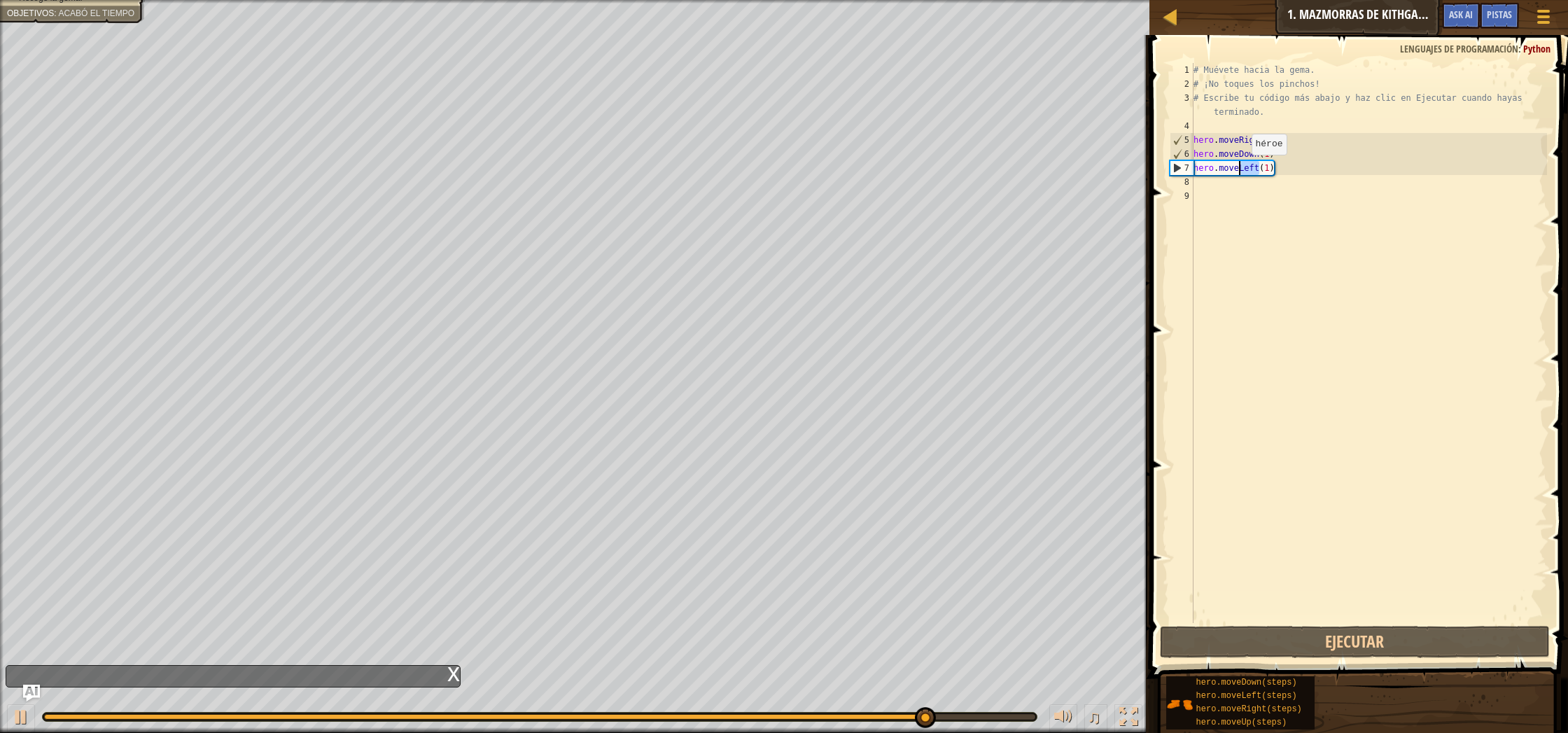
drag, startPoint x: 1258, startPoint y: 168, endPoint x: 1240, endPoint y: 168, distance: 18.0
click at [1240, 168] on div "# Muévete hacia la gema. # ¡No toques los pinchos! # Escribe tu código más abaj…" at bounding box center [1369, 357] width 357 height 588
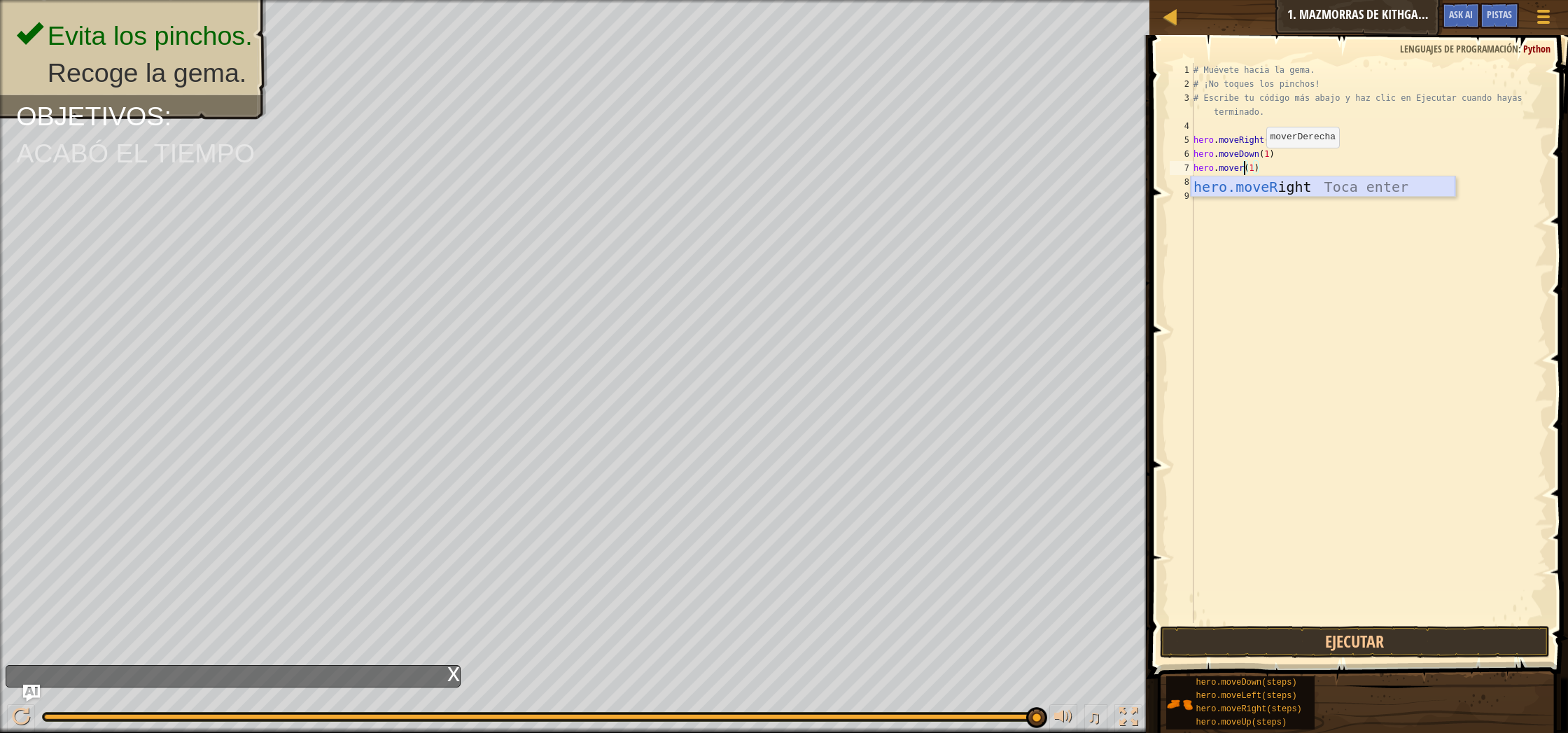
click at [1314, 196] on div "hero.moveR ight Toca enter" at bounding box center [1323, 208] width 264 height 63
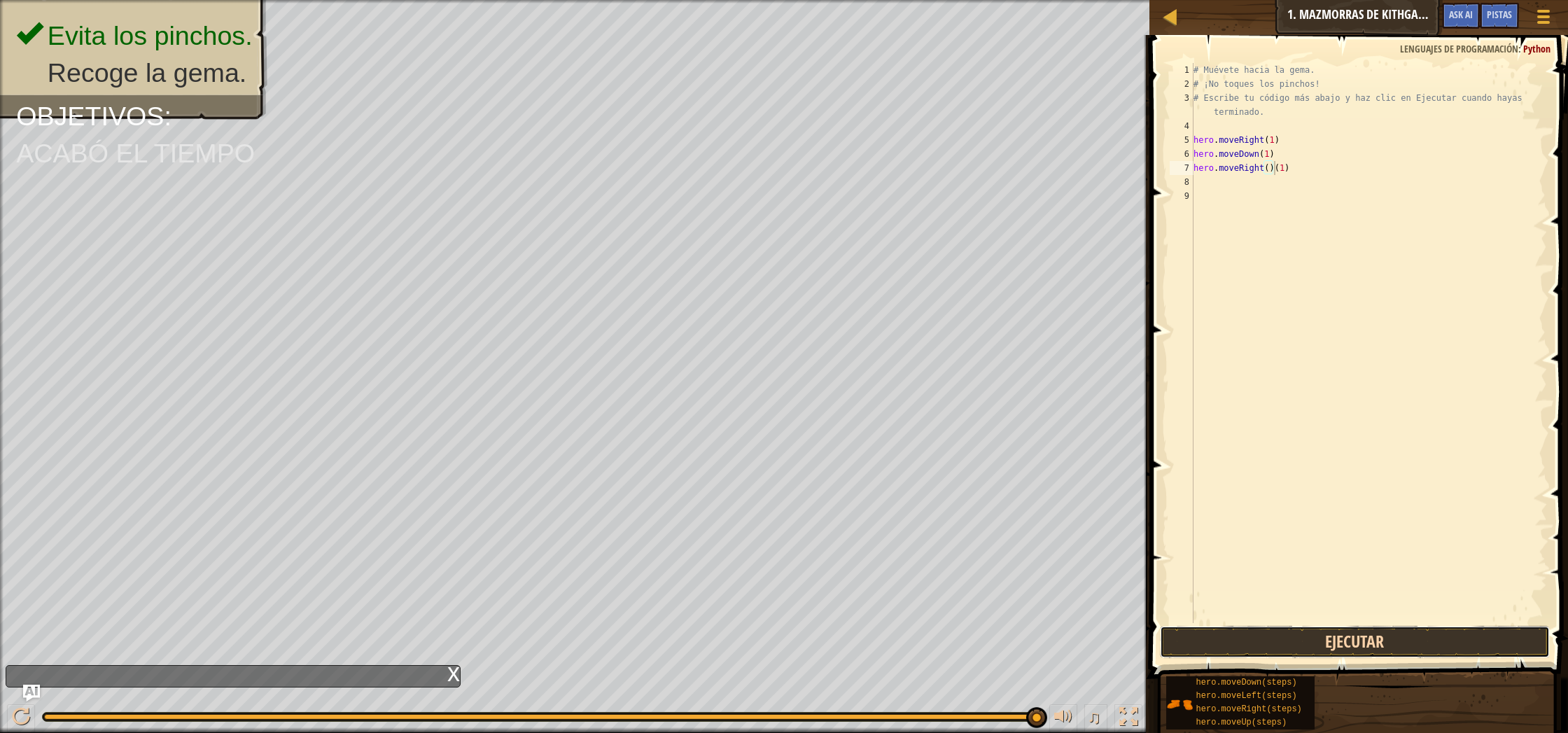
click at [1329, 646] on button "Ejecutar" at bounding box center [1355, 641] width 390 height 32
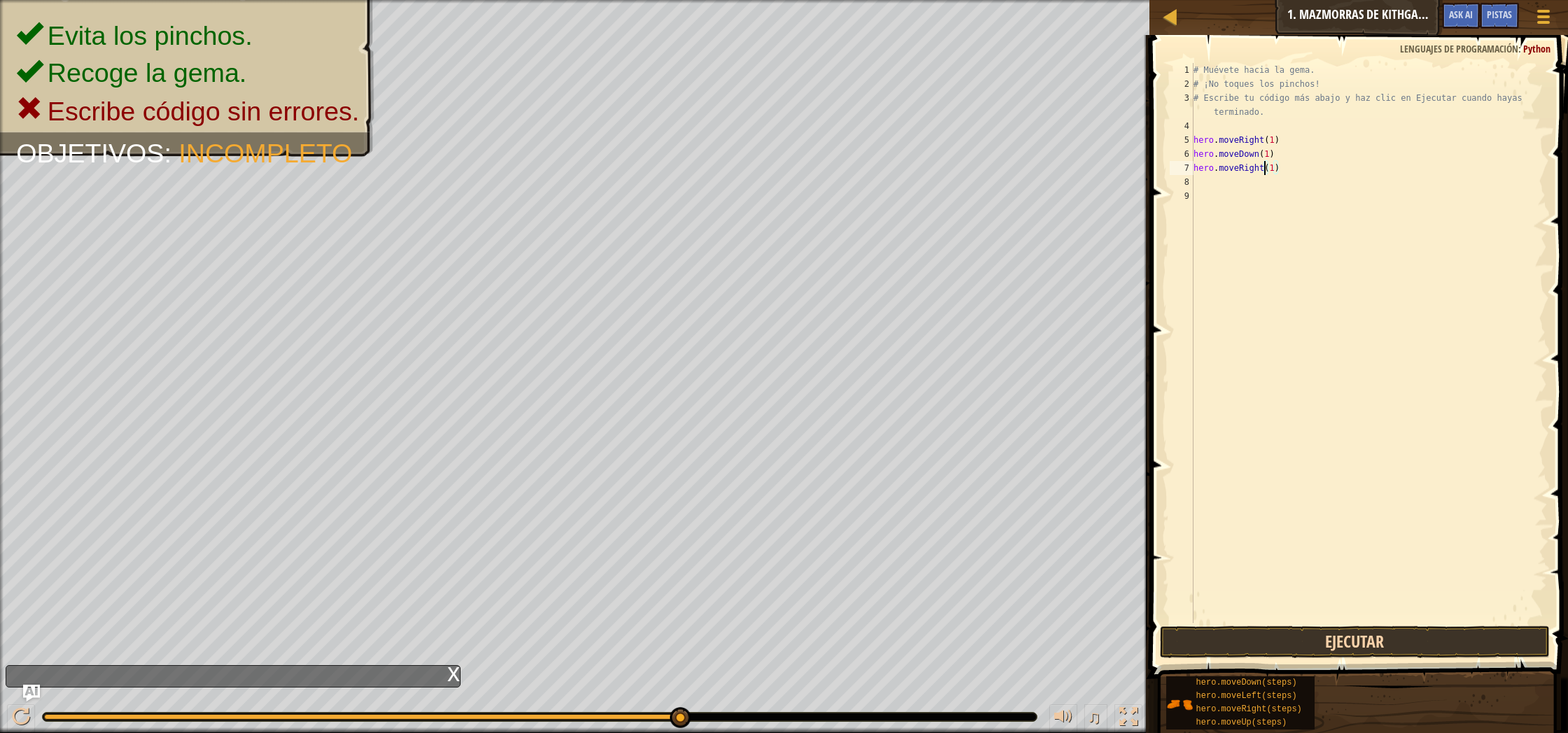
scroll to position [6, 1]
type textarea "hero.moveRight(1)"
click at [1348, 634] on button "Ejecutar" at bounding box center [1355, 641] width 390 height 32
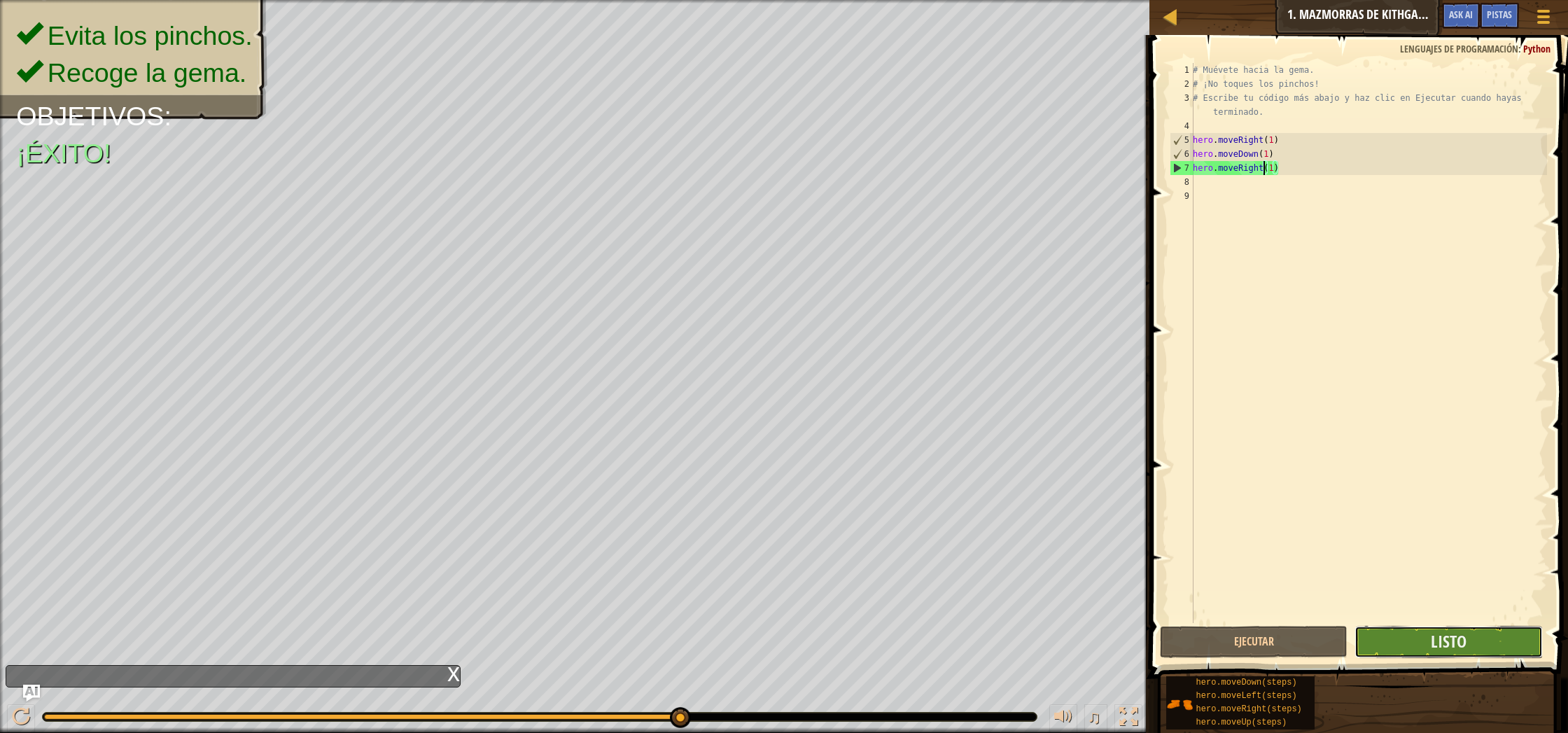
click at [1497, 635] on button "Listo" at bounding box center [1449, 641] width 188 height 32
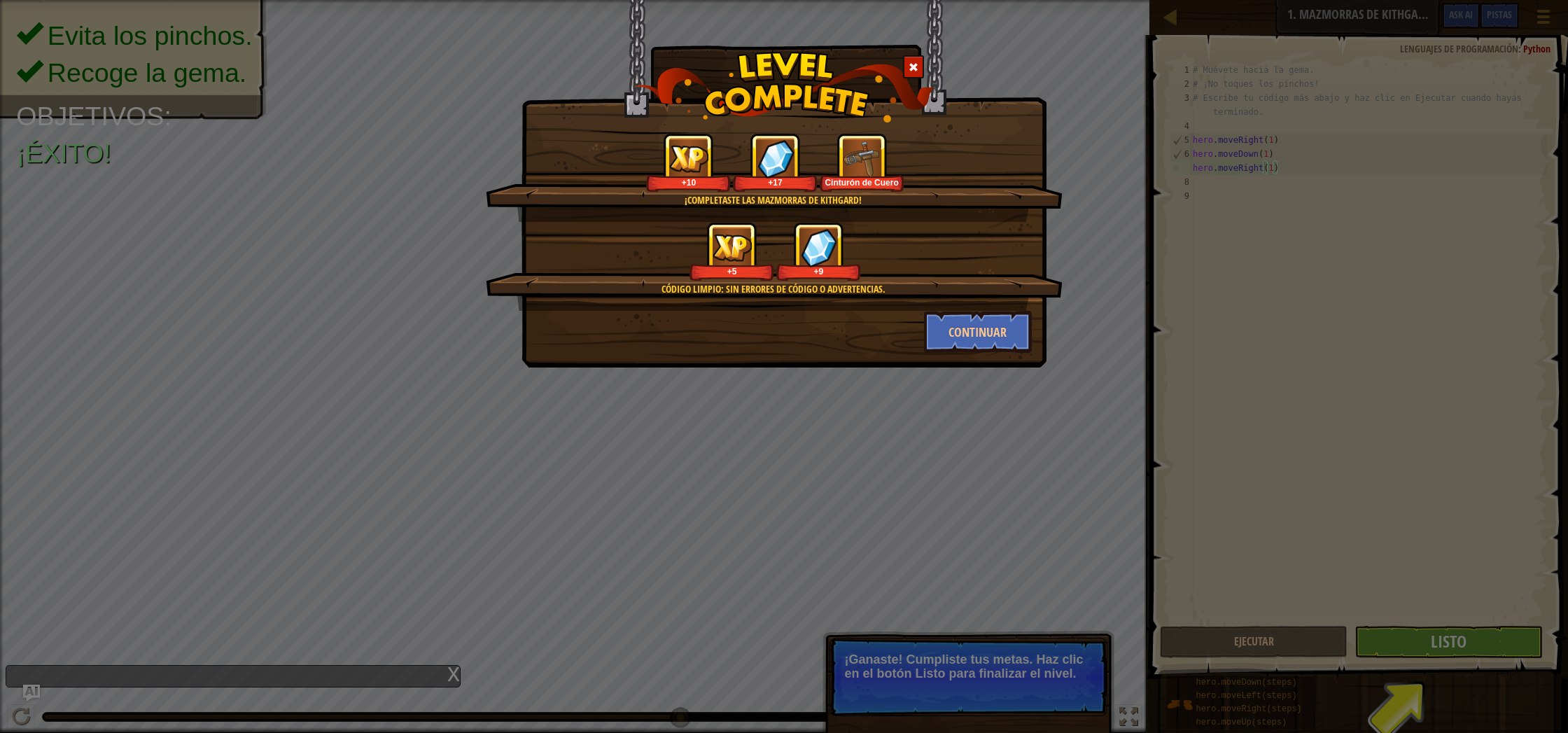
click at [1492, 654] on div "¡Completaste las Mazmorras de Kithgard! +10 +17 Cinturón de Cuero Código limpio…" at bounding box center [784, 366] width 1568 height 733
click at [1012, 333] on button "Continuar" at bounding box center [978, 331] width 109 height 42
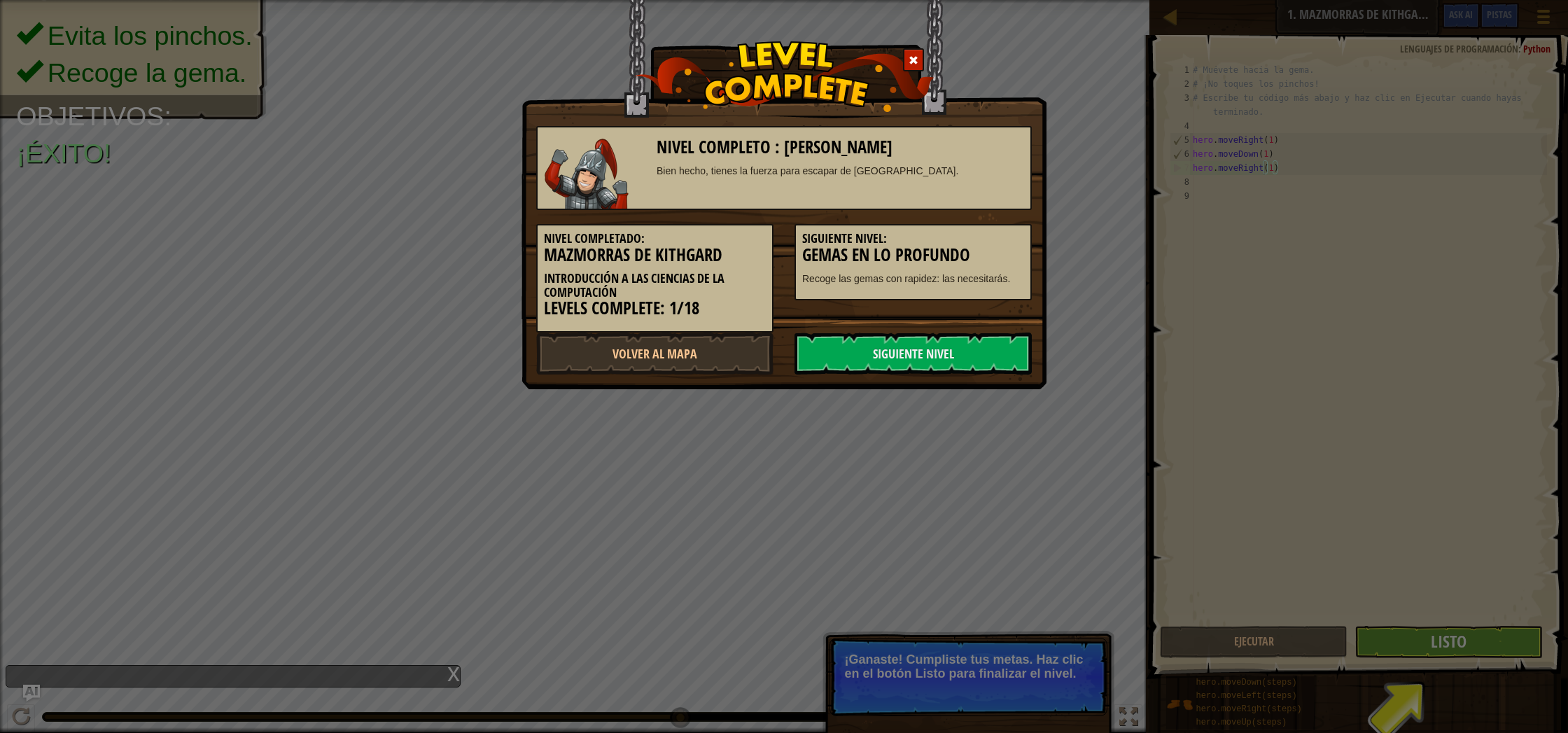
drag, startPoint x: 961, startPoint y: 355, endPoint x: 1058, endPoint y: 358, distance: 97.0
click at [1058, 358] on div "Nivel completo : Mazmorras de Kithgard Bien hecho, tienes la fuerza para escapa…" at bounding box center [784, 366] width 1568 height 733
drag, startPoint x: 928, startPoint y: 366, endPoint x: 956, endPoint y: 369, distance: 28.2
click at [931, 365] on link "Siguiente Nivel" at bounding box center [913, 353] width 237 height 42
click at [975, 368] on link "Siguiente Nivel" at bounding box center [913, 353] width 237 height 42
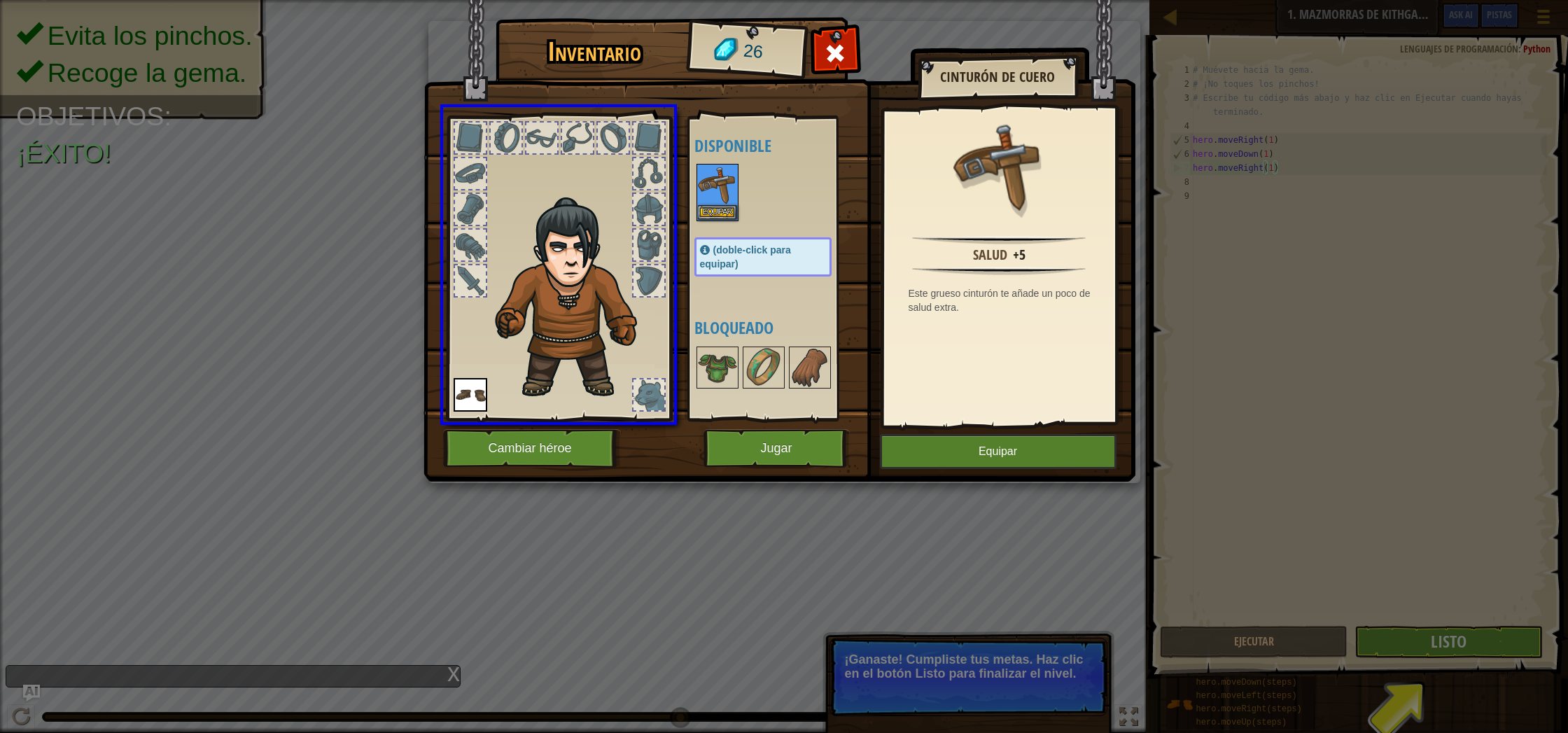
drag, startPoint x: 722, startPoint y: 192, endPoint x: 737, endPoint y: 250, distance: 59.9
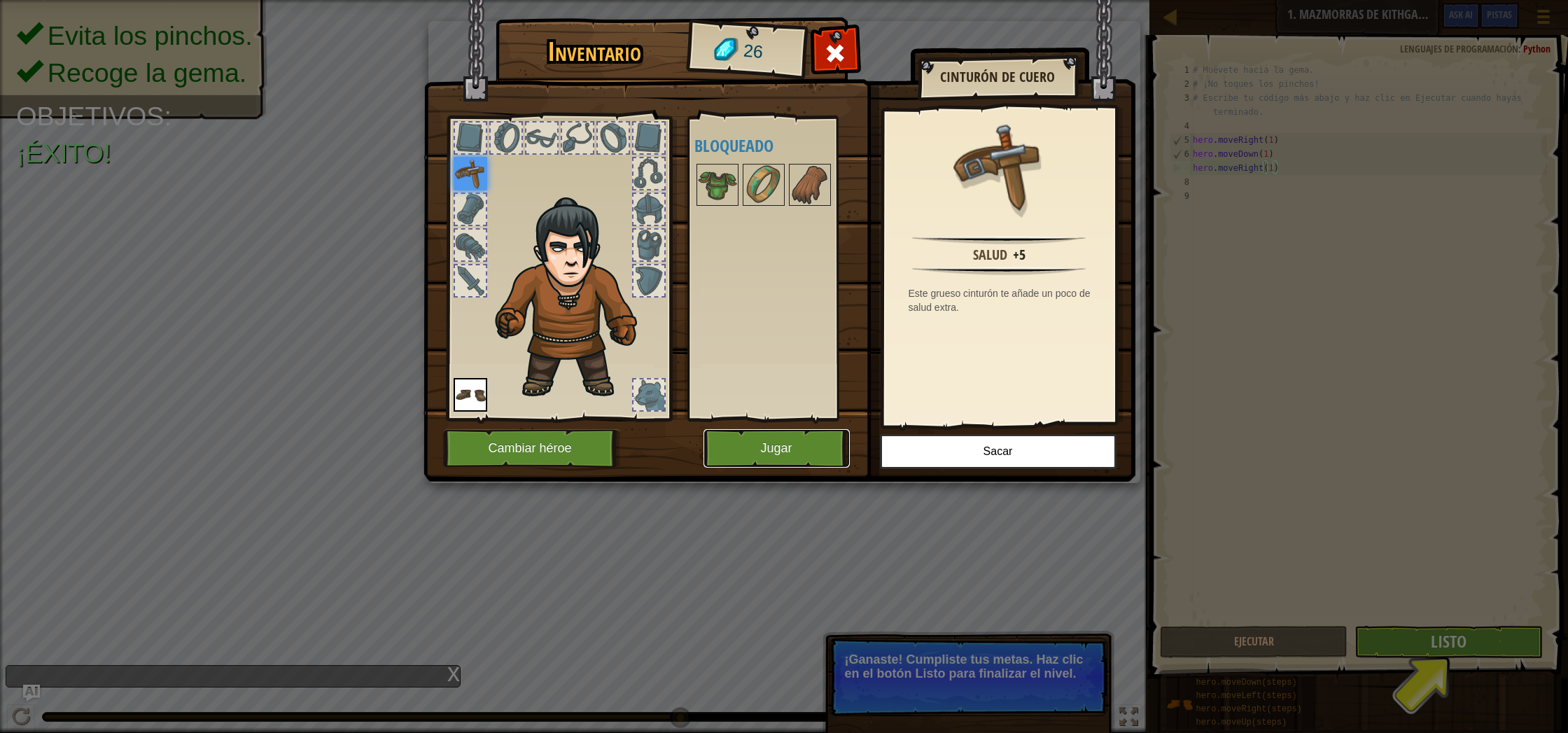
click at [778, 441] on button "Jugar" at bounding box center [777, 449] width 146 height 38
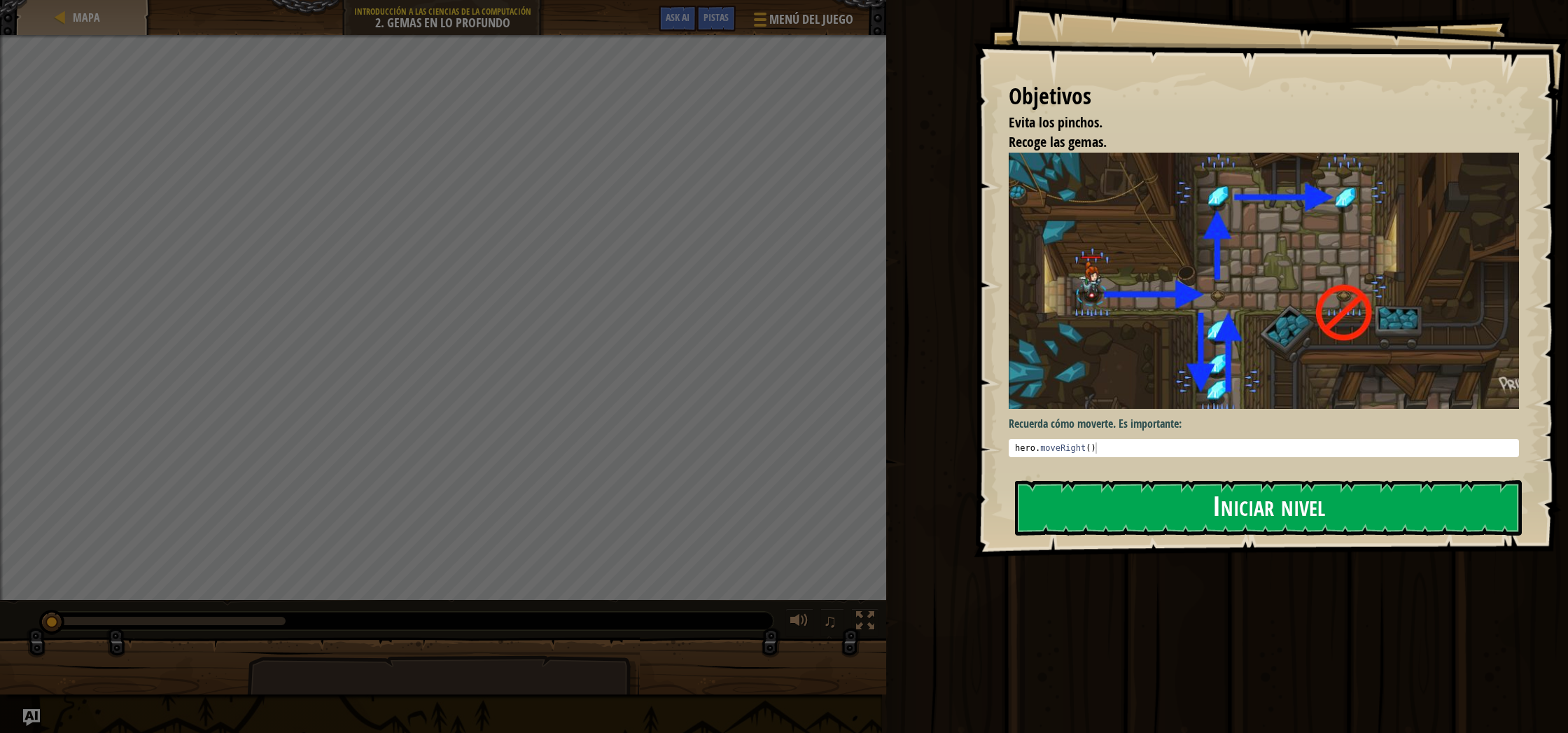
click at [1192, 498] on button "Iniciar nivel" at bounding box center [1268, 508] width 507 height 55
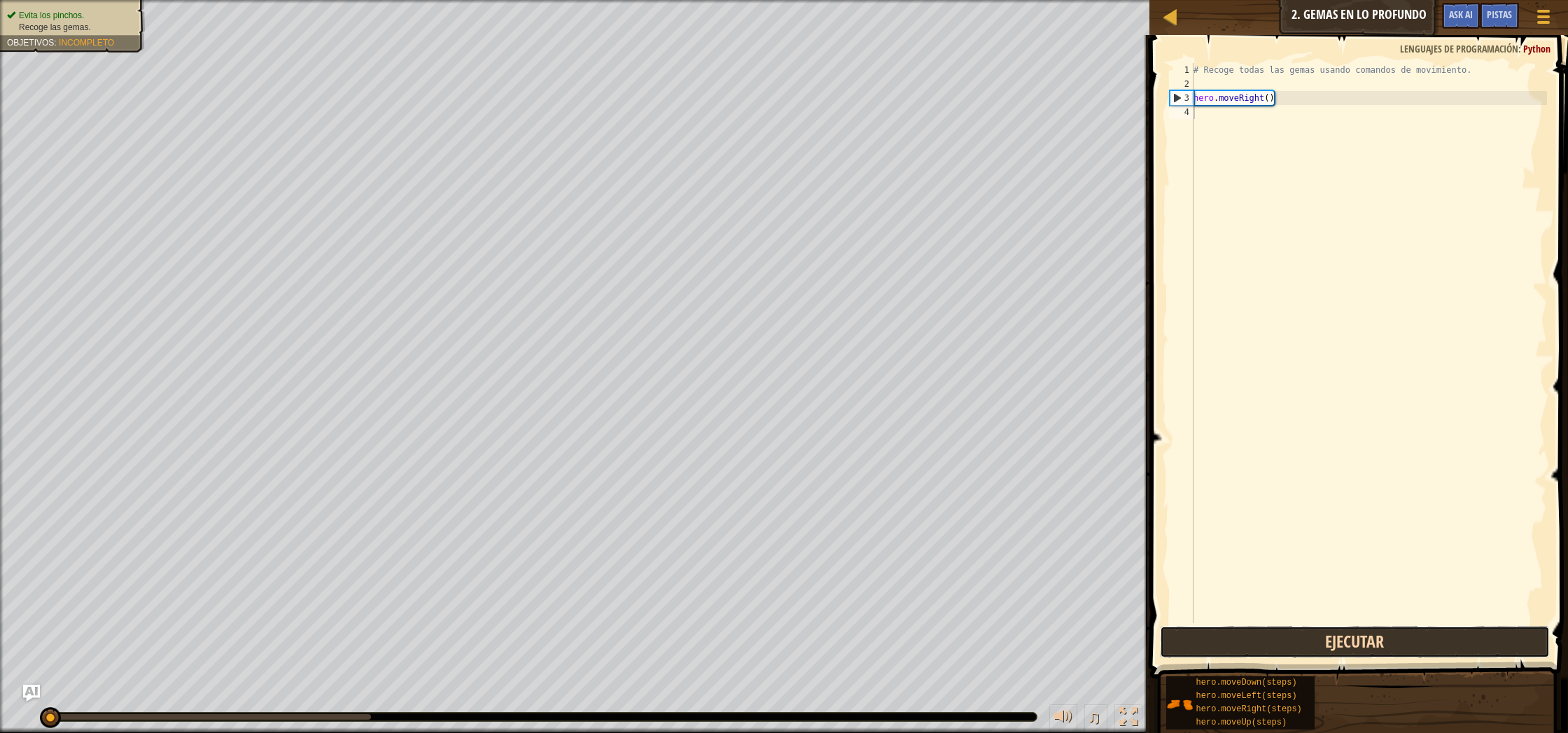
click at [1377, 629] on button "Ejecutar" at bounding box center [1355, 641] width 390 height 32
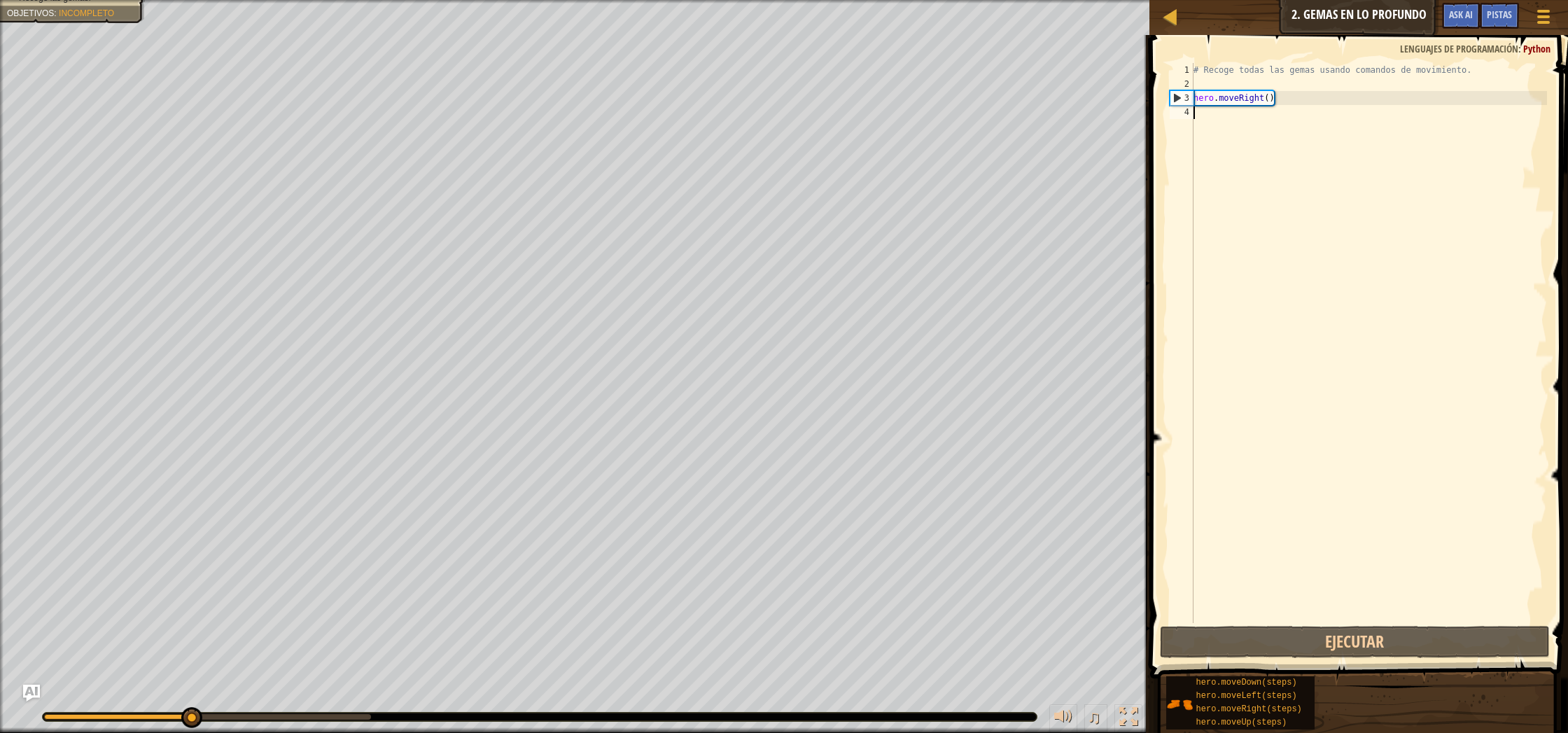
type textarea "m"
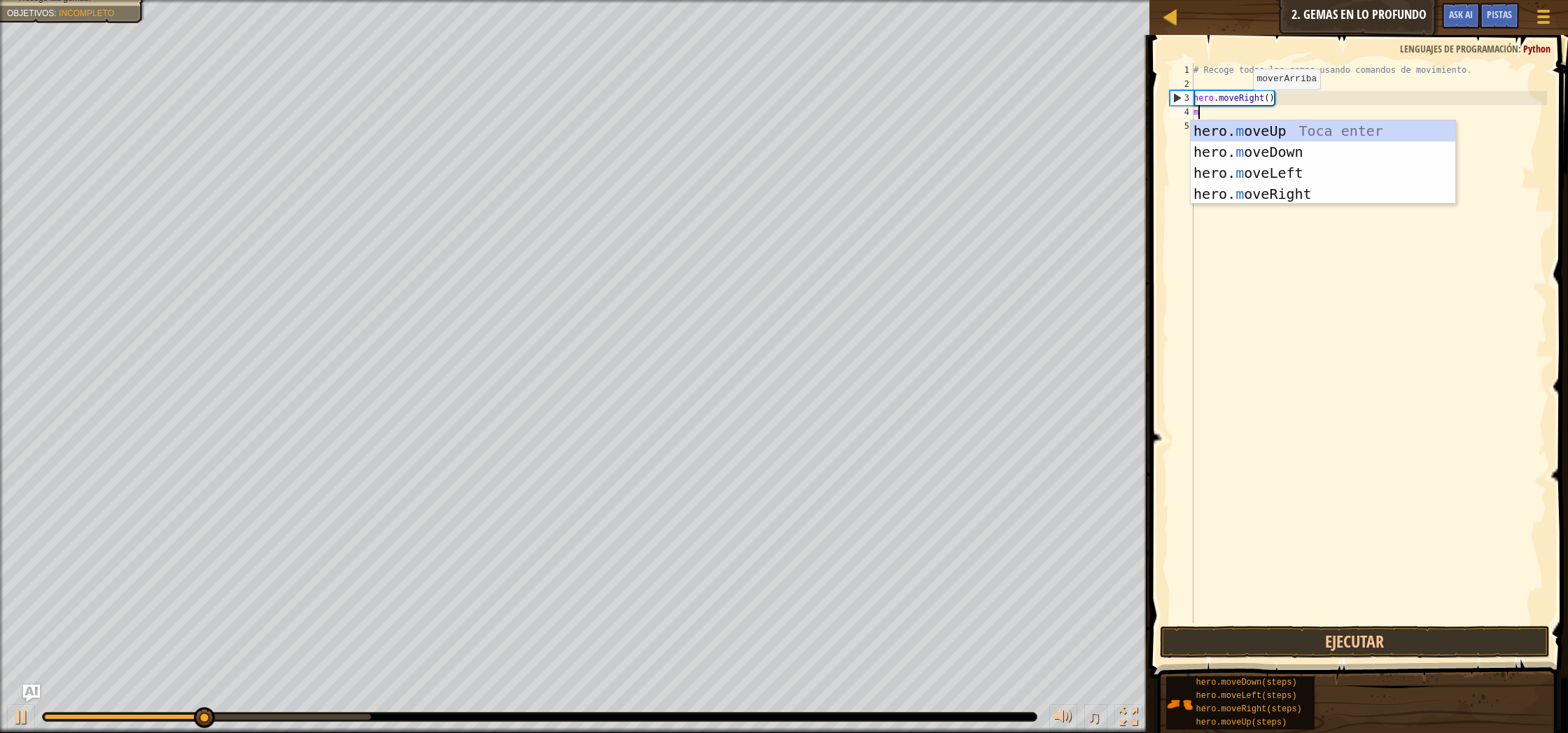
scroll to position [6, 0]
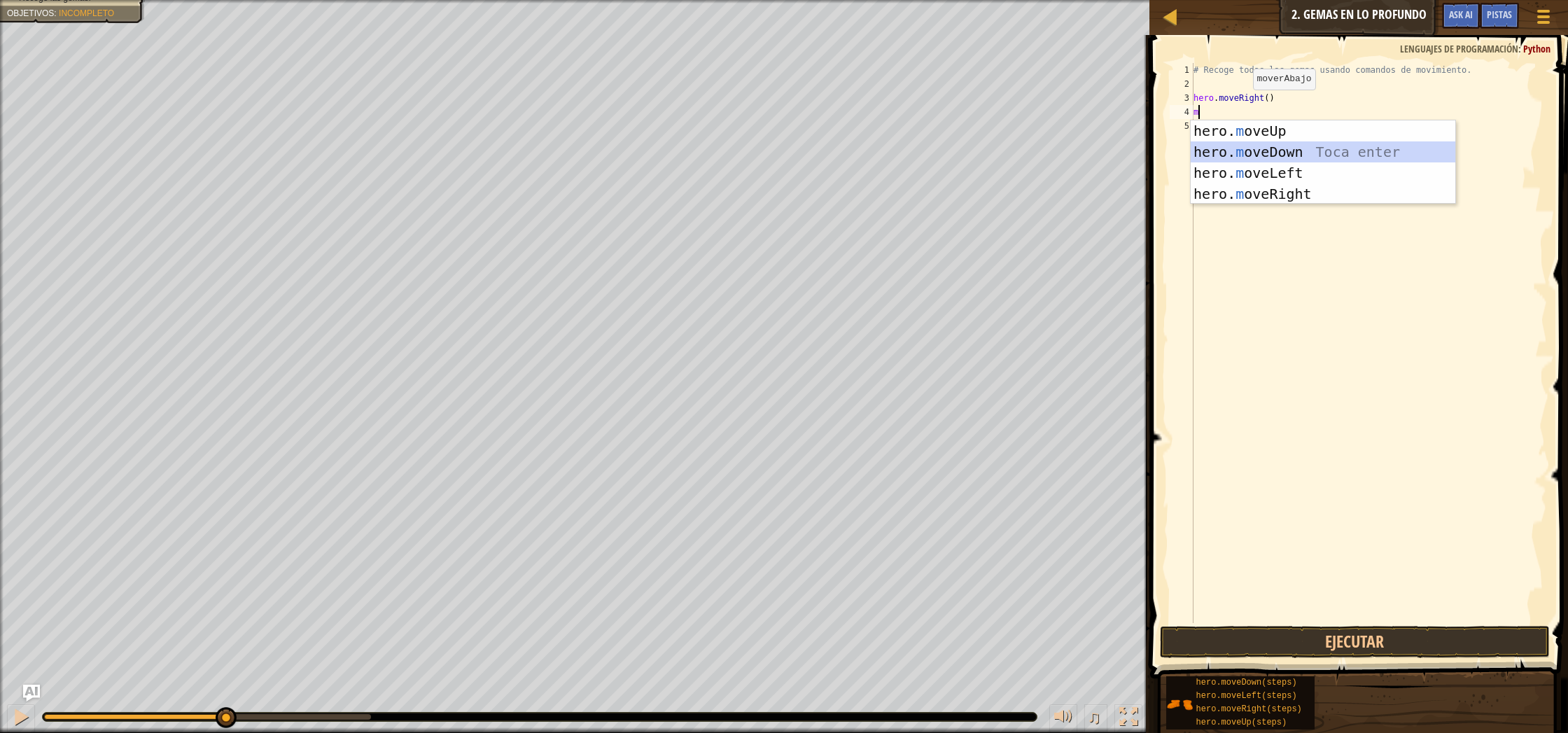
click at [1346, 158] on div "hero. m oveUp Toca enter hero. m oveDown Toca enter hero. m oveLeft Toca enter …" at bounding box center [1323, 183] width 264 height 126
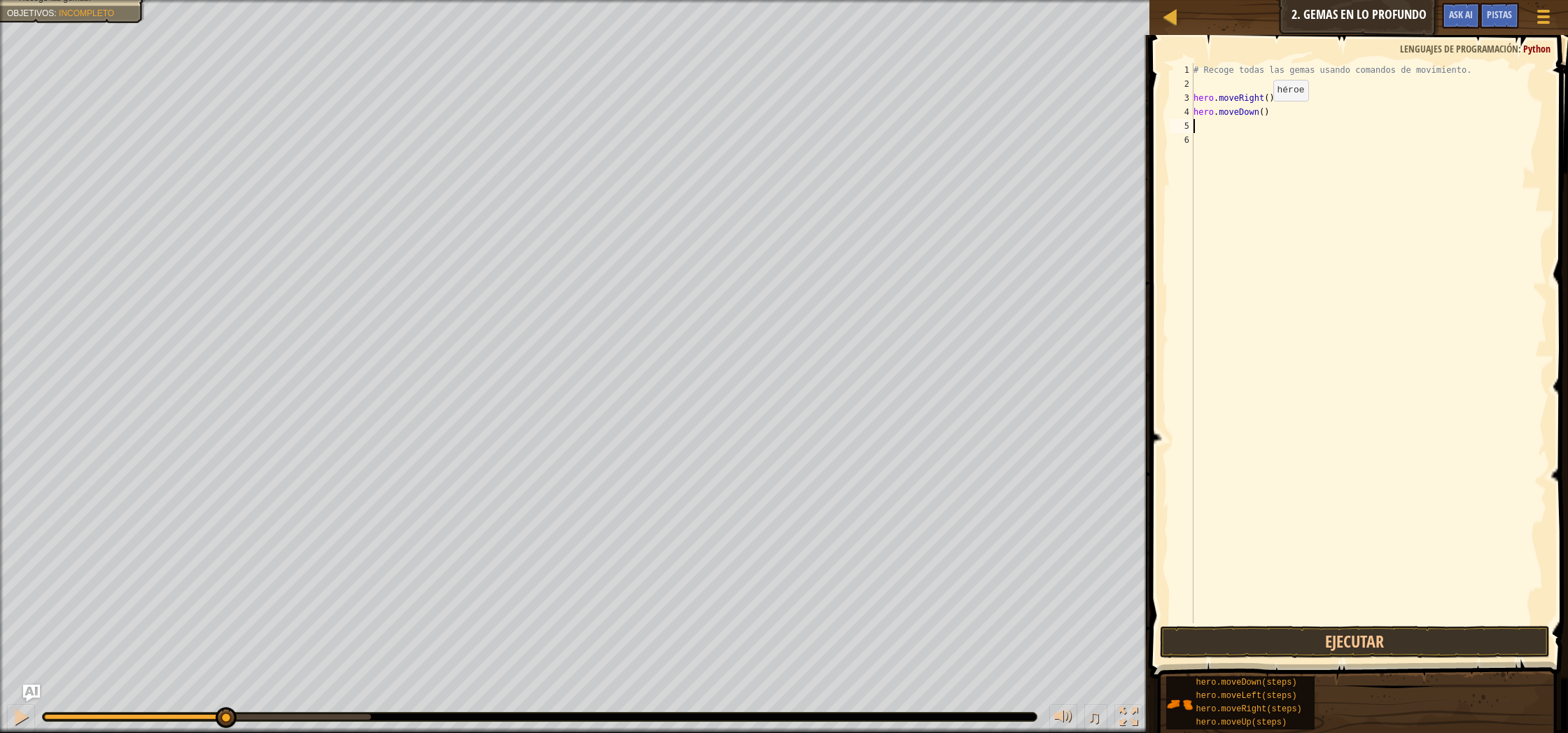
click at [1262, 114] on div "# Recoge todas las gemas usando comandos de movimiento. hero . moveRight ( ) he…" at bounding box center [1369, 357] width 357 height 588
type textarea "hero.moveDown(2)"
click at [1474, 641] on button "Ejecutar" at bounding box center [1355, 641] width 390 height 32
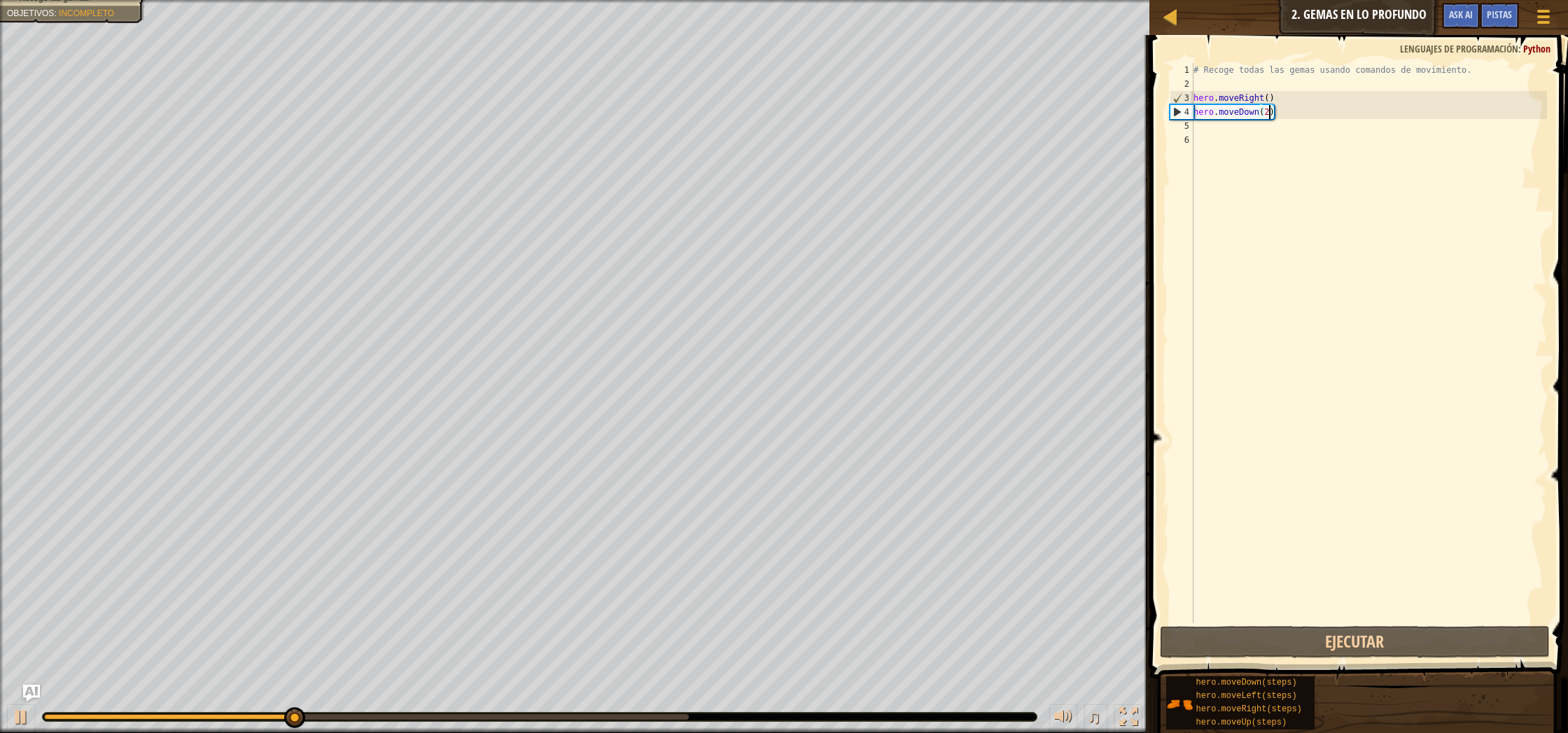
click at [1207, 143] on div "# Recoge todas las gemas usando comandos de movimiento. hero . moveRight ( ) he…" at bounding box center [1369, 357] width 357 height 588
type textarea "m"
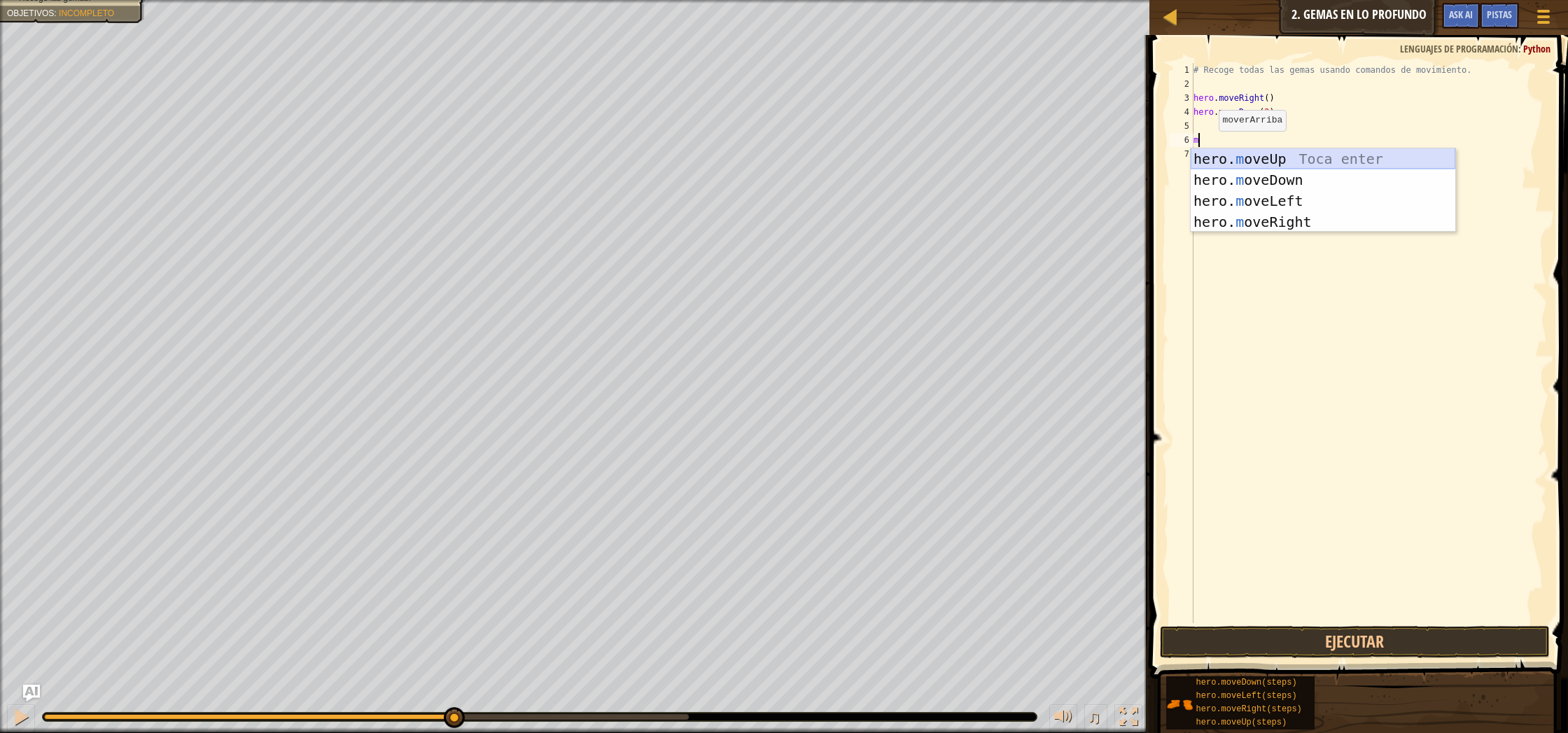
click at [1272, 161] on div "hero. m oveUp Toca enter hero. m oveDown Toca enter hero. m oveLeft Toca enter …" at bounding box center [1323, 211] width 264 height 126
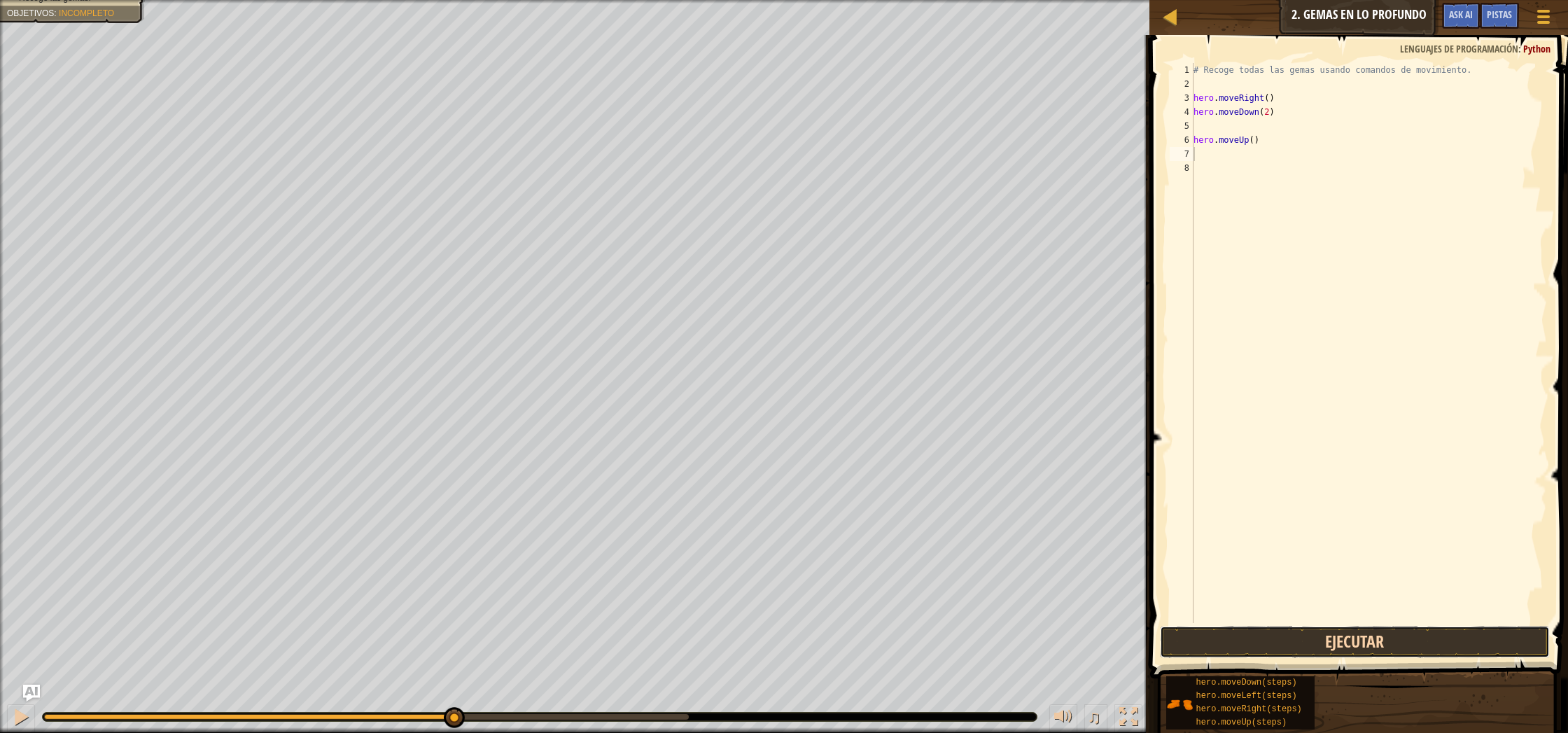
drag, startPoint x: 1523, startPoint y: 631, endPoint x: 1498, endPoint y: 626, distance: 25.5
click at [1524, 630] on button "Ejecutar" at bounding box center [1355, 641] width 390 height 32
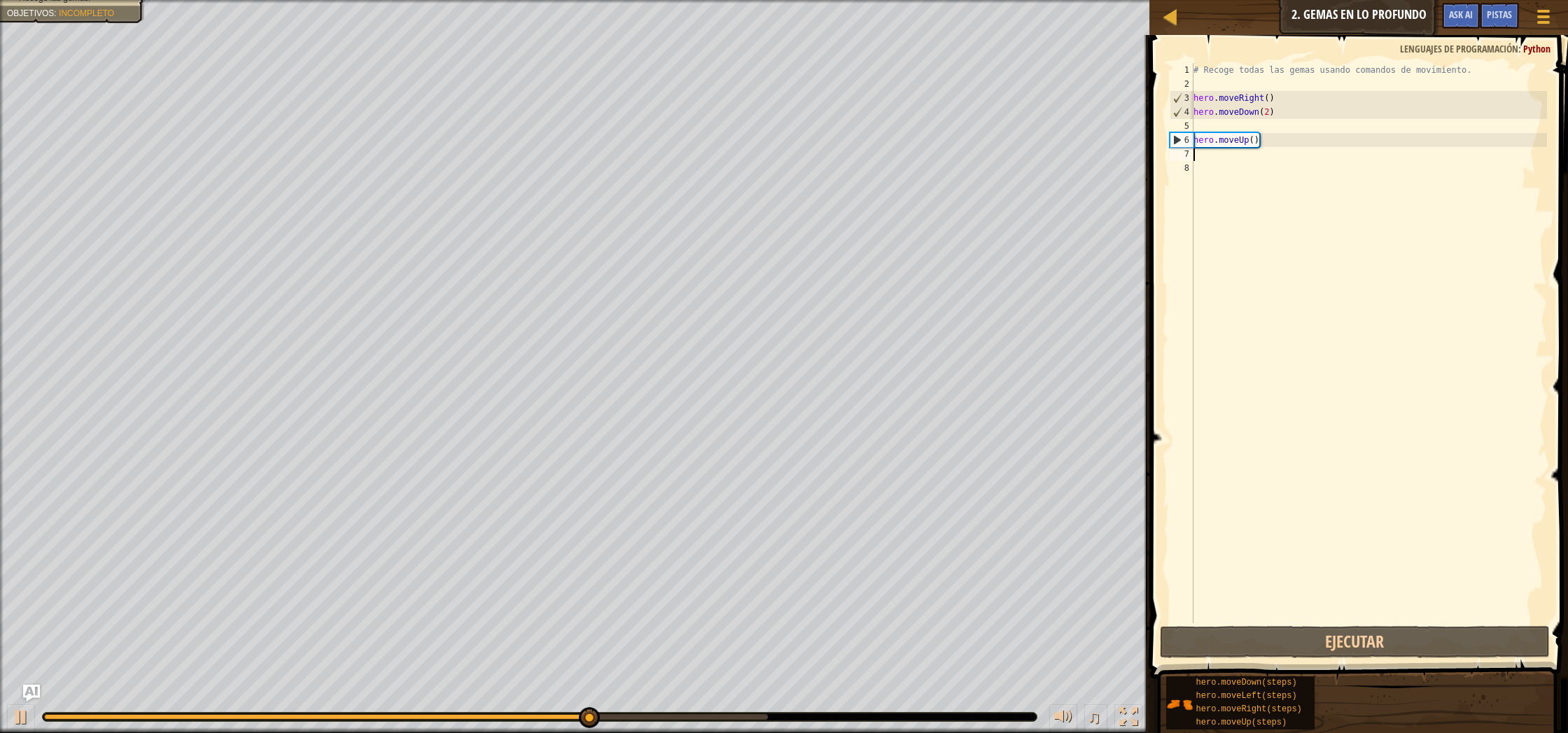
type textarea "m"
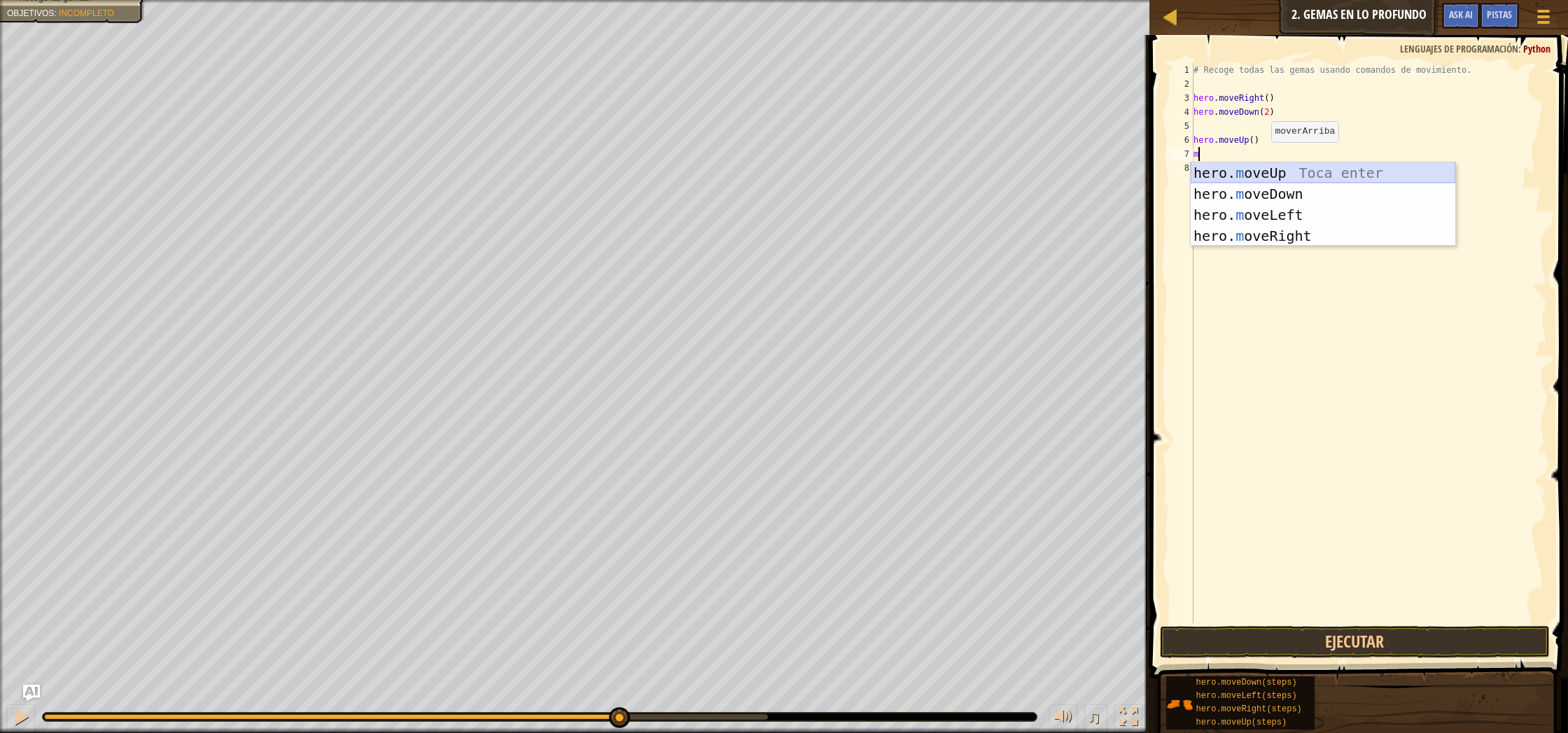
click at [1267, 171] on div "hero. m oveUp Toca enter hero. m oveDown Toca enter hero. m oveLeft Toca enter …" at bounding box center [1323, 225] width 264 height 126
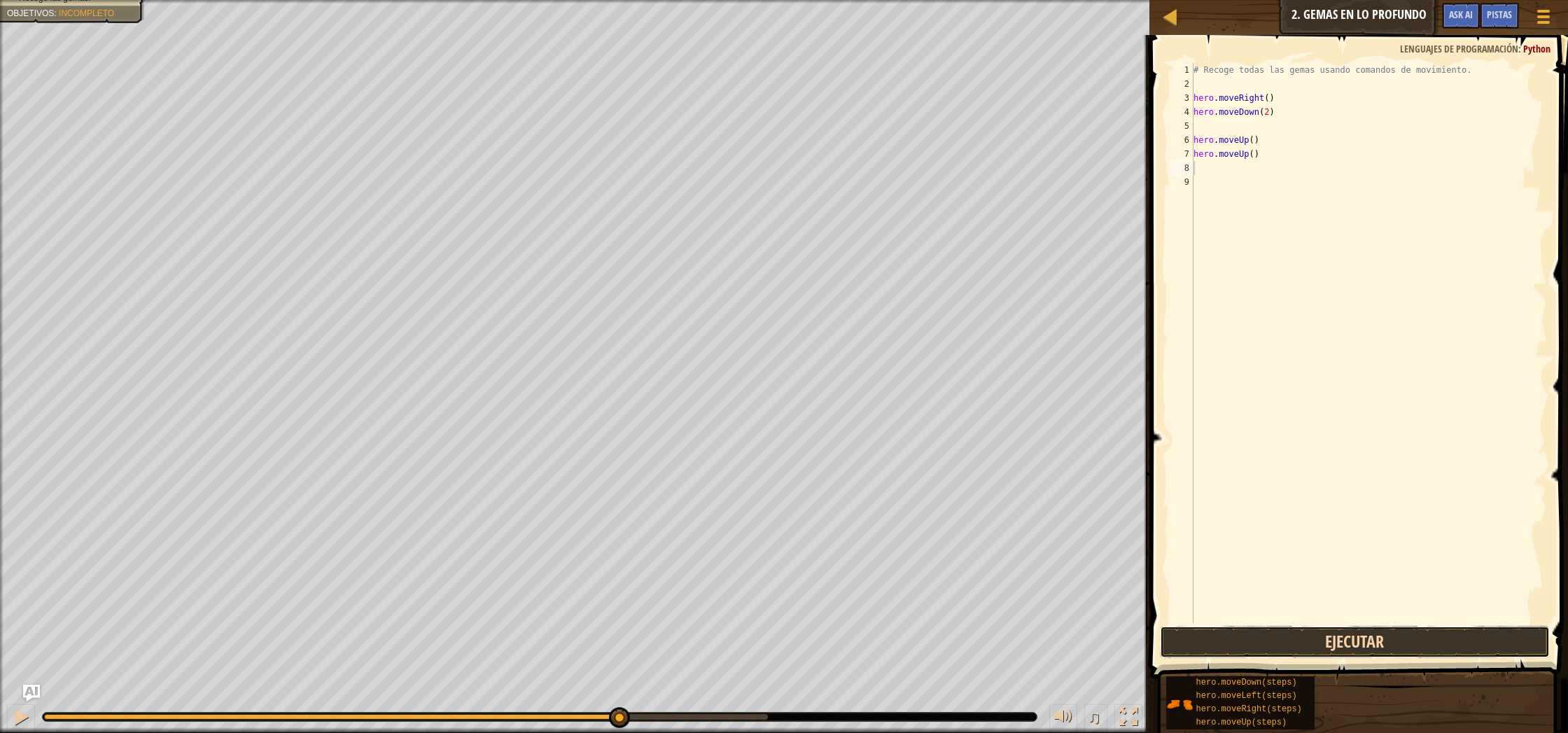
click at [1360, 646] on button "Ejecutar" at bounding box center [1355, 641] width 390 height 32
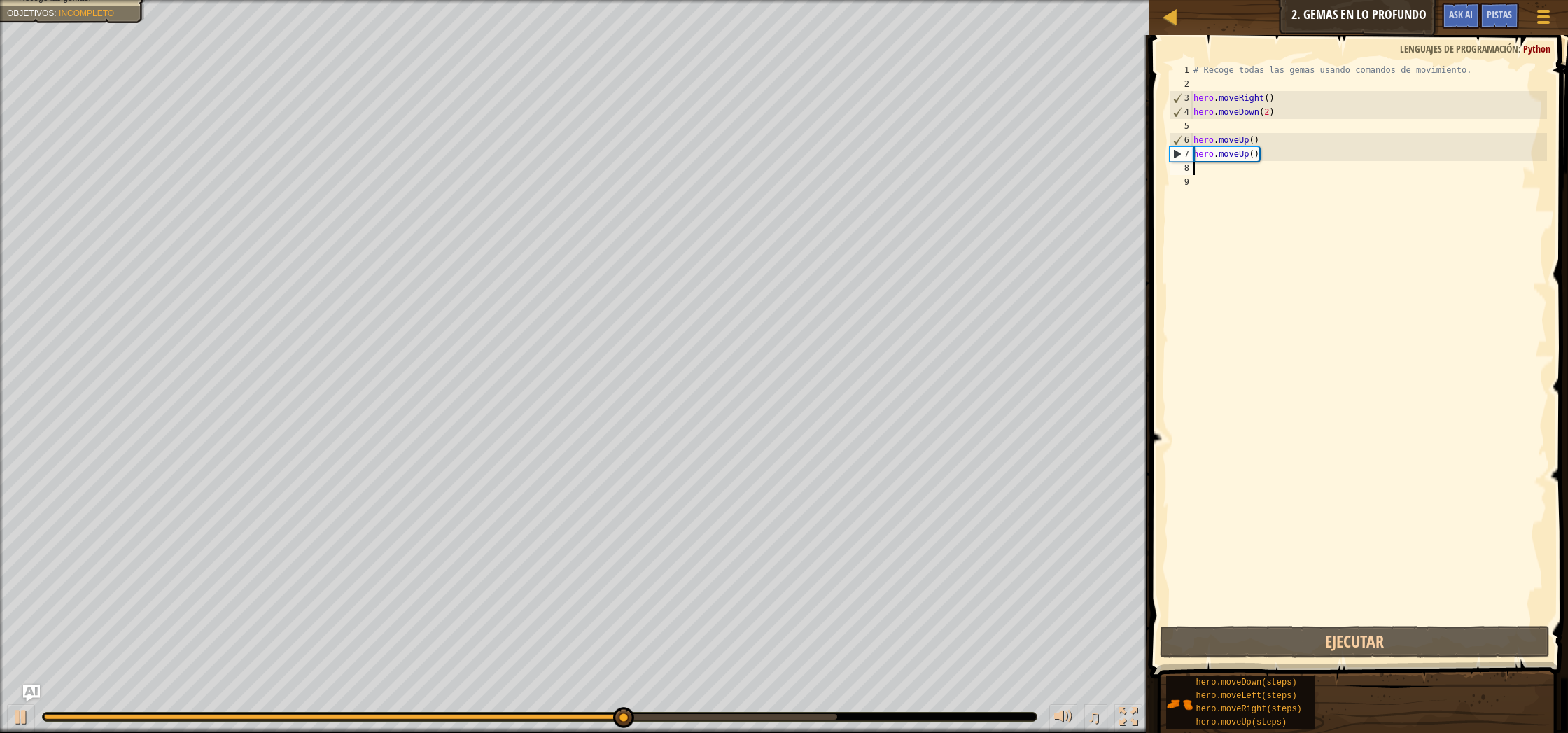
type textarea "m"
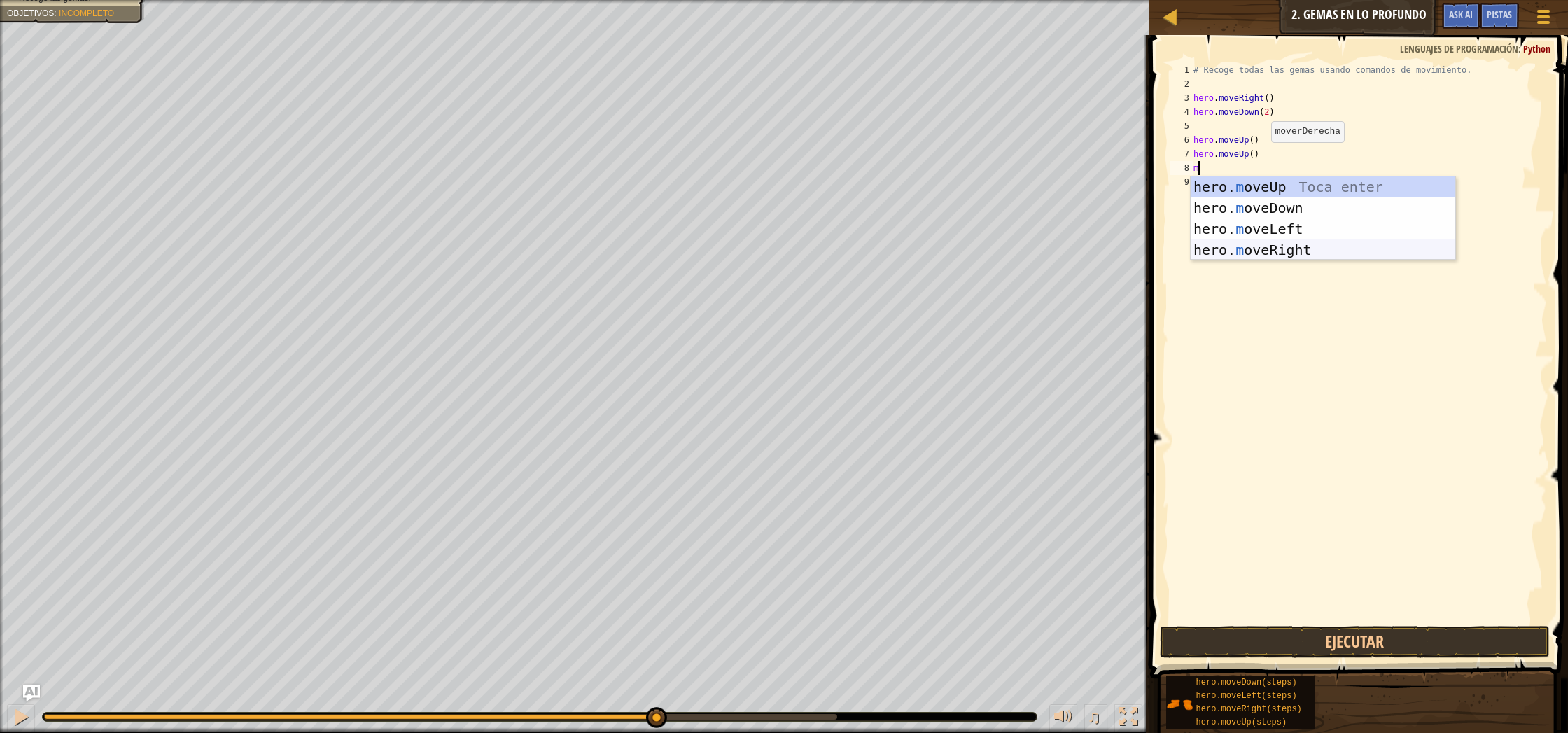
drag, startPoint x: 1294, startPoint y: 245, endPoint x: 1338, endPoint y: 392, distance: 153.4
click at [1294, 245] on div "hero. m oveUp Toca enter hero. m oveDown Toca enter hero. m oveLeft Toca enter …" at bounding box center [1323, 239] width 264 height 126
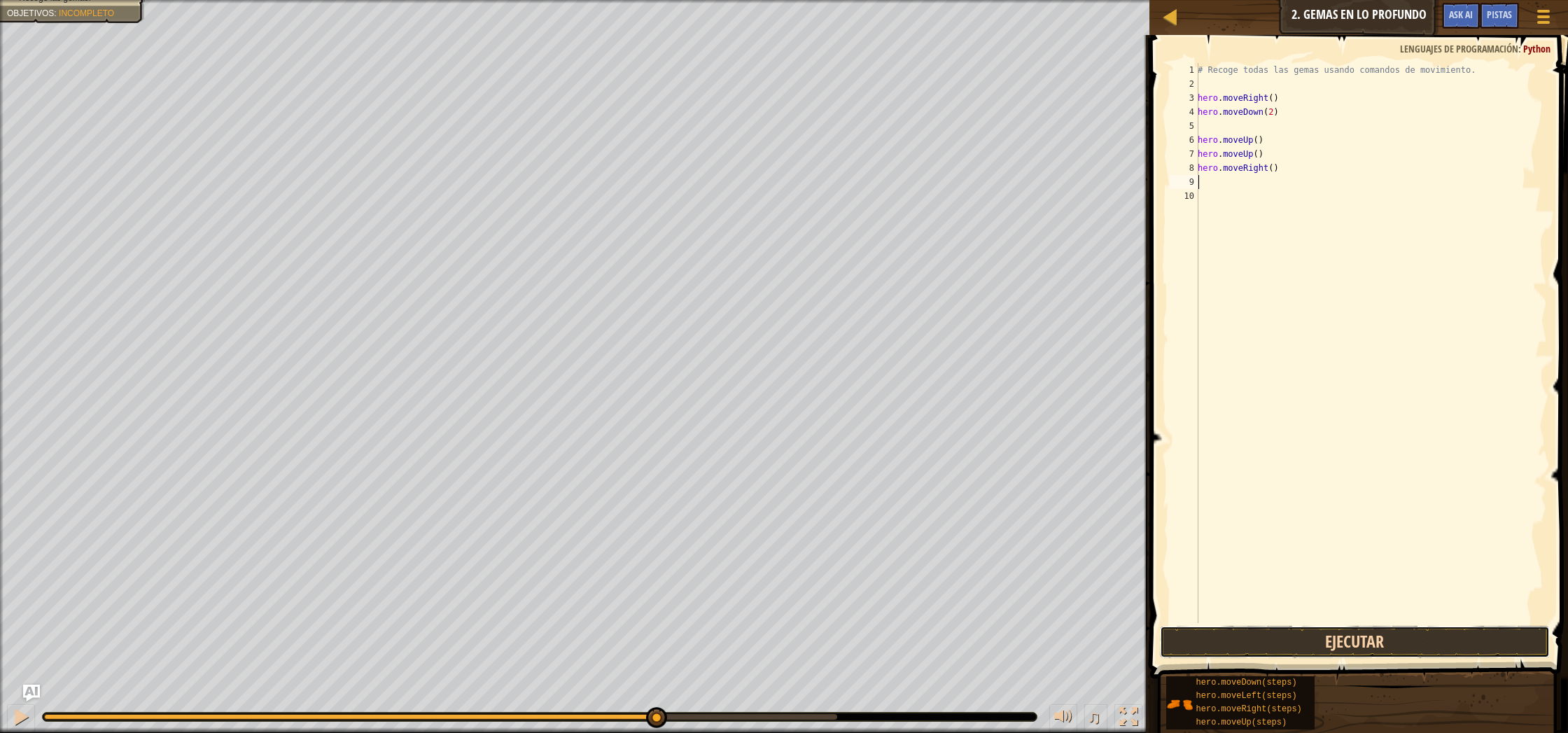
click at [1377, 628] on button "Ejecutar" at bounding box center [1355, 641] width 390 height 32
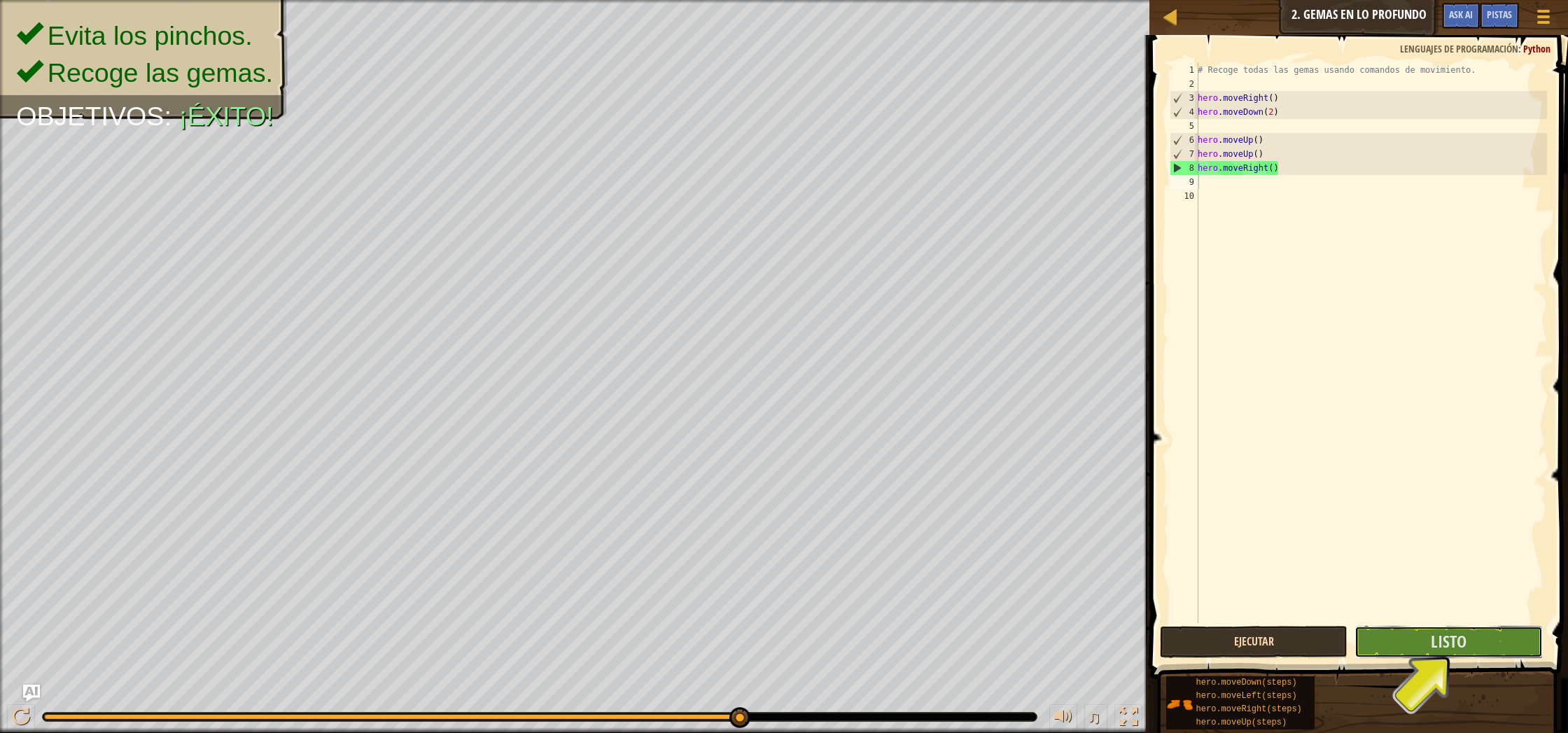
click at [1377, 628] on button "Listo" at bounding box center [1449, 641] width 188 height 32
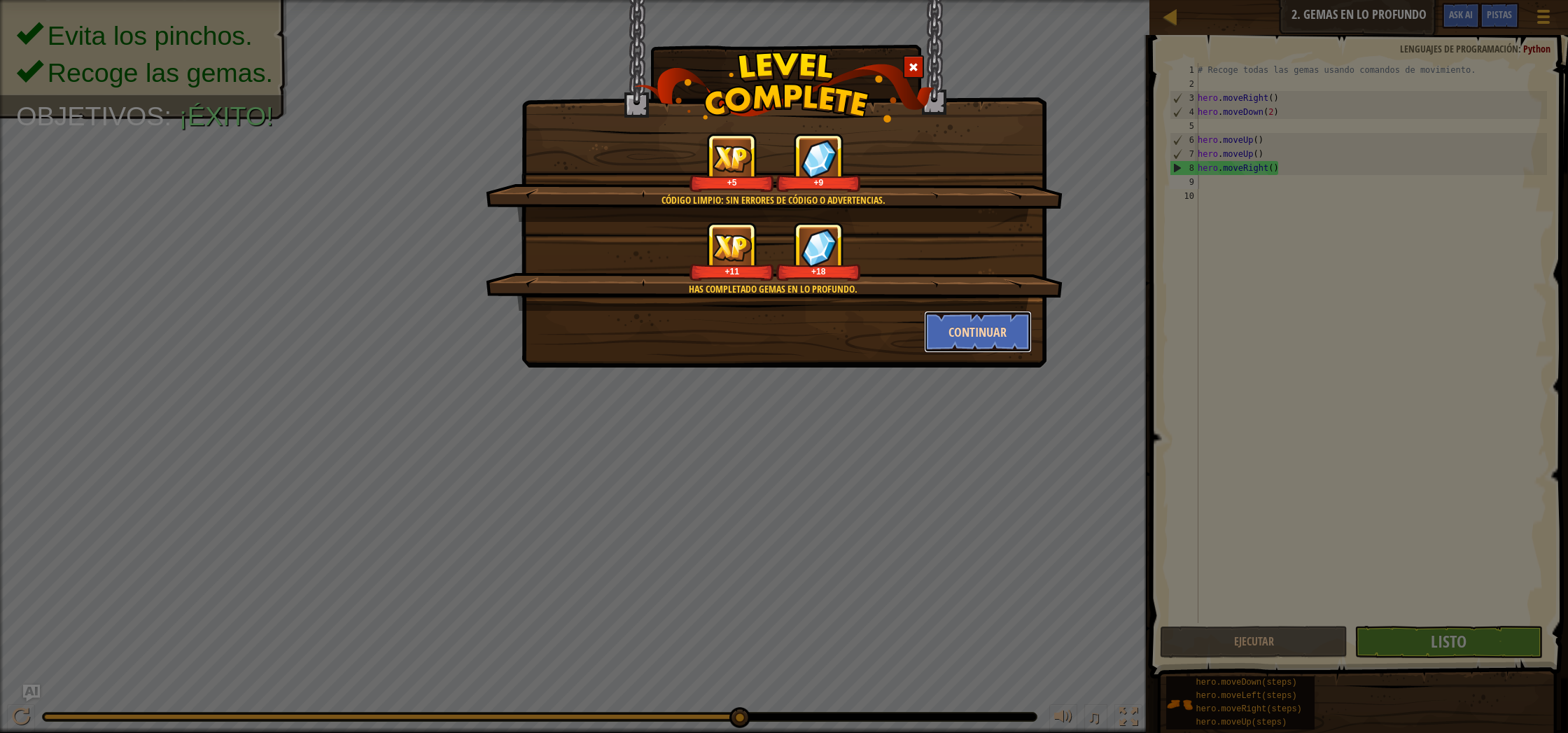
click at [1008, 340] on button "Continuar" at bounding box center [978, 331] width 109 height 42
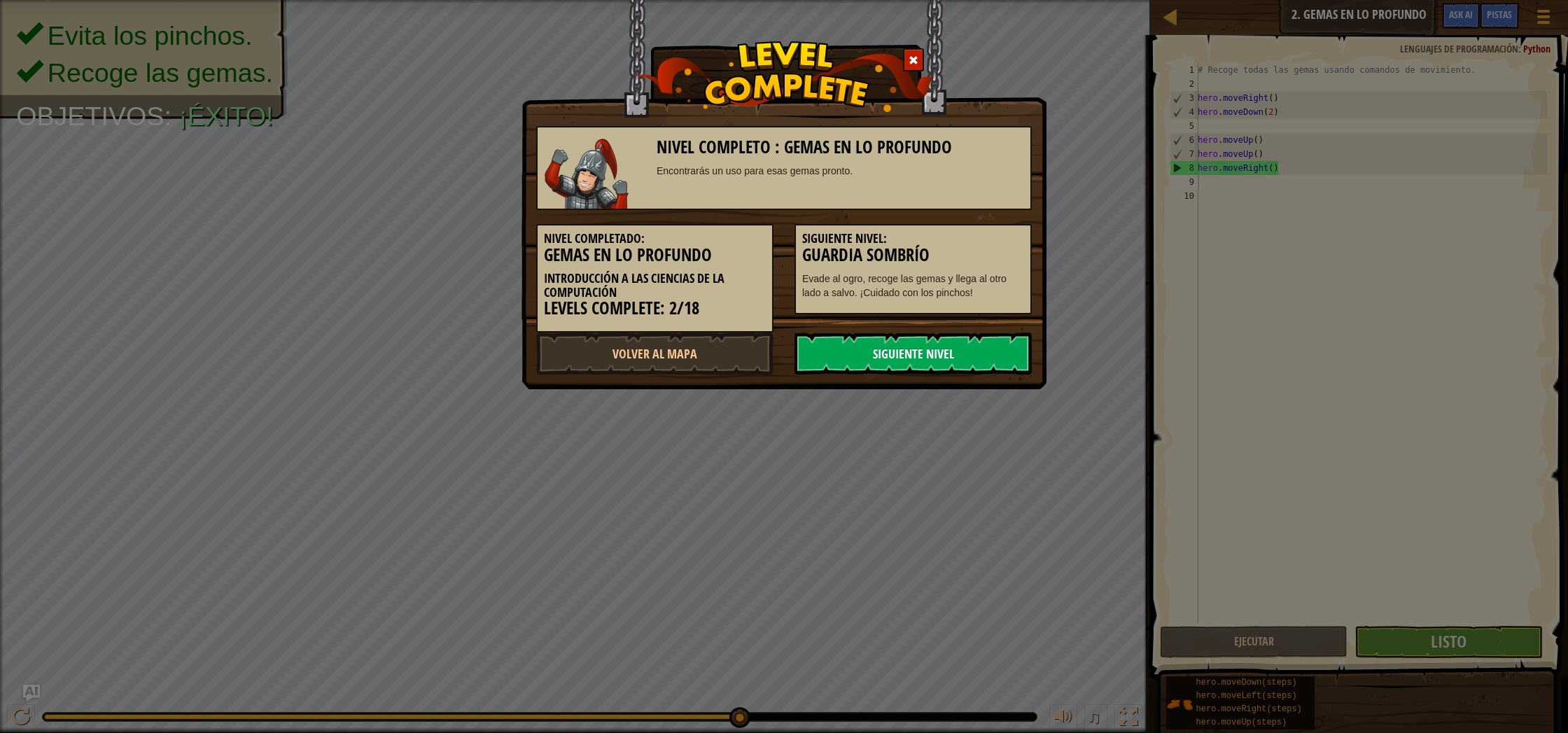
click at [972, 355] on link "Siguiente Nivel" at bounding box center [913, 353] width 237 height 42
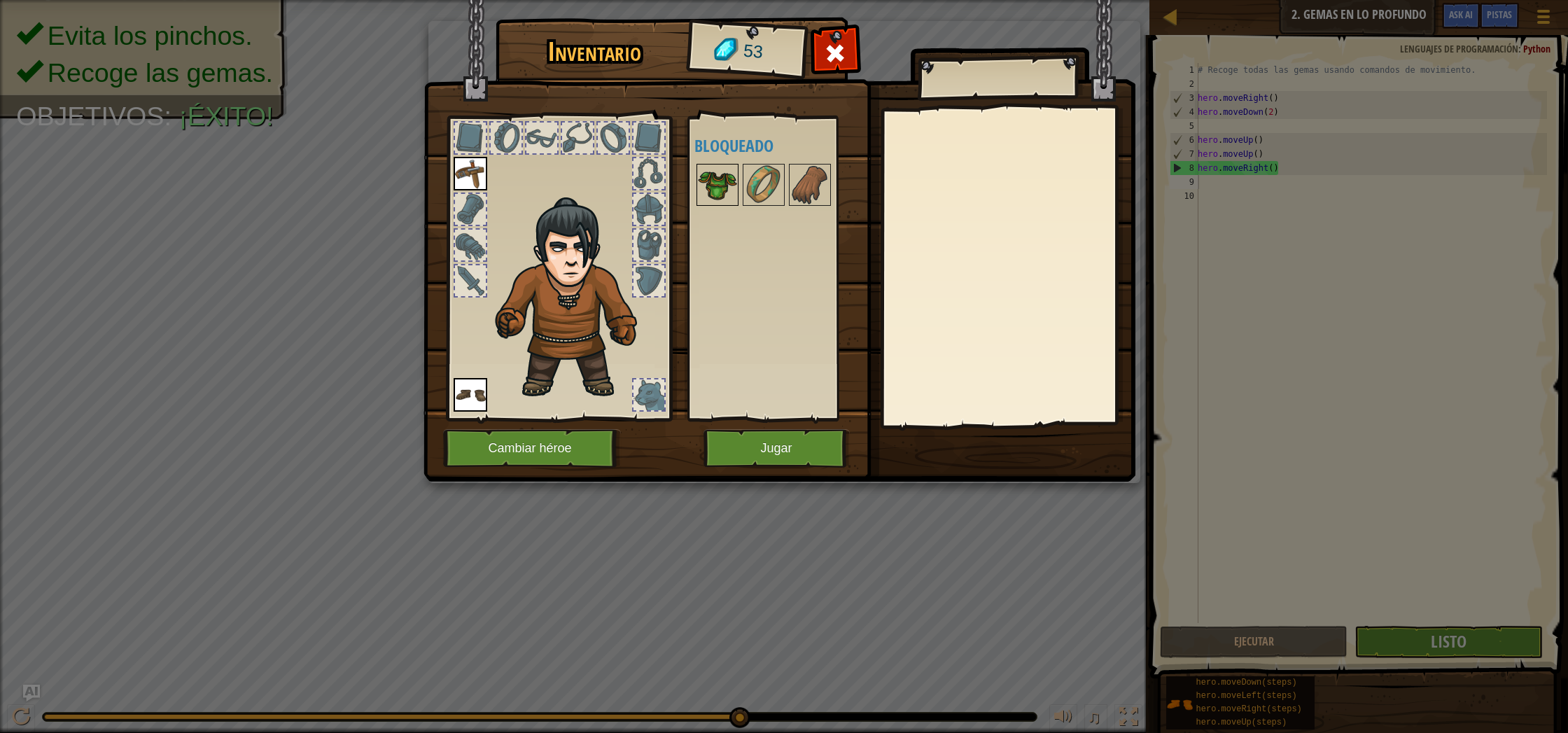
click at [728, 178] on img at bounding box center [717, 184] width 39 height 39
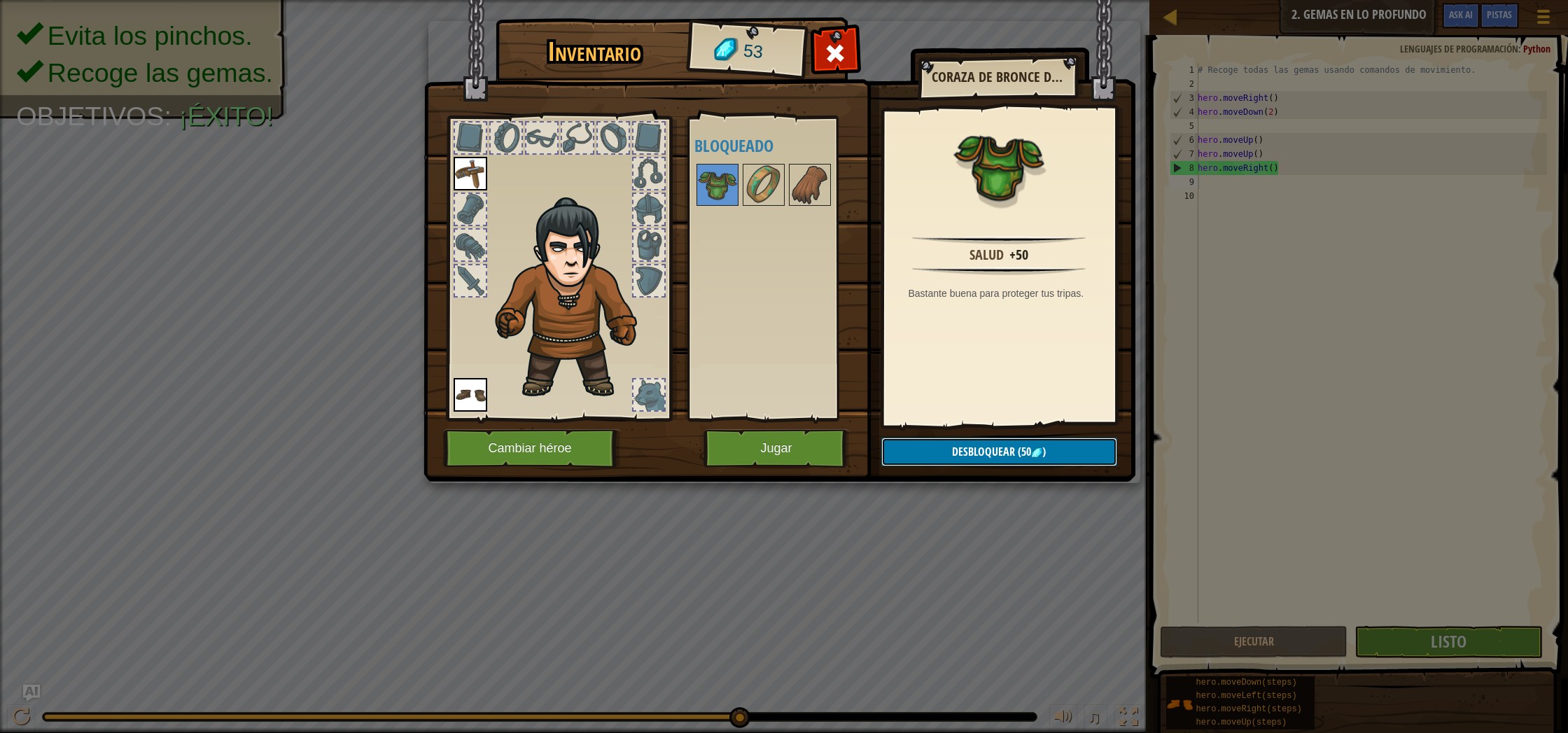
click at [1036, 463] on button "Desbloquear (50 )" at bounding box center [999, 452] width 236 height 28
drag, startPoint x: 719, startPoint y: 184, endPoint x: 880, endPoint y: 387, distance: 259.1
click at [740, 291] on div "Disponible Equipar Equipar (doble-click para equipar) Bloqueado" at bounding box center [777, 268] width 165 height 292
click at [974, 448] on button "Desbloquear" at bounding box center [999, 452] width 236 height 28
click at [718, 205] on div at bounding box center [717, 184] width 42 height 42
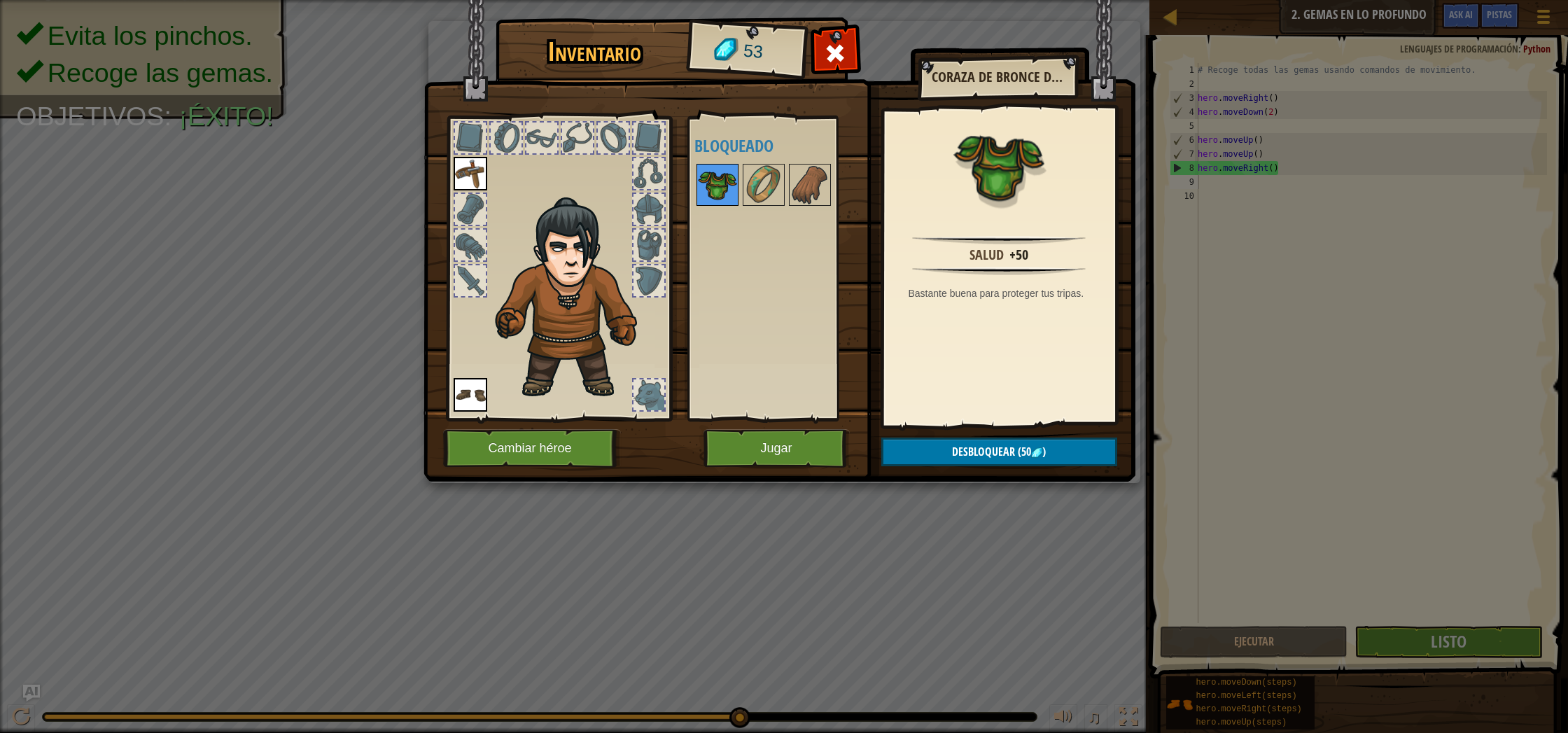
click at [718, 198] on img at bounding box center [717, 184] width 39 height 39
click at [1019, 451] on span "(50" at bounding box center [1023, 451] width 16 height 16
click at [1019, 451] on button "Confirmar" at bounding box center [999, 452] width 236 height 28
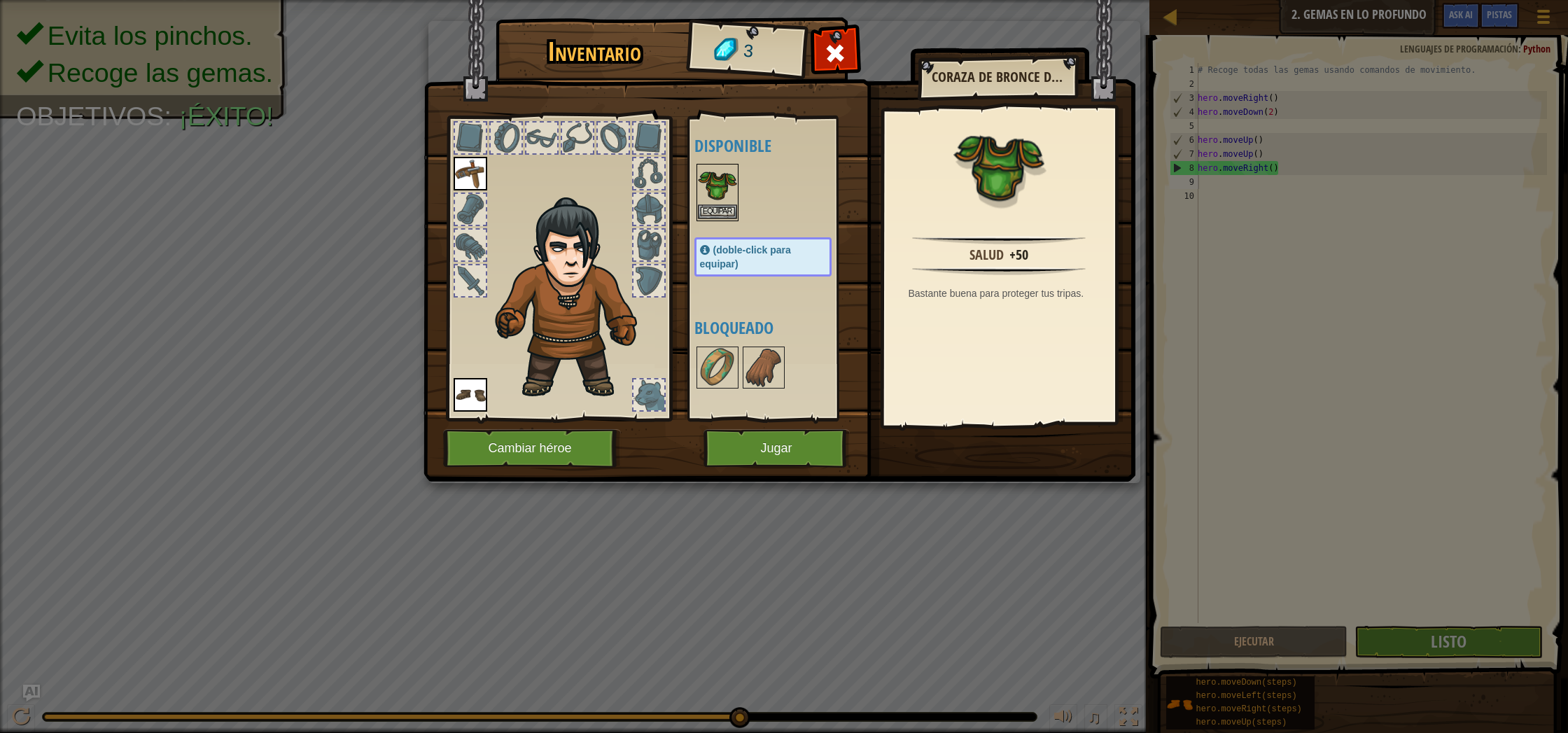
click at [726, 192] on img at bounding box center [717, 184] width 39 height 39
click at [644, 233] on div at bounding box center [648, 245] width 31 height 31
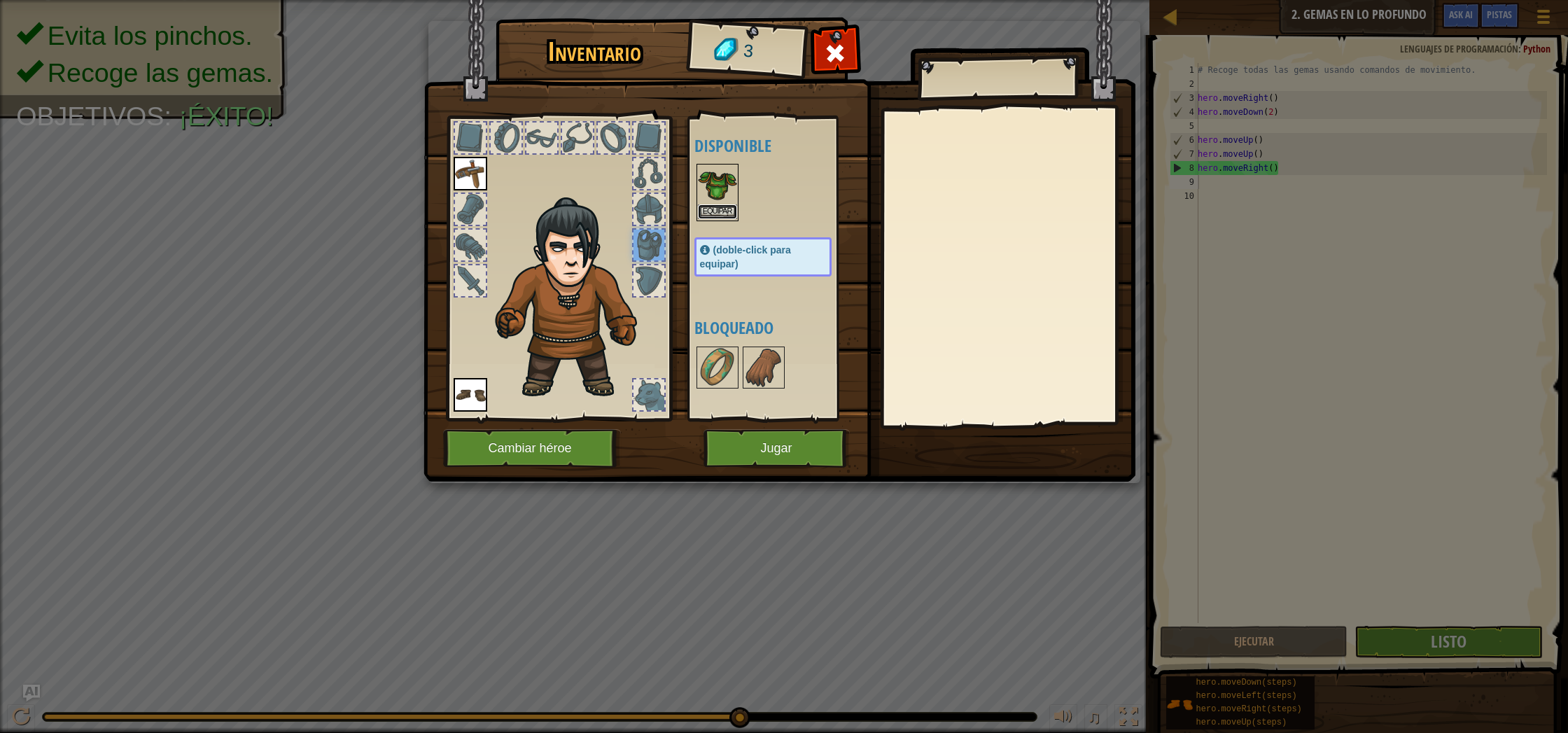
click at [734, 212] on button "Equipar" at bounding box center [717, 212] width 39 height 15
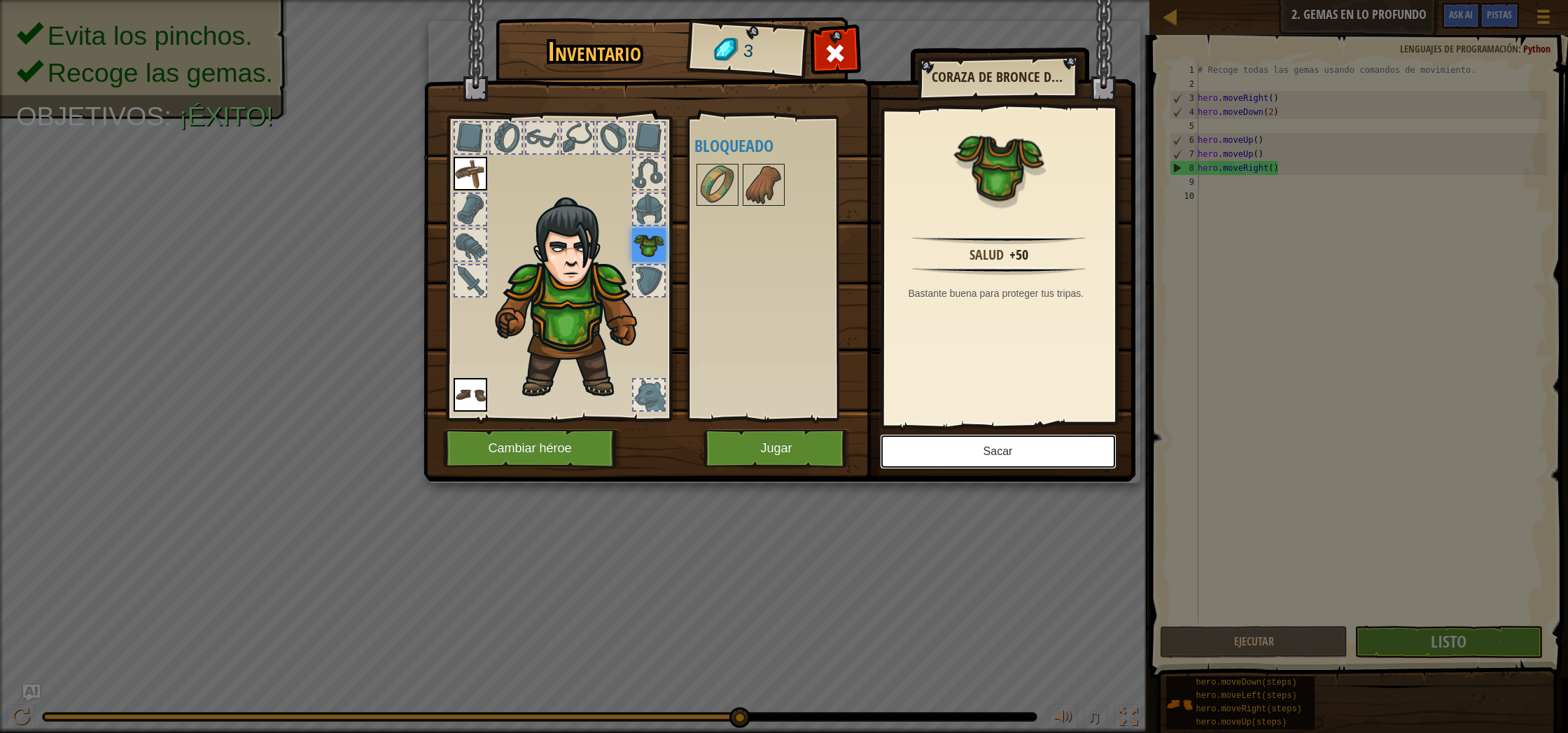
click at [1024, 451] on button "Sacar" at bounding box center [998, 451] width 237 height 35
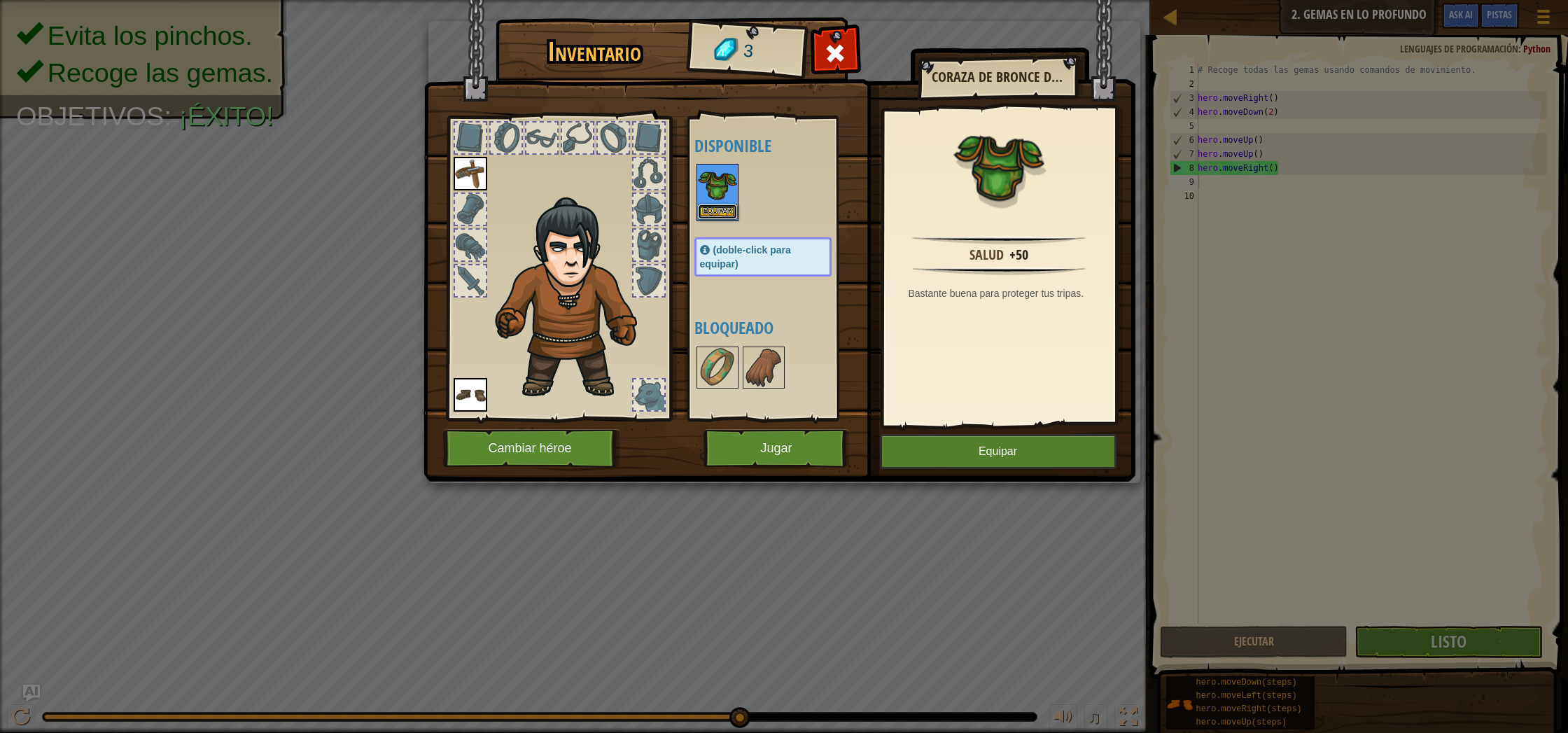
click at [726, 210] on button "Equipar" at bounding box center [717, 212] width 39 height 15
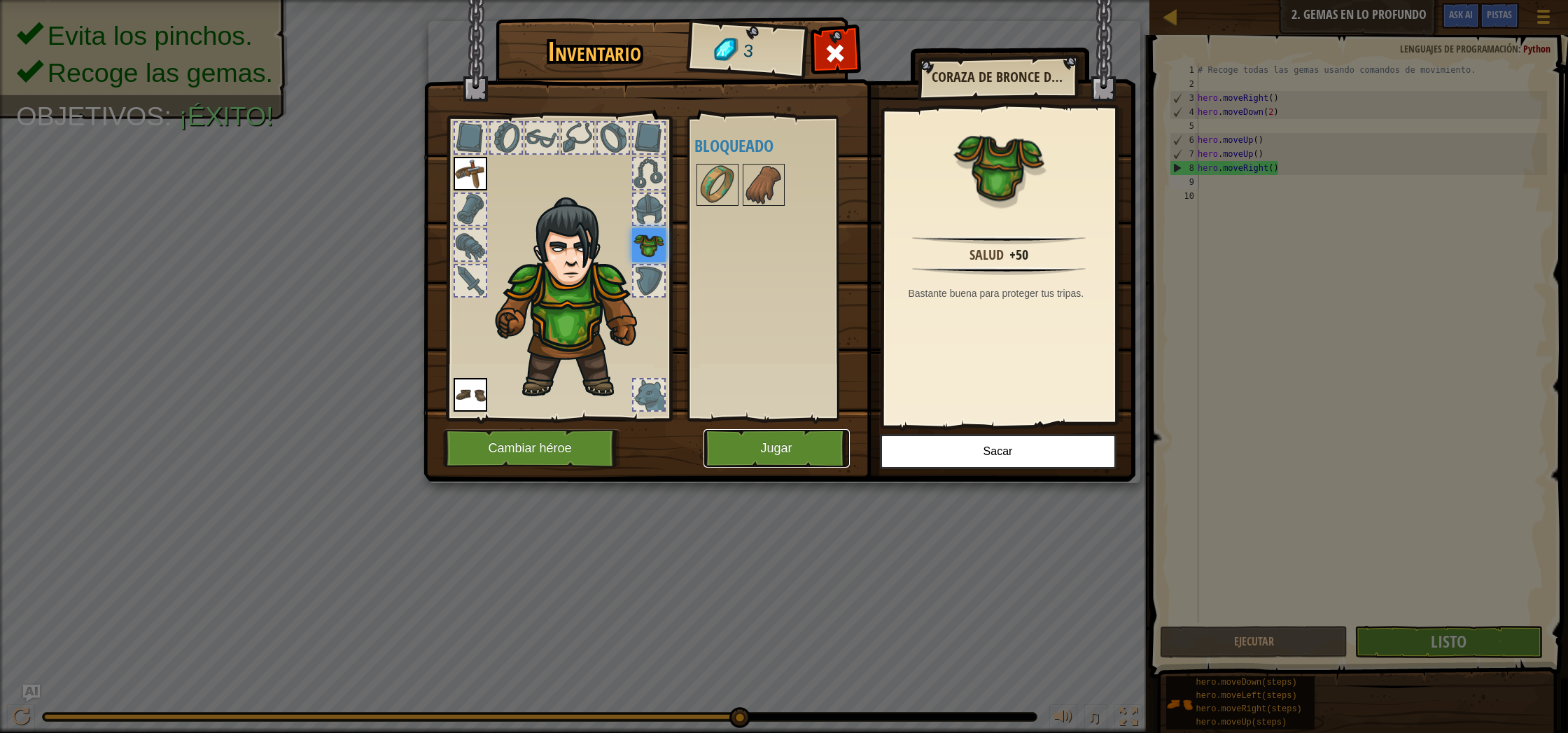
click at [811, 446] on button "Jugar" at bounding box center [777, 449] width 146 height 38
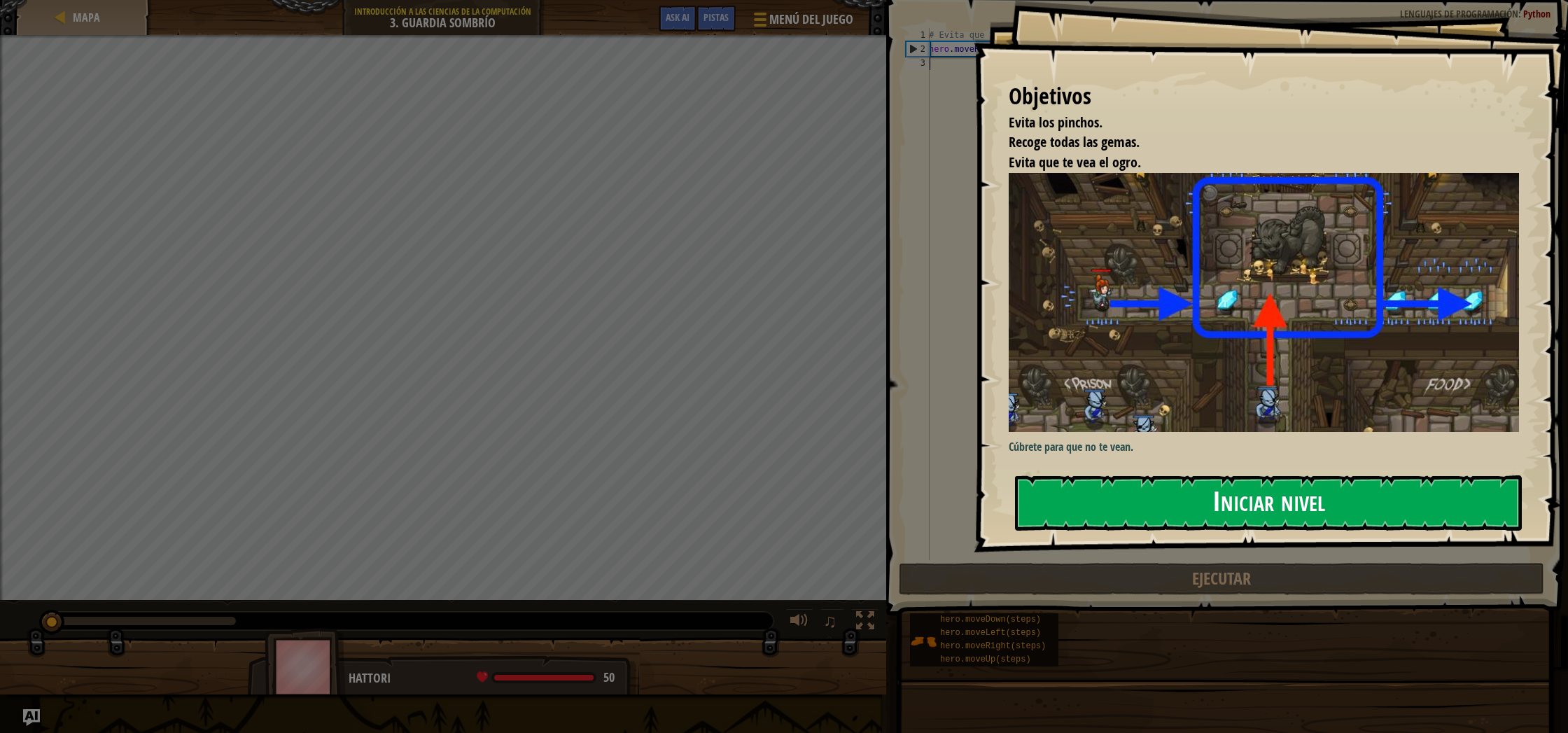
click at [1379, 488] on button "Iniciar nivel" at bounding box center [1268, 503] width 507 height 55
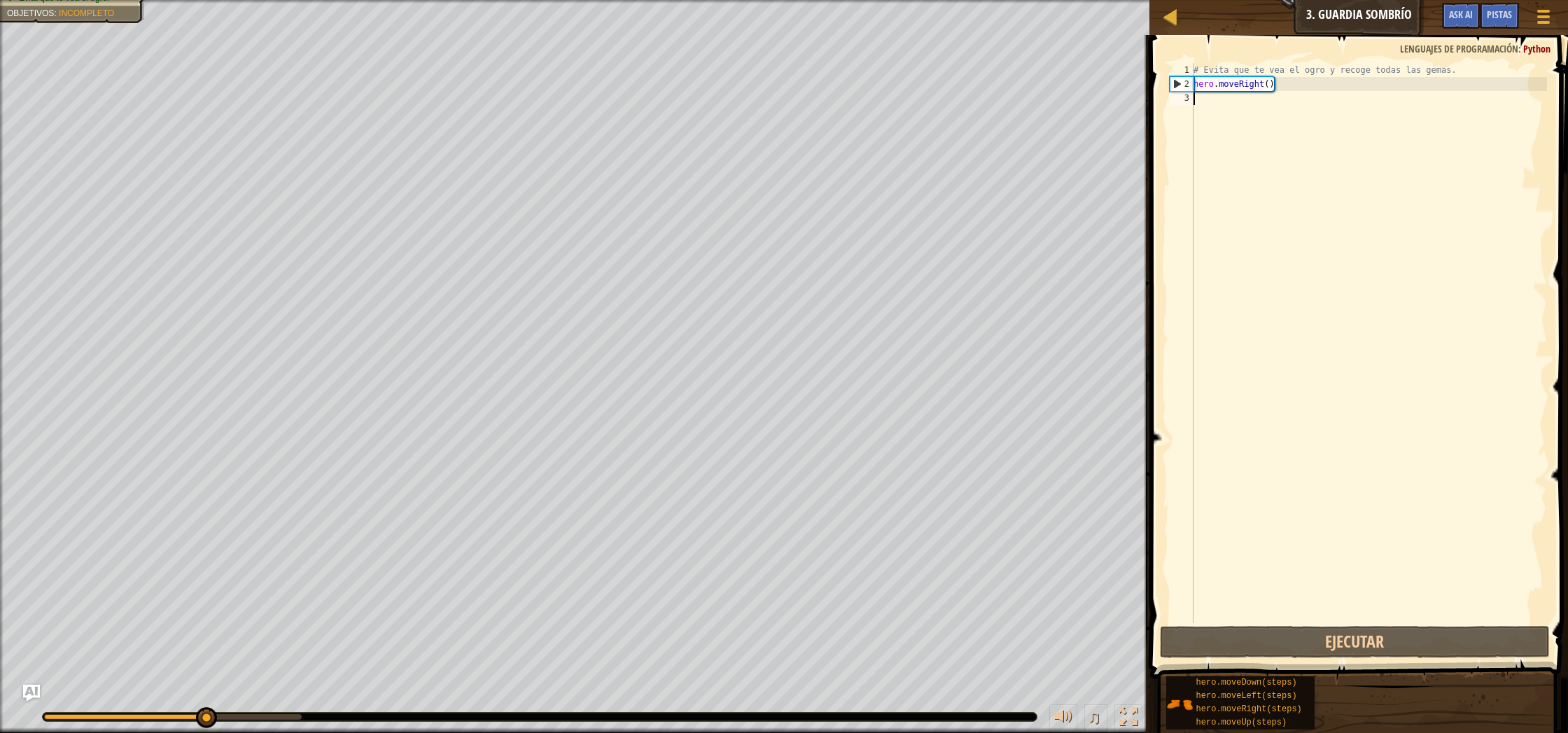
type textarea "h"
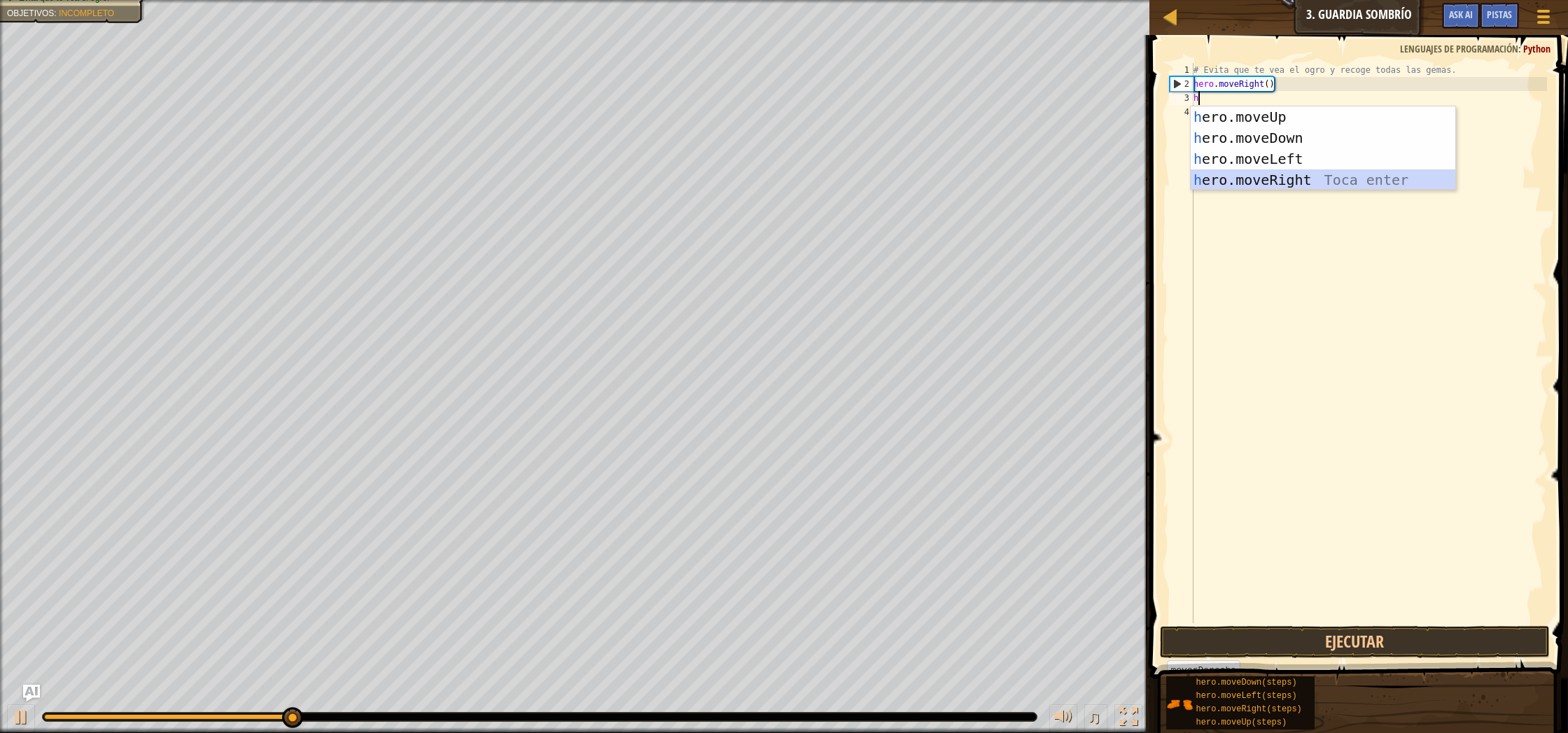
click at [1288, 175] on div "h ero.moveUp Toca enter h ero.moveDown Toca enter h ero.moveLeft Toca enter h e…" at bounding box center [1323, 169] width 264 height 126
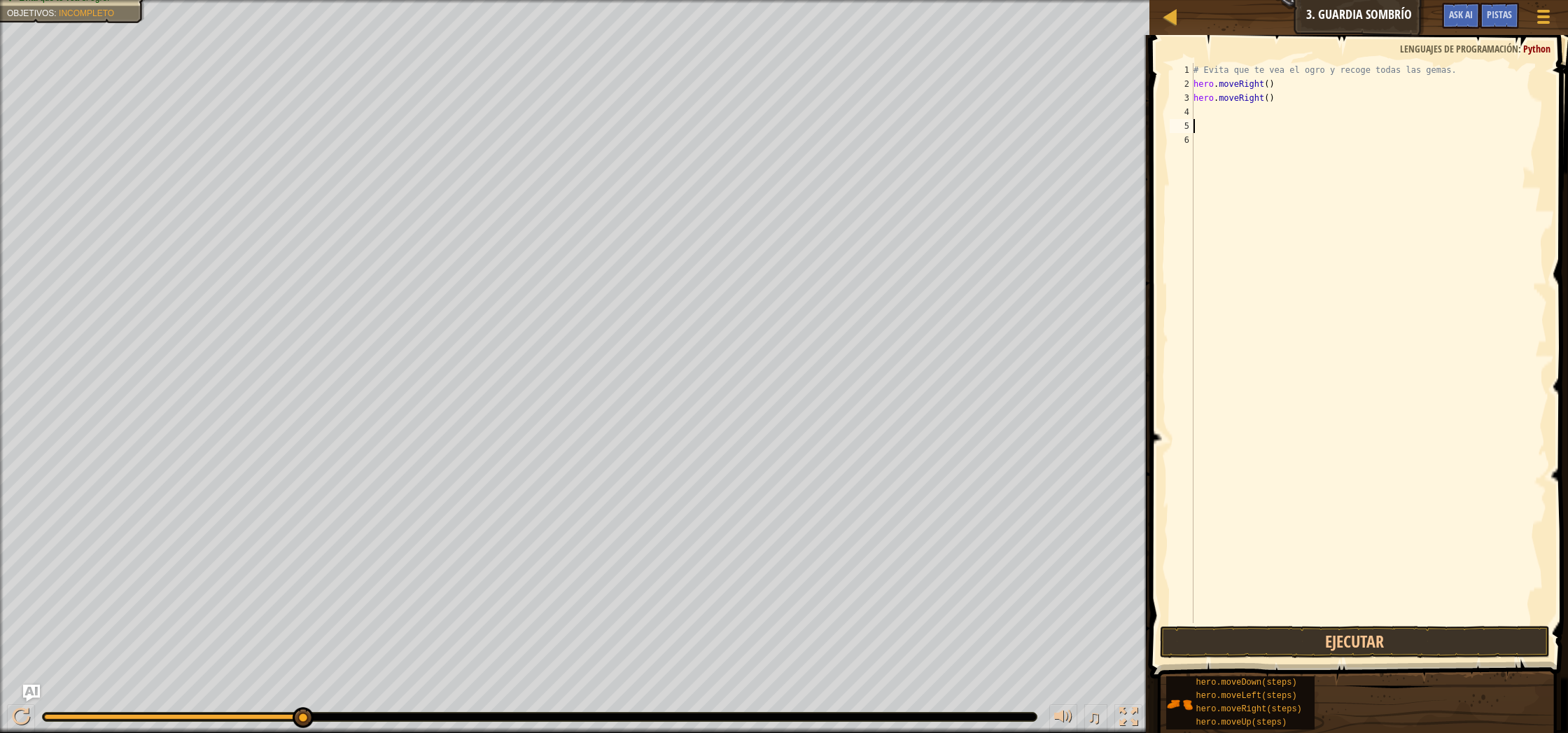
click at [1375, 654] on button "Ejecutar" at bounding box center [1355, 641] width 390 height 32
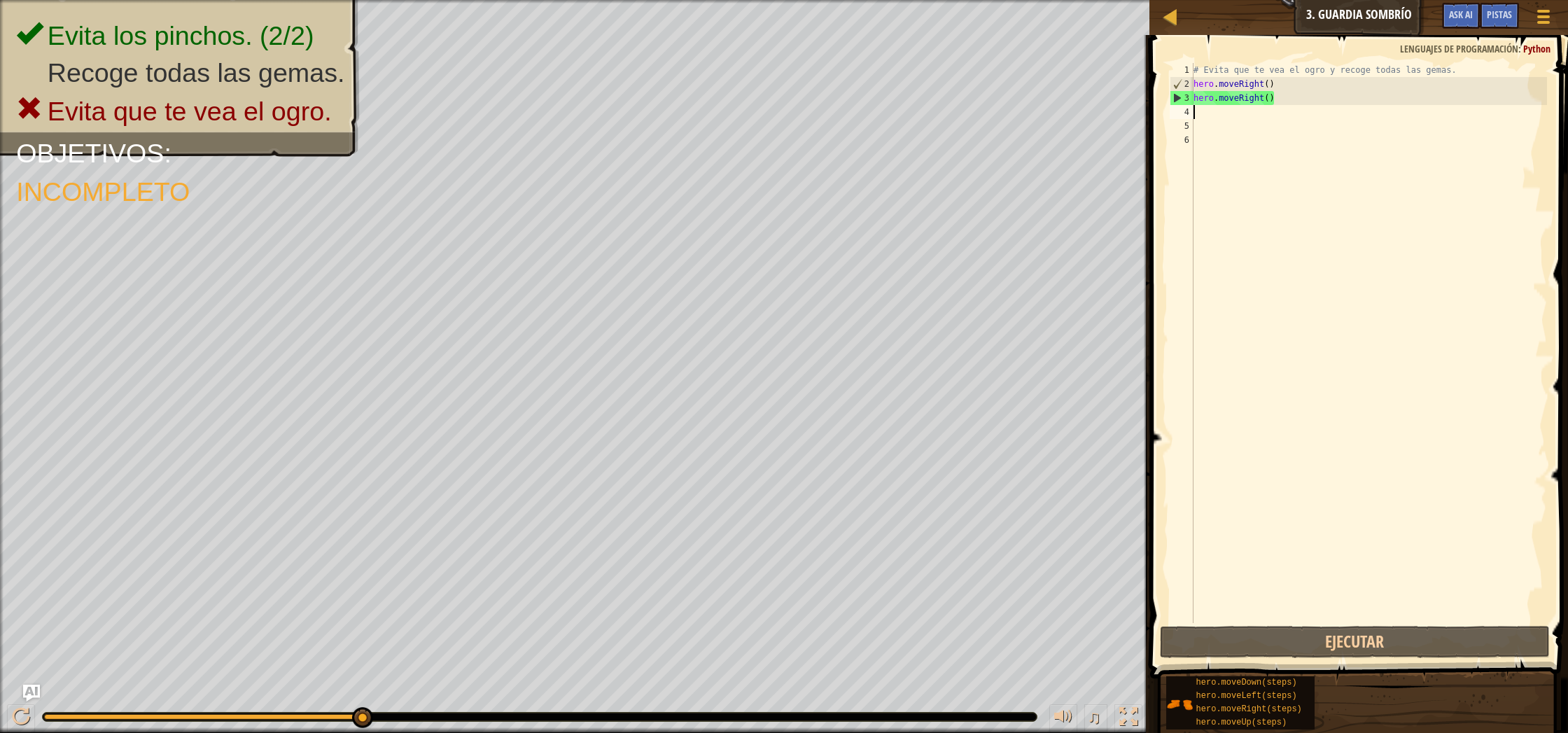
click at [1202, 114] on div "# Evita que te vea el ogro y recoge todas las gemas. hero . moveRight ( ) hero …" at bounding box center [1369, 357] width 357 height 588
drag, startPoint x: 1287, startPoint y: 104, endPoint x: 1191, endPoint y: 103, distance: 96.0
click at [1191, 103] on div "1 2 3 4 5 6 # Evita que te vea el ogro y recoge todas las gemas. hero . moveRig…" at bounding box center [1358, 343] width 381 height 560
type textarea "hero.moveRight()"
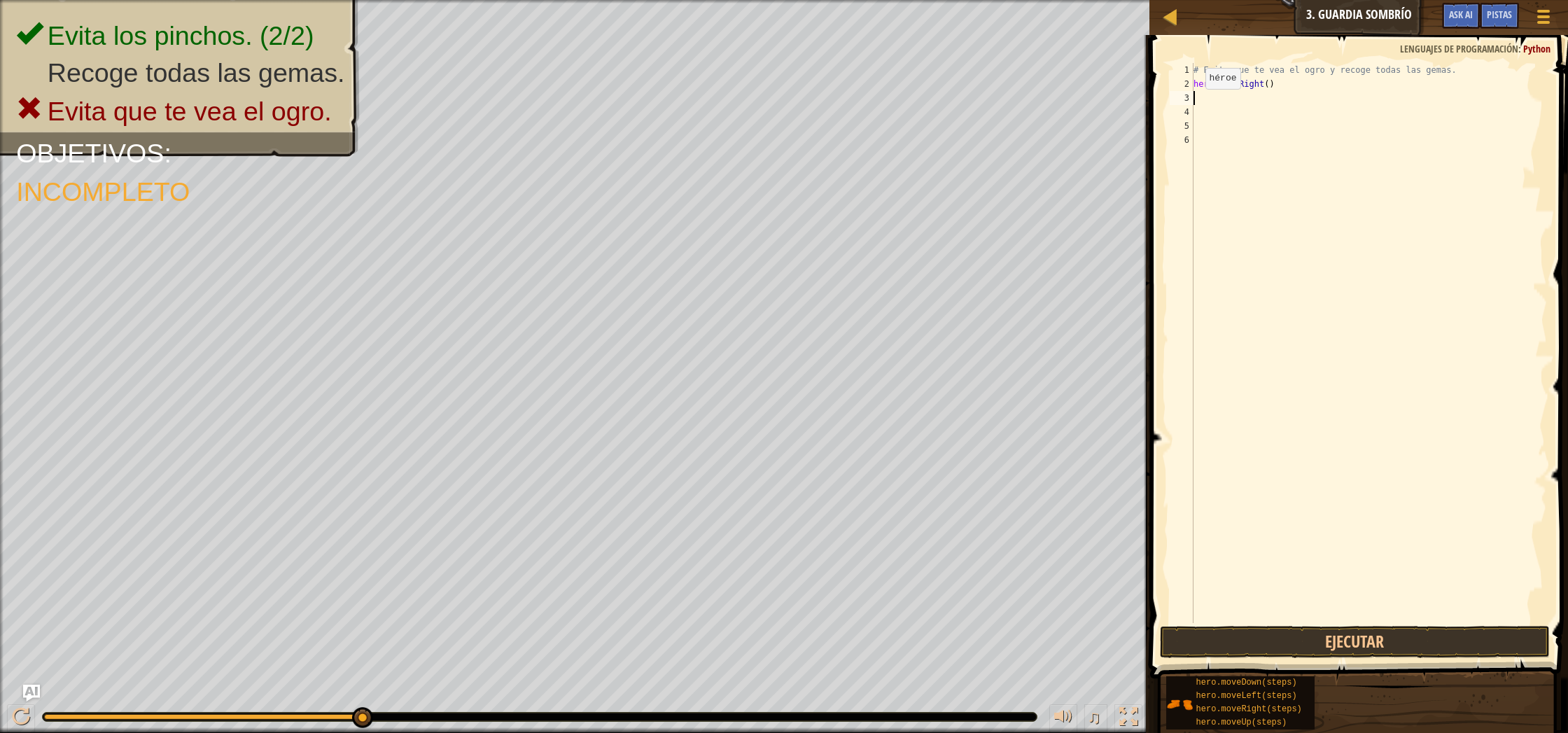
type textarea "n"
type textarea "m"
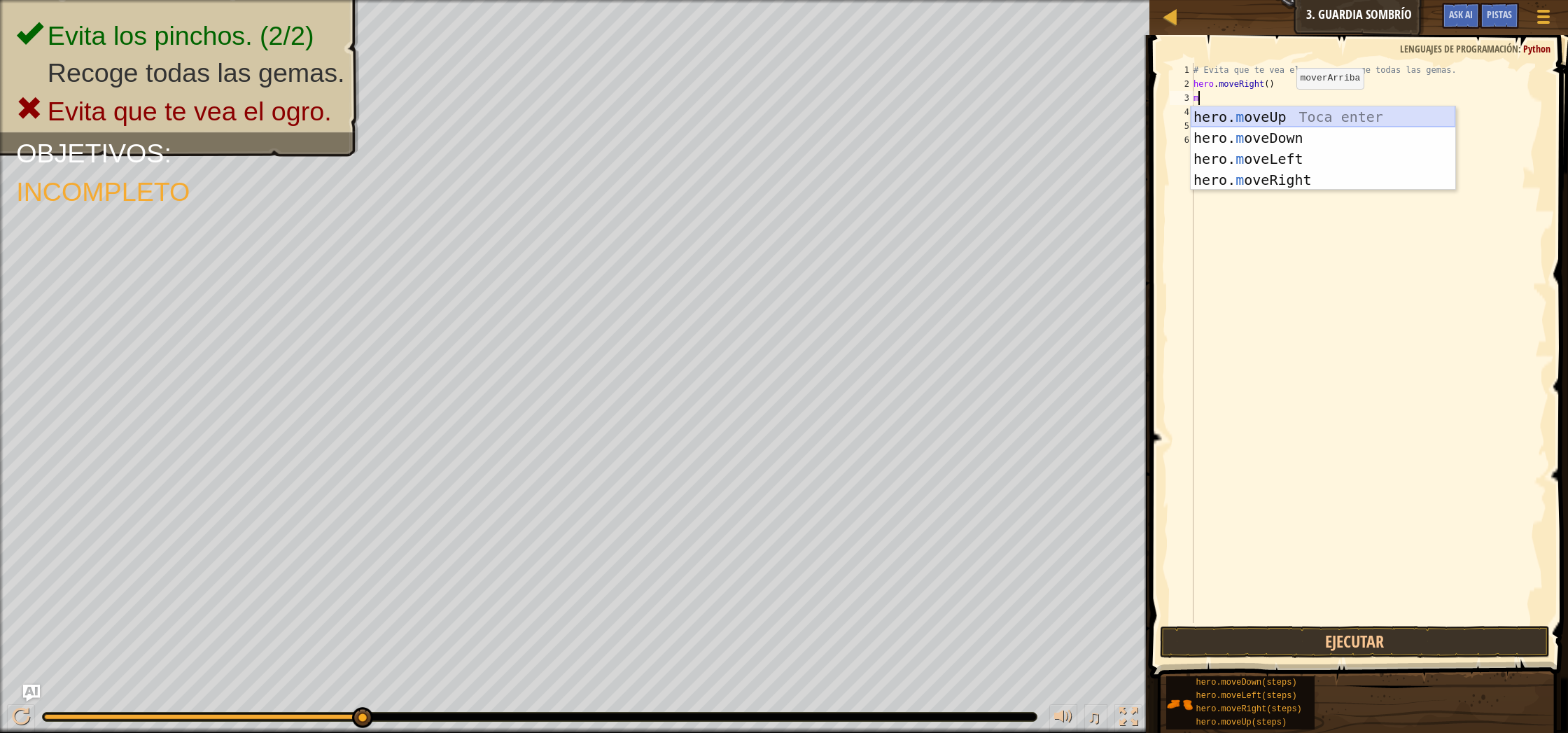
click at [1293, 122] on div "hero. m oveUp Toca enter hero. m oveDown Toca enter hero. m oveLeft Toca enter …" at bounding box center [1323, 169] width 264 height 126
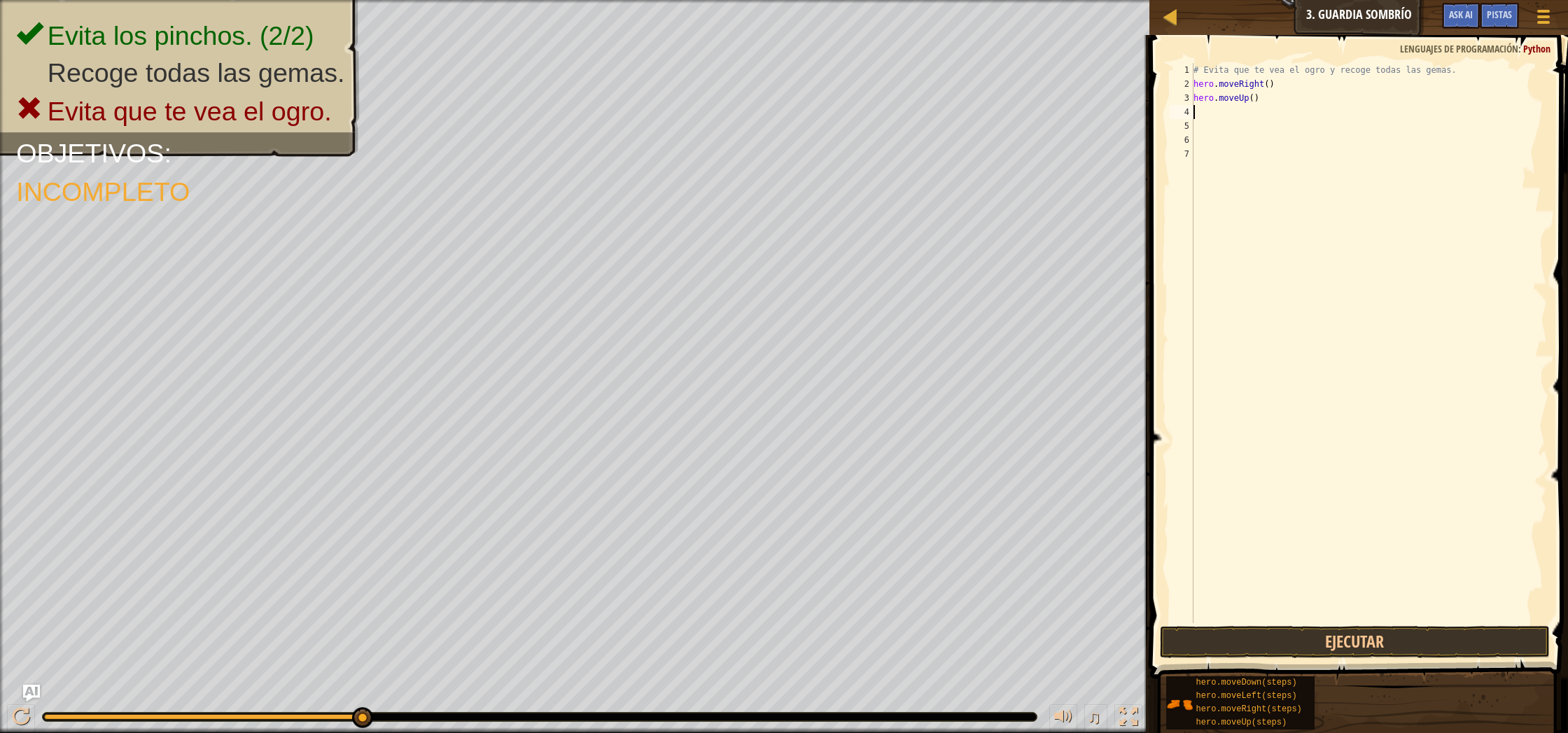
type textarea "m"
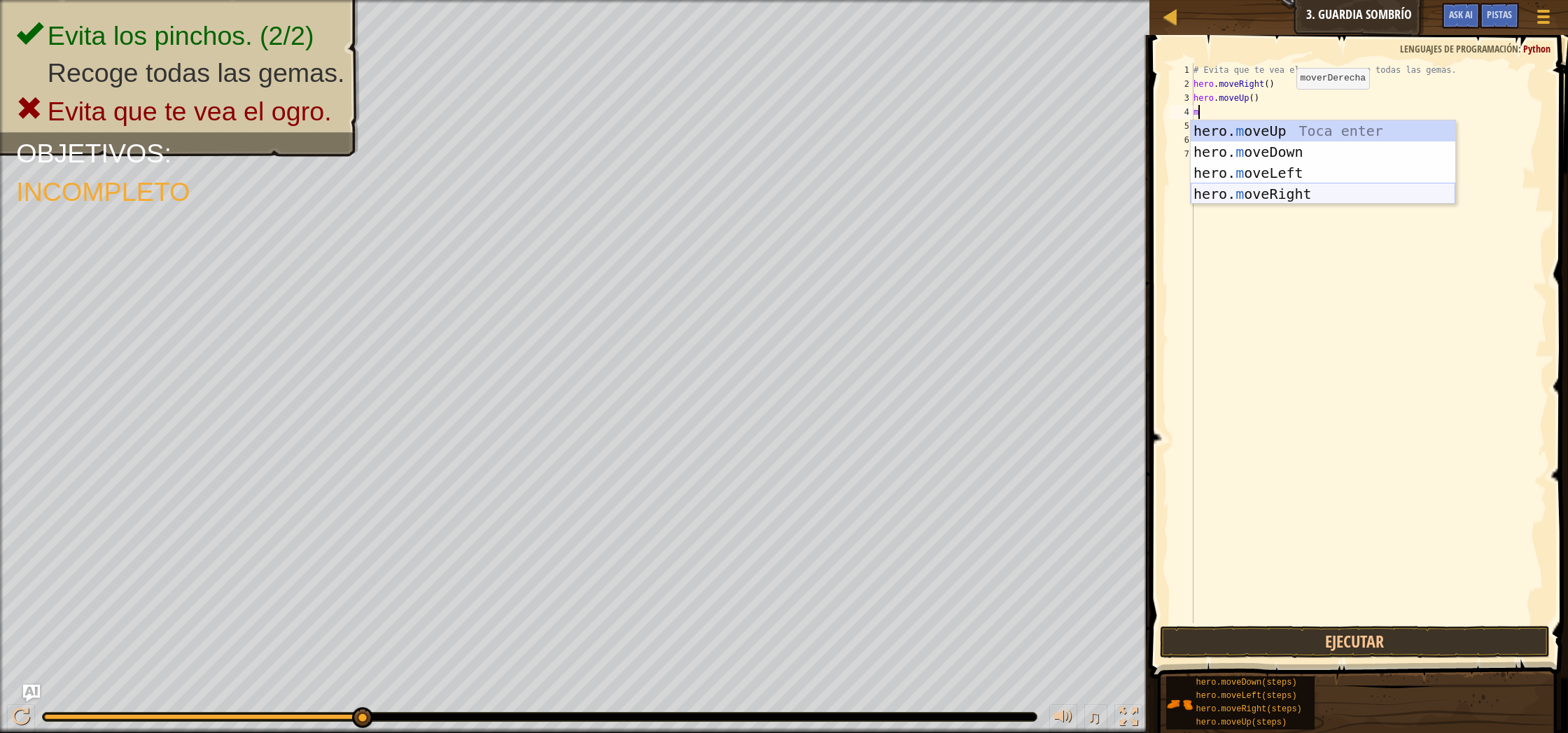
click at [1308, 189] on div "hero. m oveUp Toca enter hero. m oveDown Toca enter hero. m oveLeft Toca enter …" at bounding box center [1323, 183] width 264 height 126
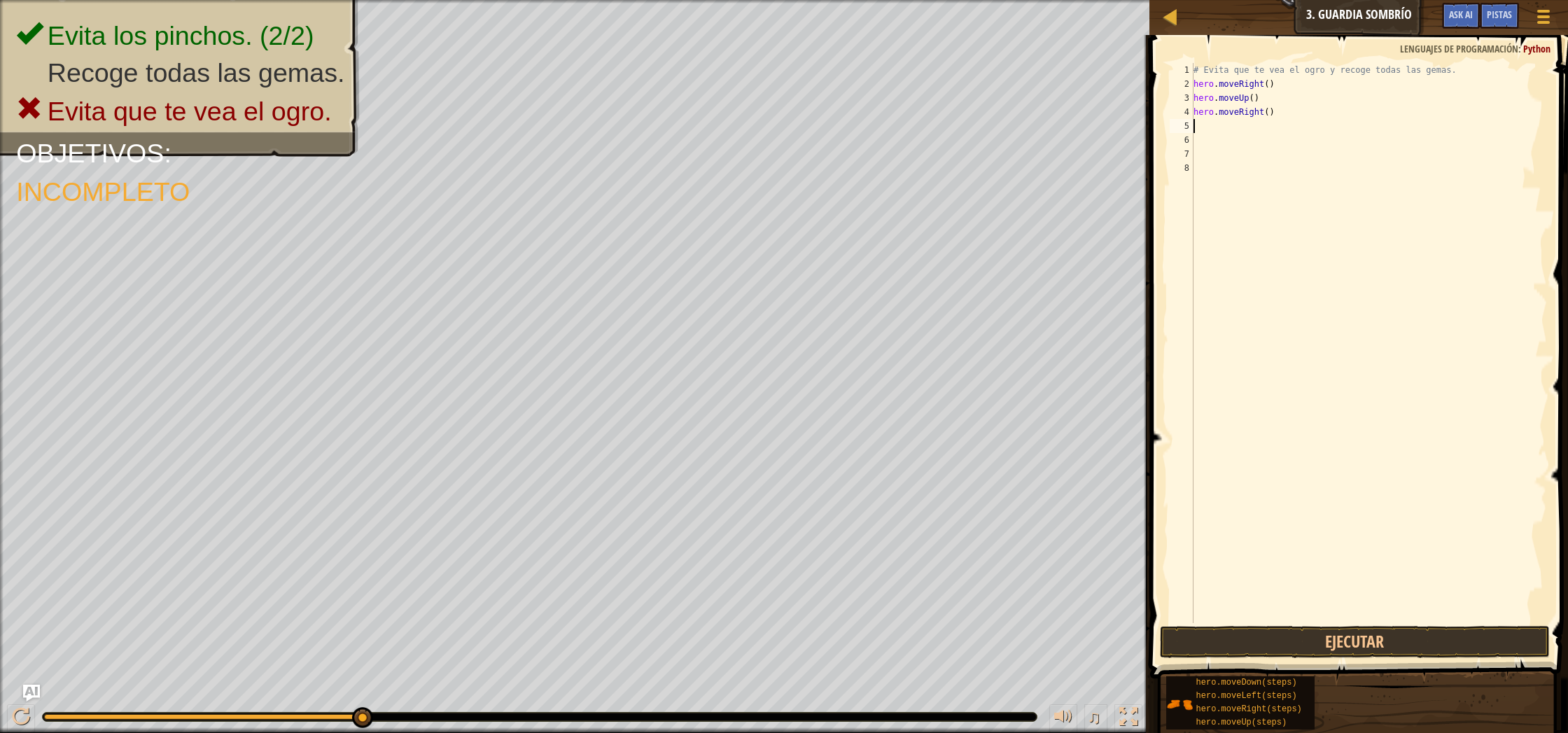
type textarea "m"
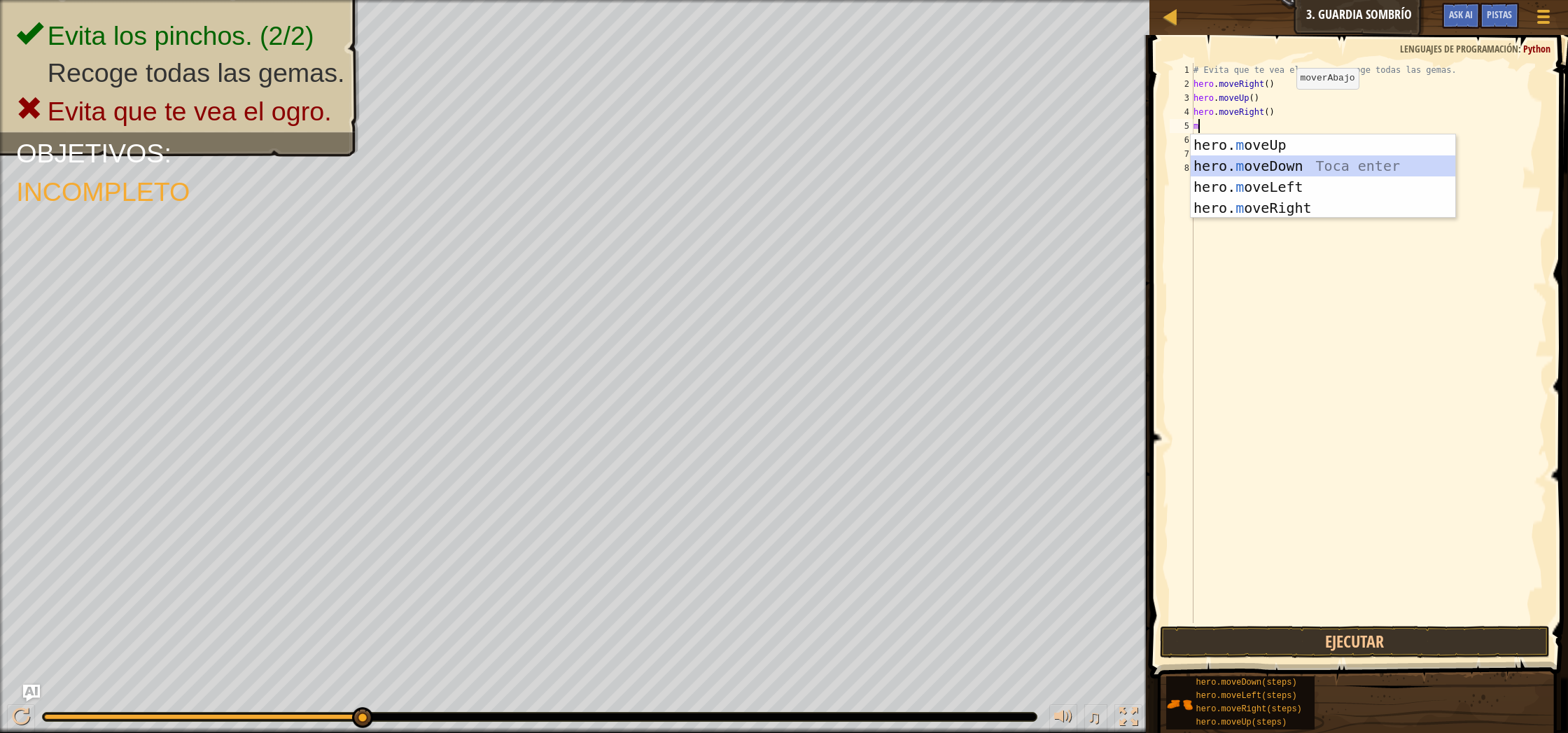
click at [1273, 171] on div "hero. m oveUp Toca enter hero. m oveDown Toca enter hero. m oveLeft Toca enter …" at bounding box center [1323, 197] width 264 height 126
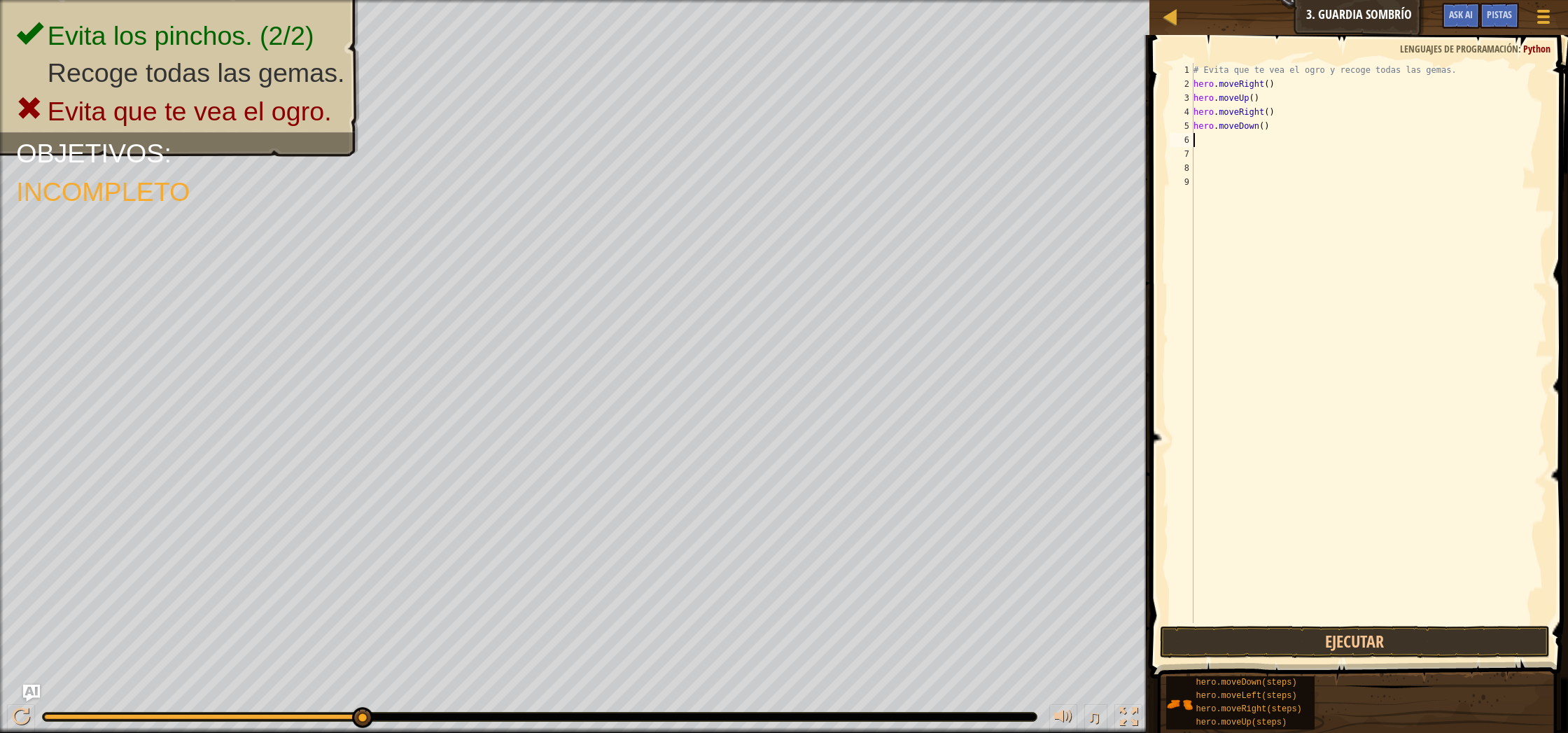
click at [1237, 151] on div "# Evita que te vea el ogro y recoge todas las gemas. hero . moveRight ( ) hero …" at bounding box center [1369, 357] width 357 height 588
click at [1201, 139] on div "# Evita que te vea el ogro y recoge todas las gemas. hero . moveRight ( ) hero …" at bounding box center [1369, 357] width 357 height 588
type textarea "m"
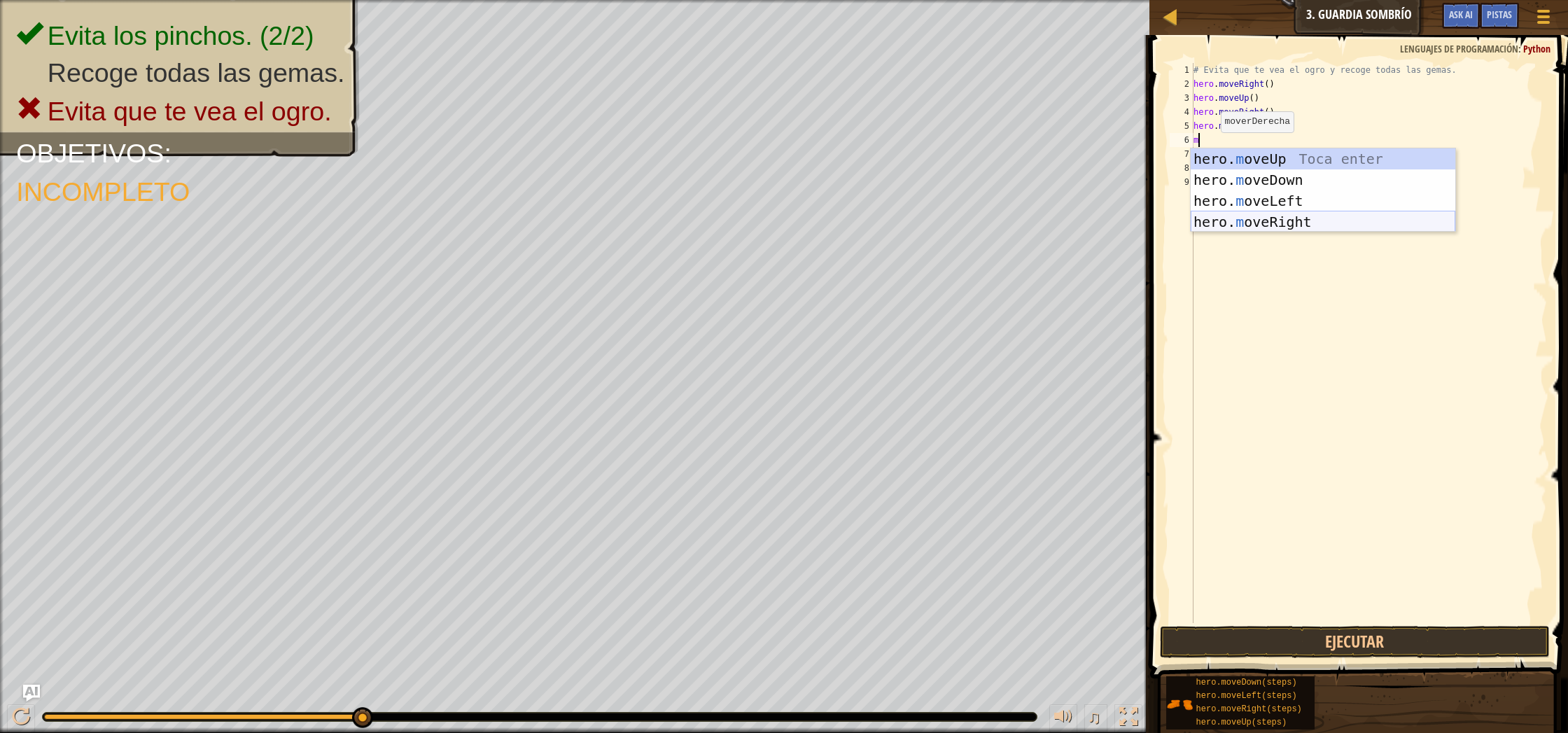
drag, startPoint x: 1304, startPoint y: 220, endPoint x: 1284, endPoint y: 181, distance: 43.8
click at [1304, 219] on div "hero. m oveUp Toca enter hero. m oveDown Toca enter hero. m oveLeft Toca enter …" at bounding box center [1323, 211] width 264 height 126
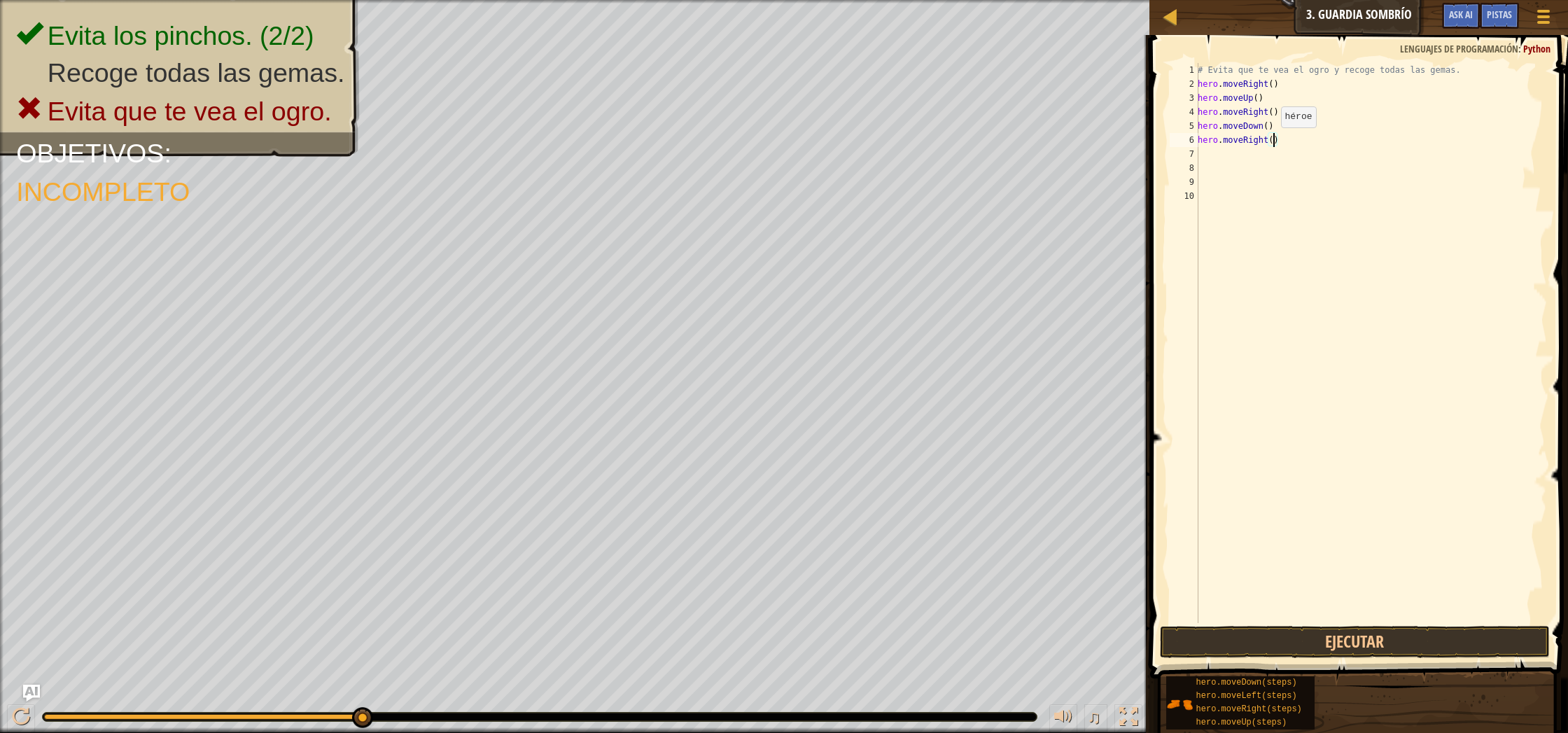
click at [1273, 141] on div "# Evita que te vea el ogro y recoge todas las gemas. hero . moveRight ( ) hero …" at bounding box center [1371, 357] width 353 height 588
type textarea "hero.moveRight(2)"
click at [1451, 643] on button "Ejecutar" at bounding box center [1355, 641] width 390 height 32
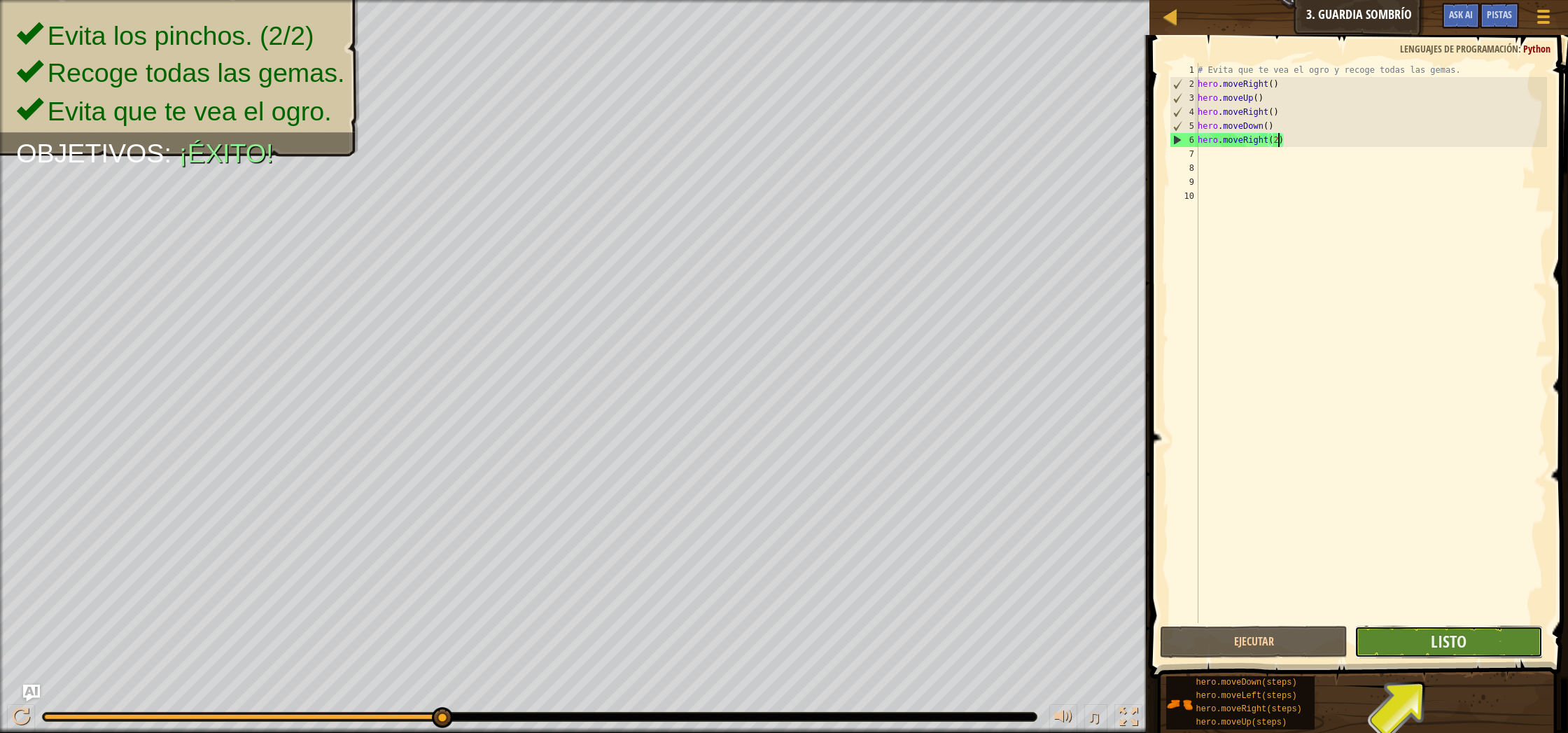
drag, startPoint x: 1466, startPoint y: 628, endPoint x: 1476, endPoint y: 631, distance: 10.4
click at [1476, 631] on button "Listo" at bounding box center [1449, 641] width 188 height 32
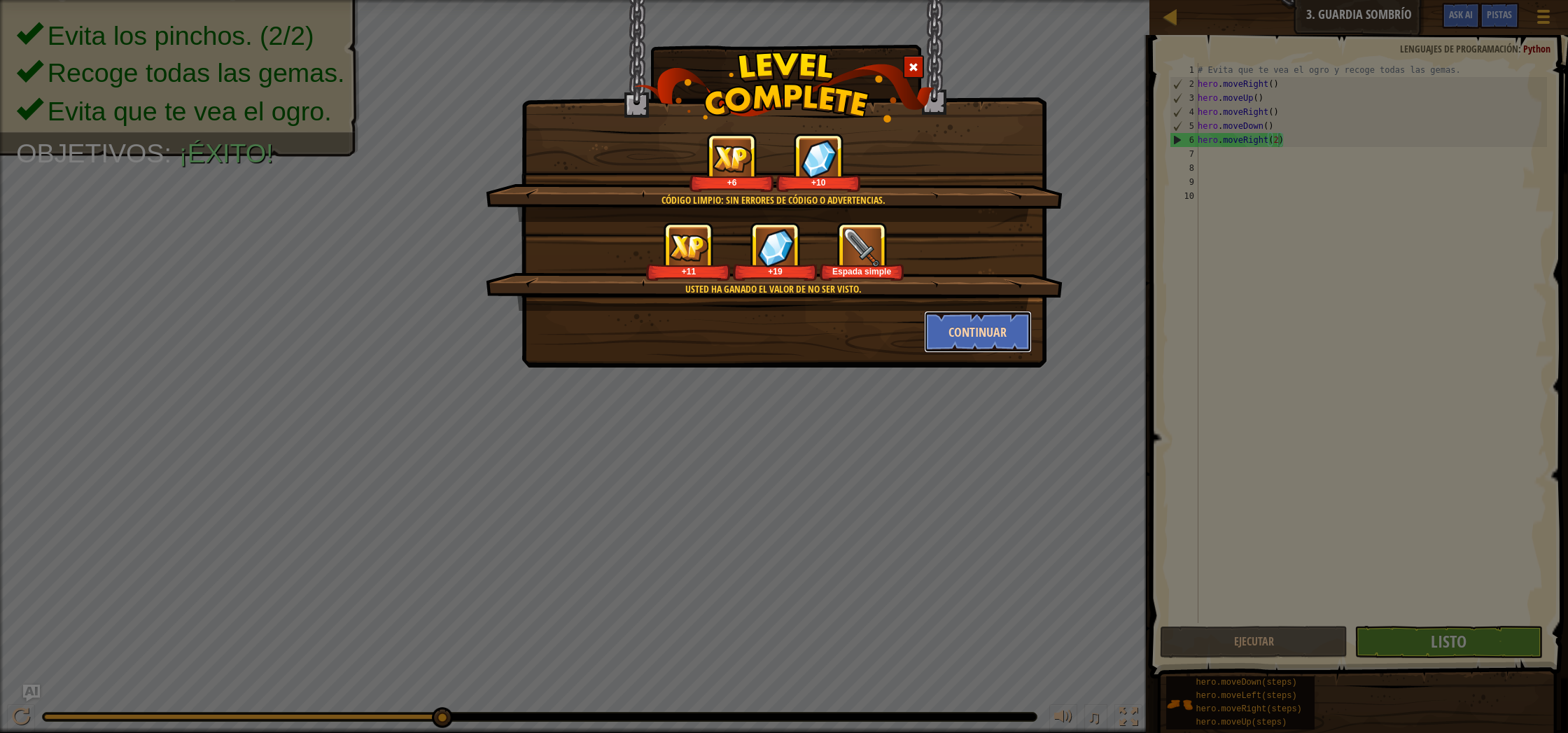
click at [987, 339] on button "Continuar" at bounding box center [978, 331] width 109 height 42
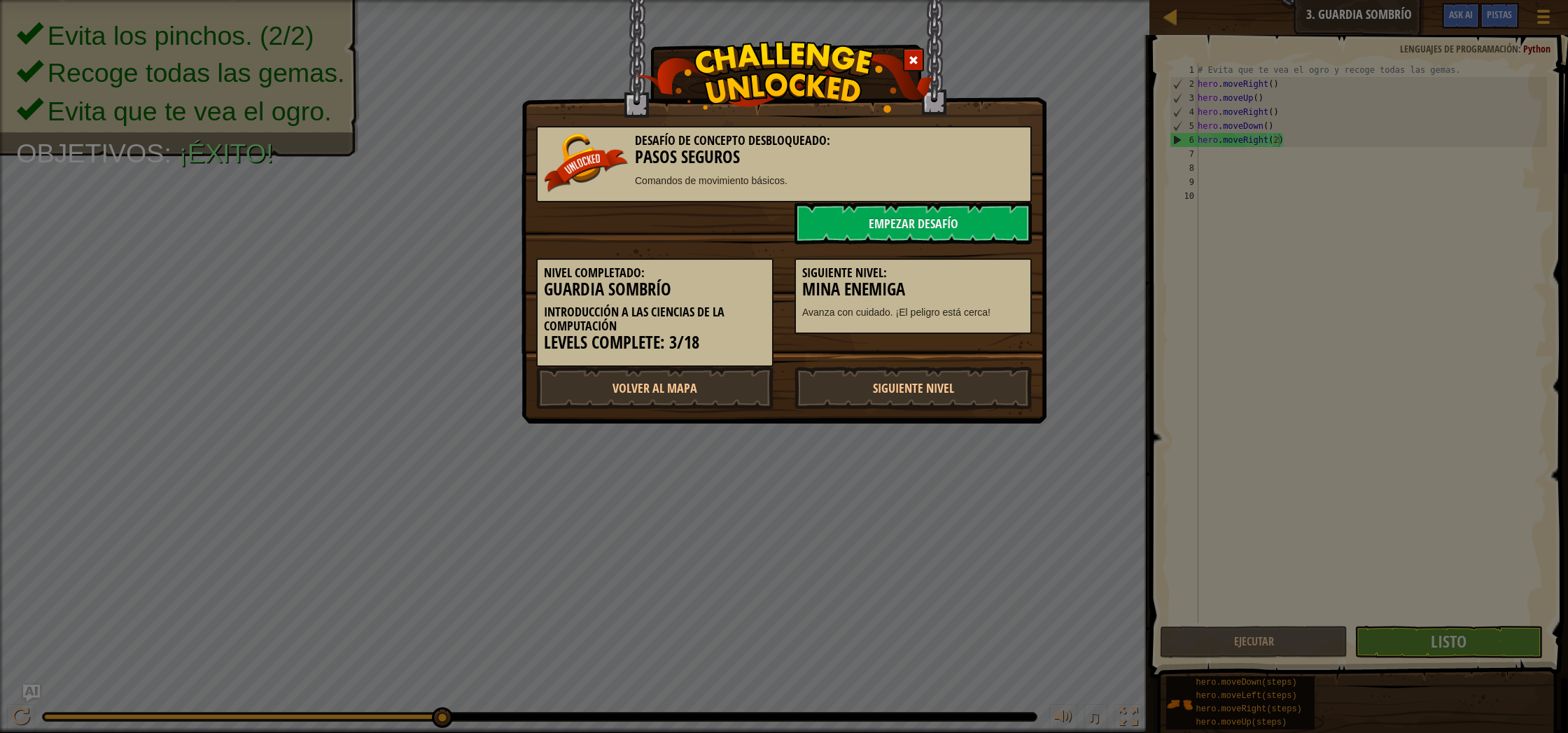
drag, startPoint x: 906, startPoint y: 395, endPoint x: 684, endPoint y: 19, distance: 436.6
click at [1225, 273] on div "Desafío de Concepto Desbloqueado: Pasos seguros Comandos de movimiento básicos.…" at bounding box center [784, 366] width 1568 height 733
click at [715, 402] on link "Volver al Mapa" at bounding box center [655, 387] width 237 height 42
select select "es-419"
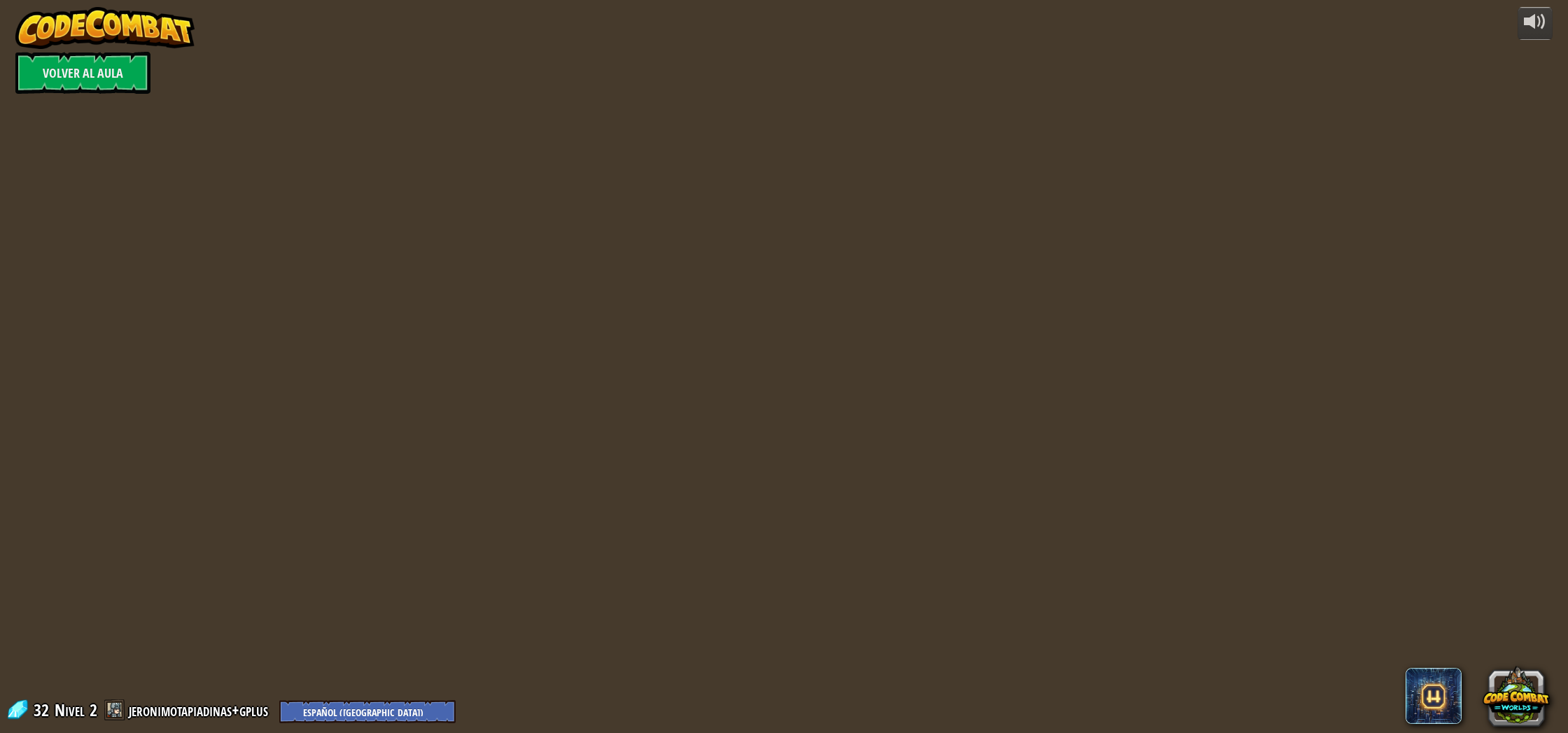
select select "es-419"
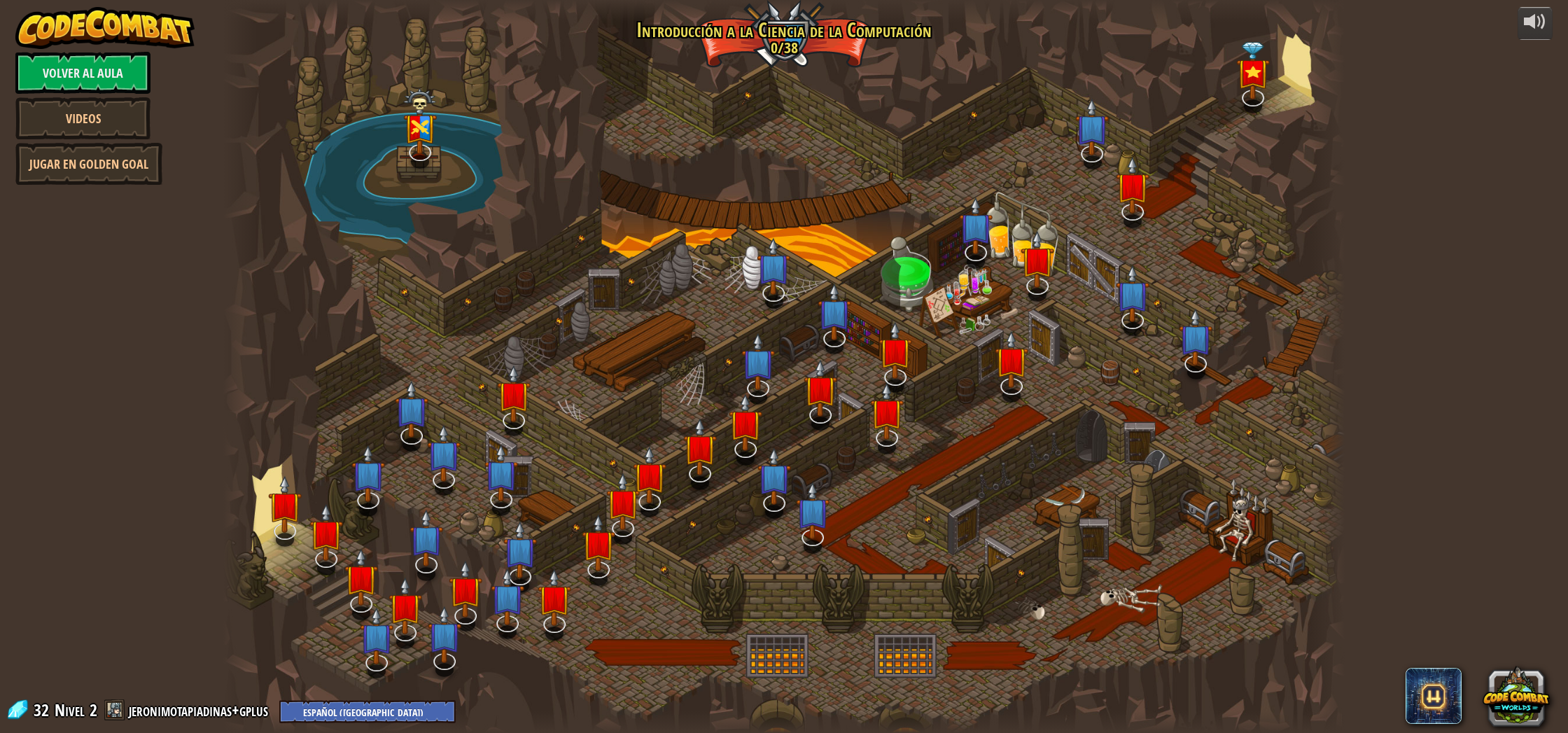
select select "es-419"
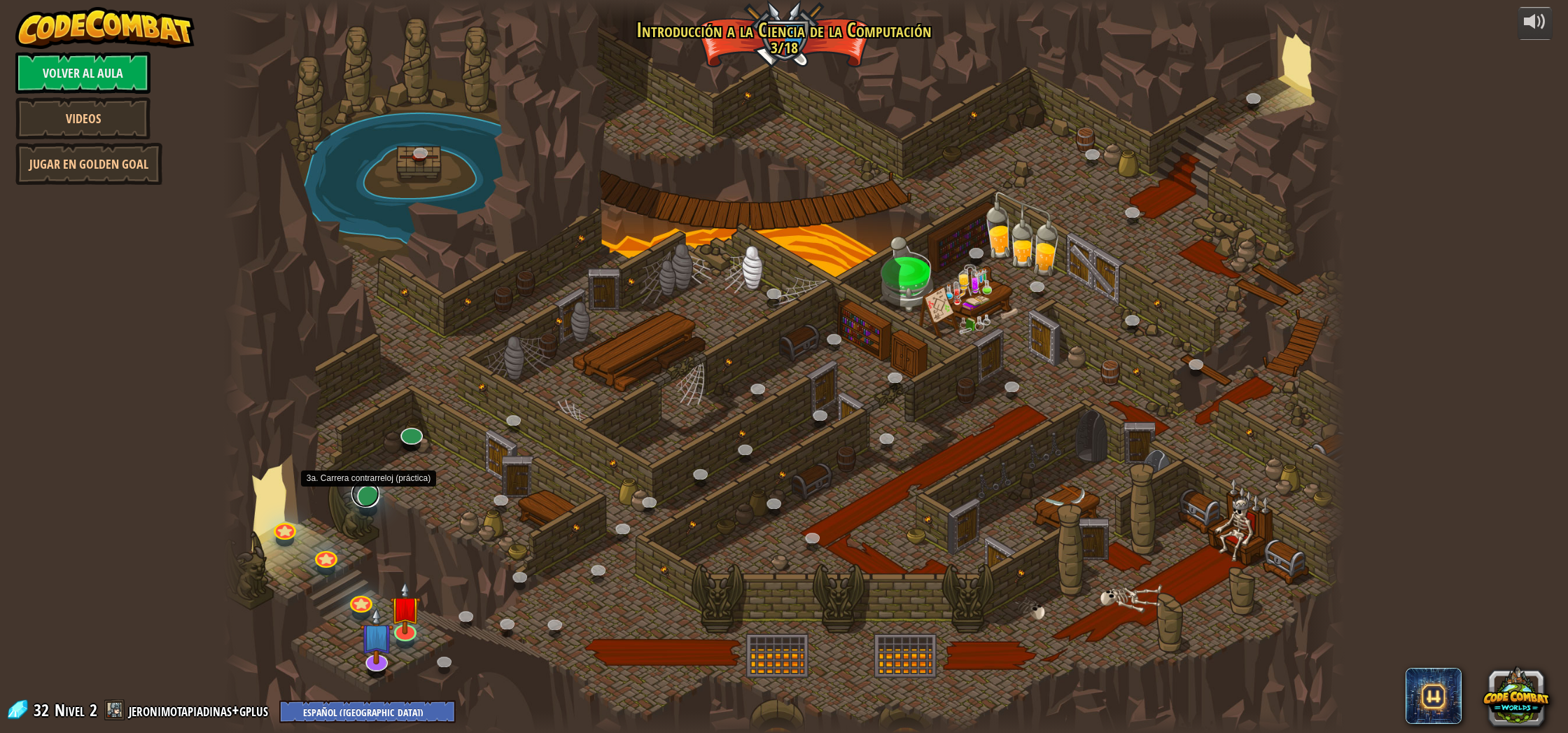
click at [370, 501] on link at bounding box center [365, 493] width 28 height 28
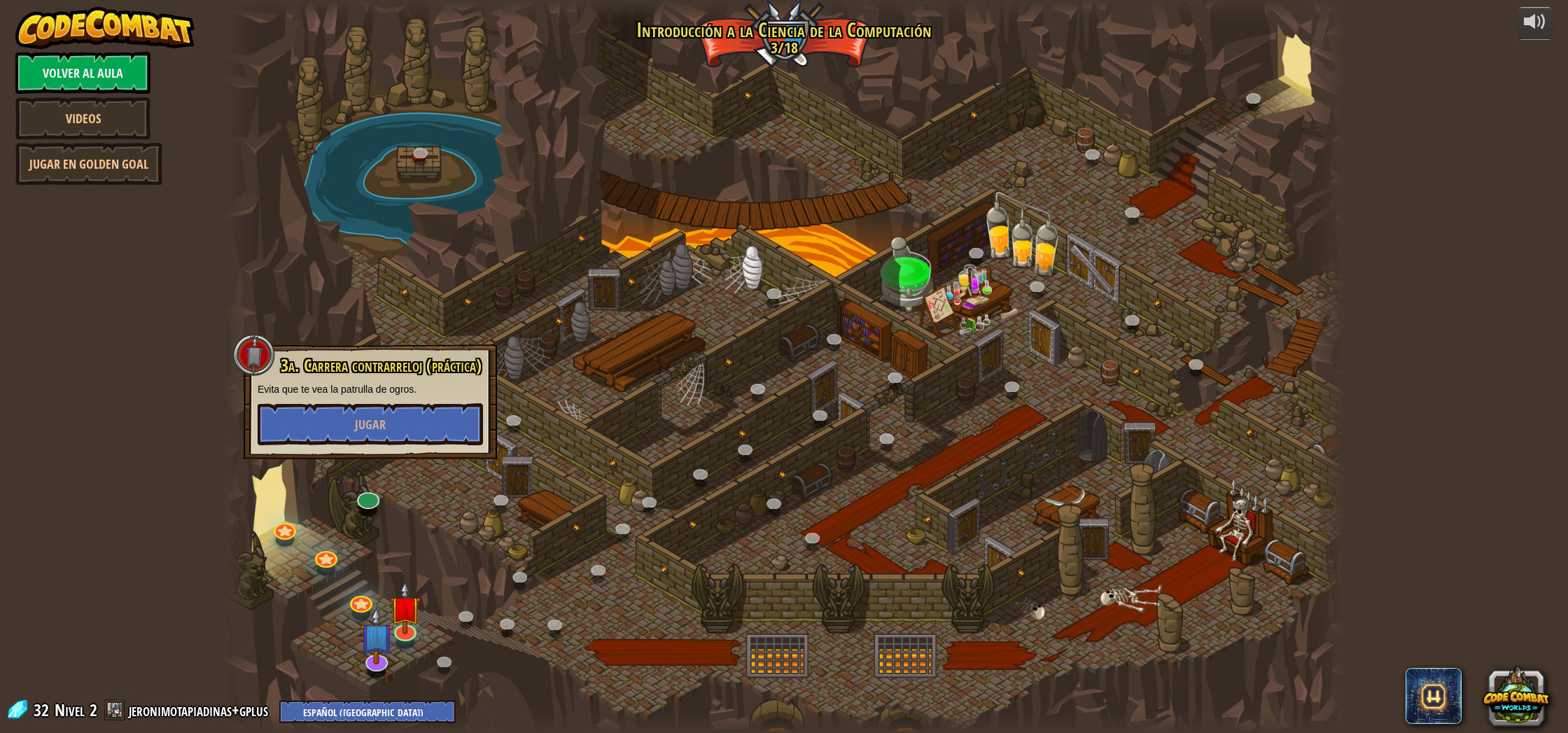
click at [540, 517] on div at bounding box center [784, 366] width 1122 height 733
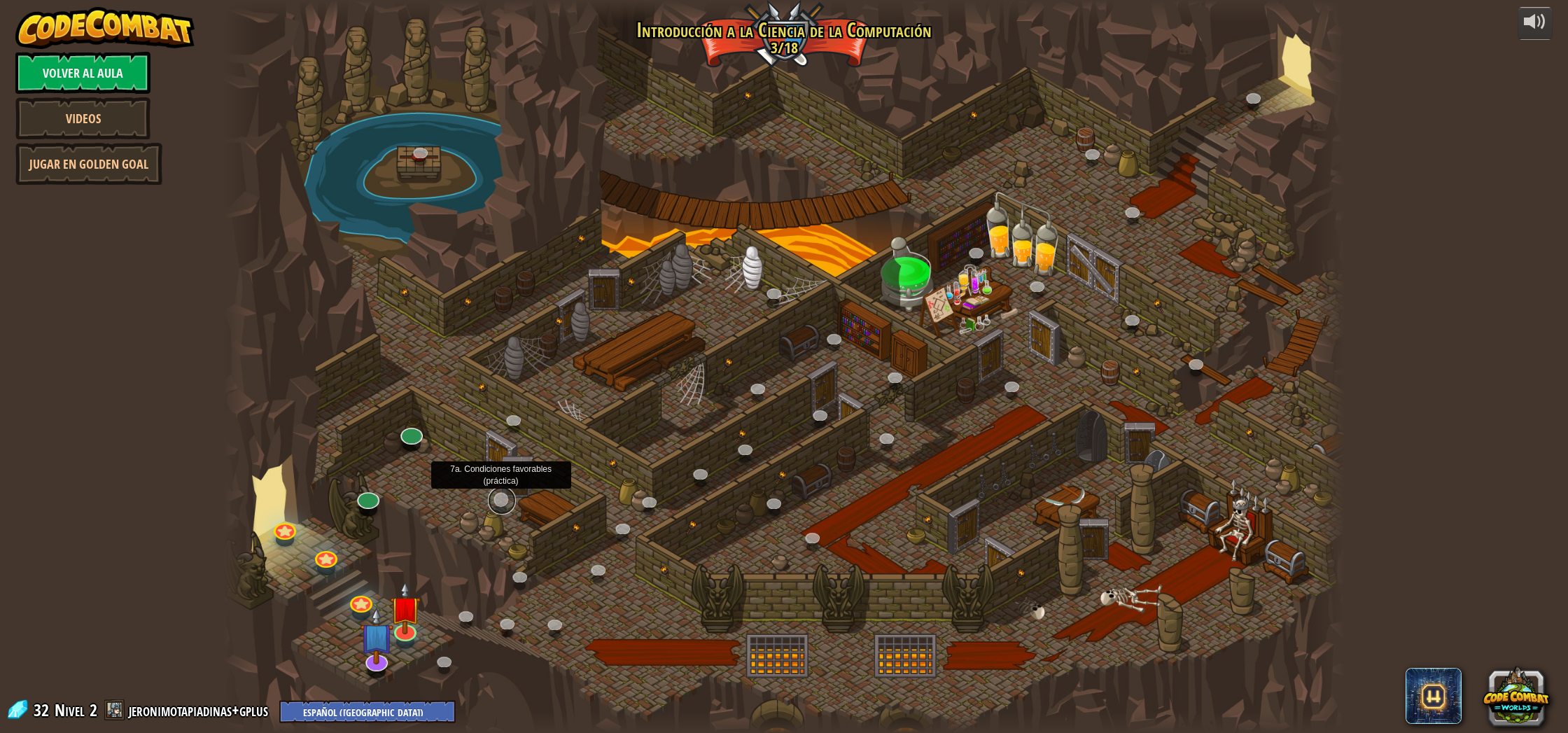
click at [513, 501] on link at bounding box center [501, 500] width 28 height 28
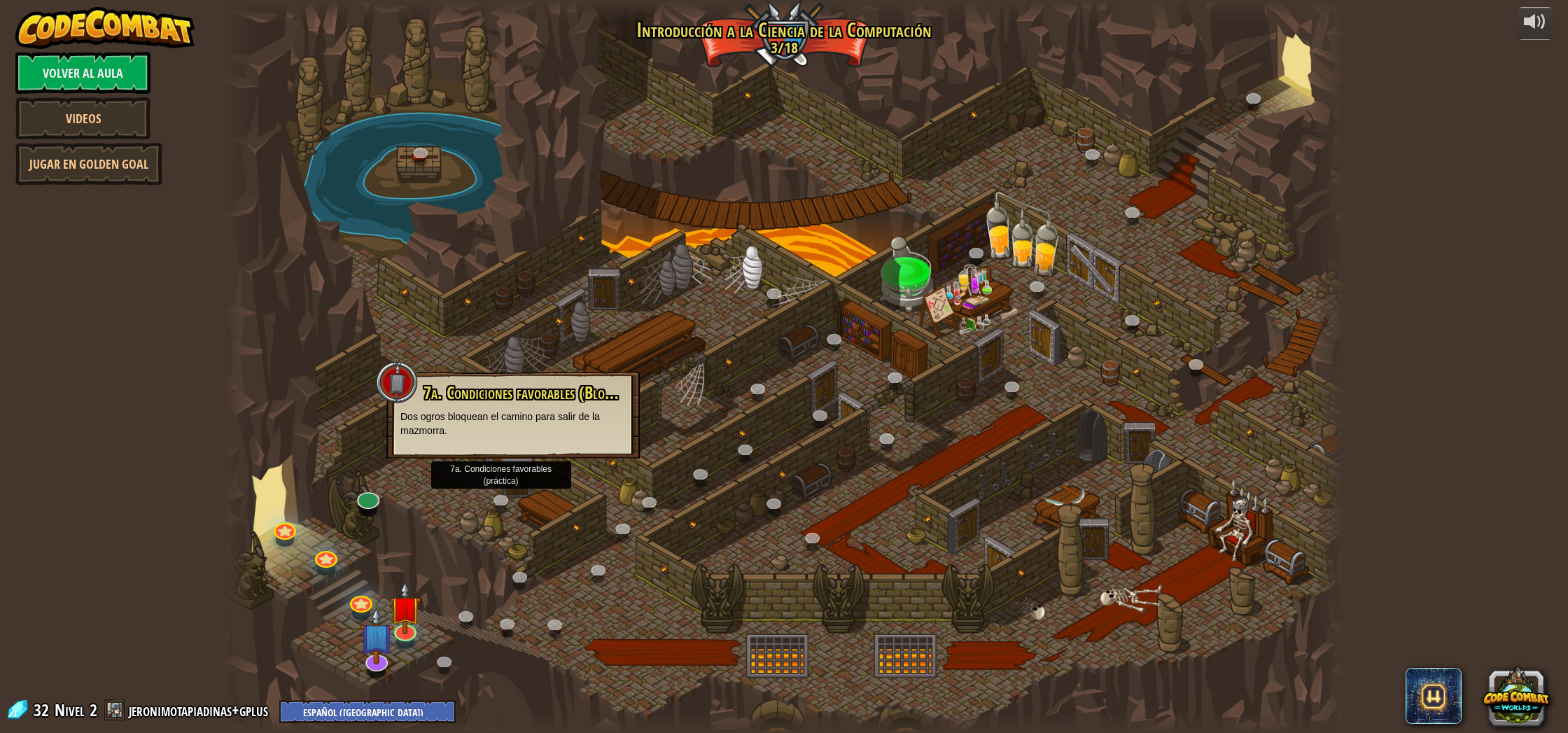
click at [633, 464] on div at bounding box center [784, 366] width 1122 height 733
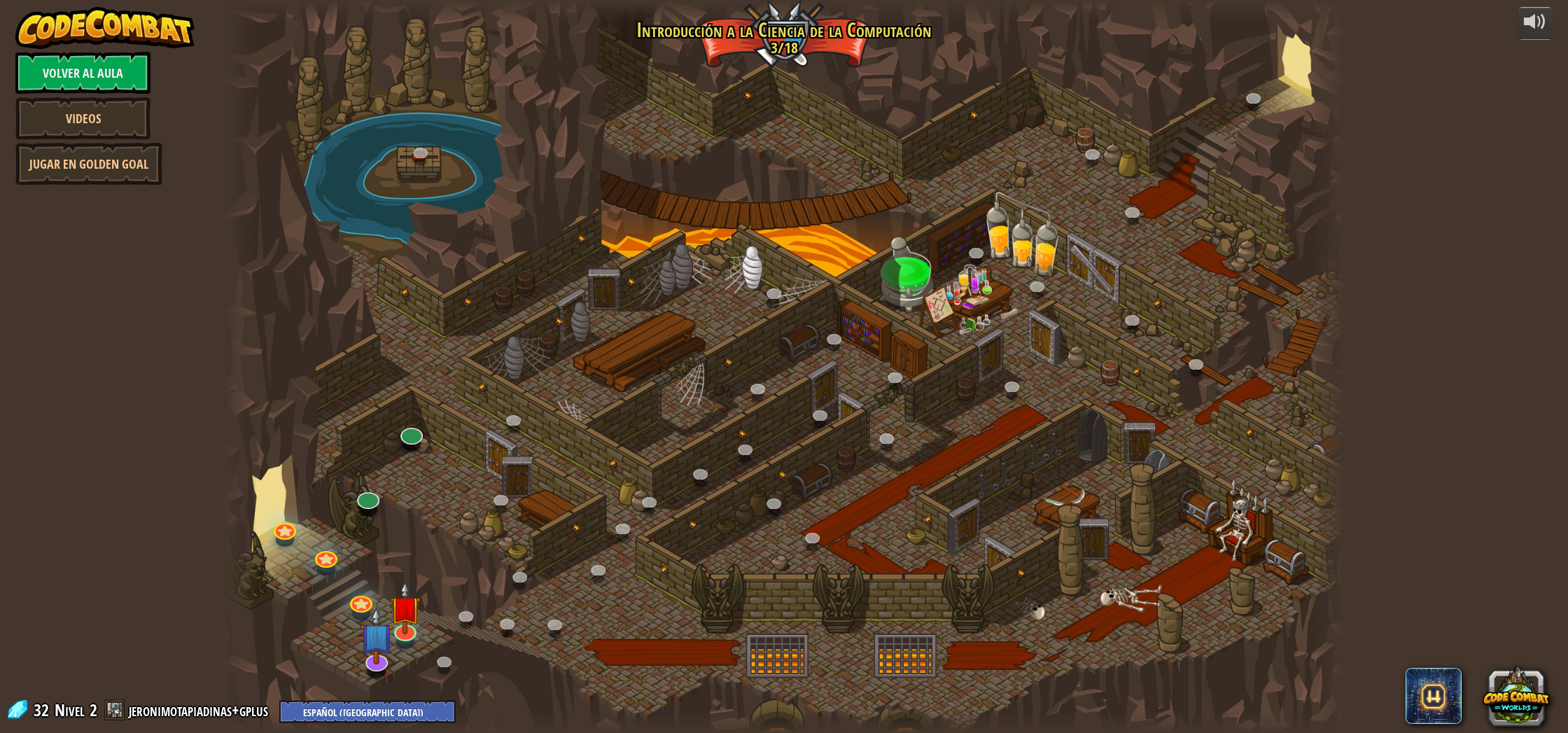
click at [497, 488] on div at bounding box center [784, 366] width 1122 height 733
click at [508, 498] on link at bounding box center [501, 500] width 28 height 28
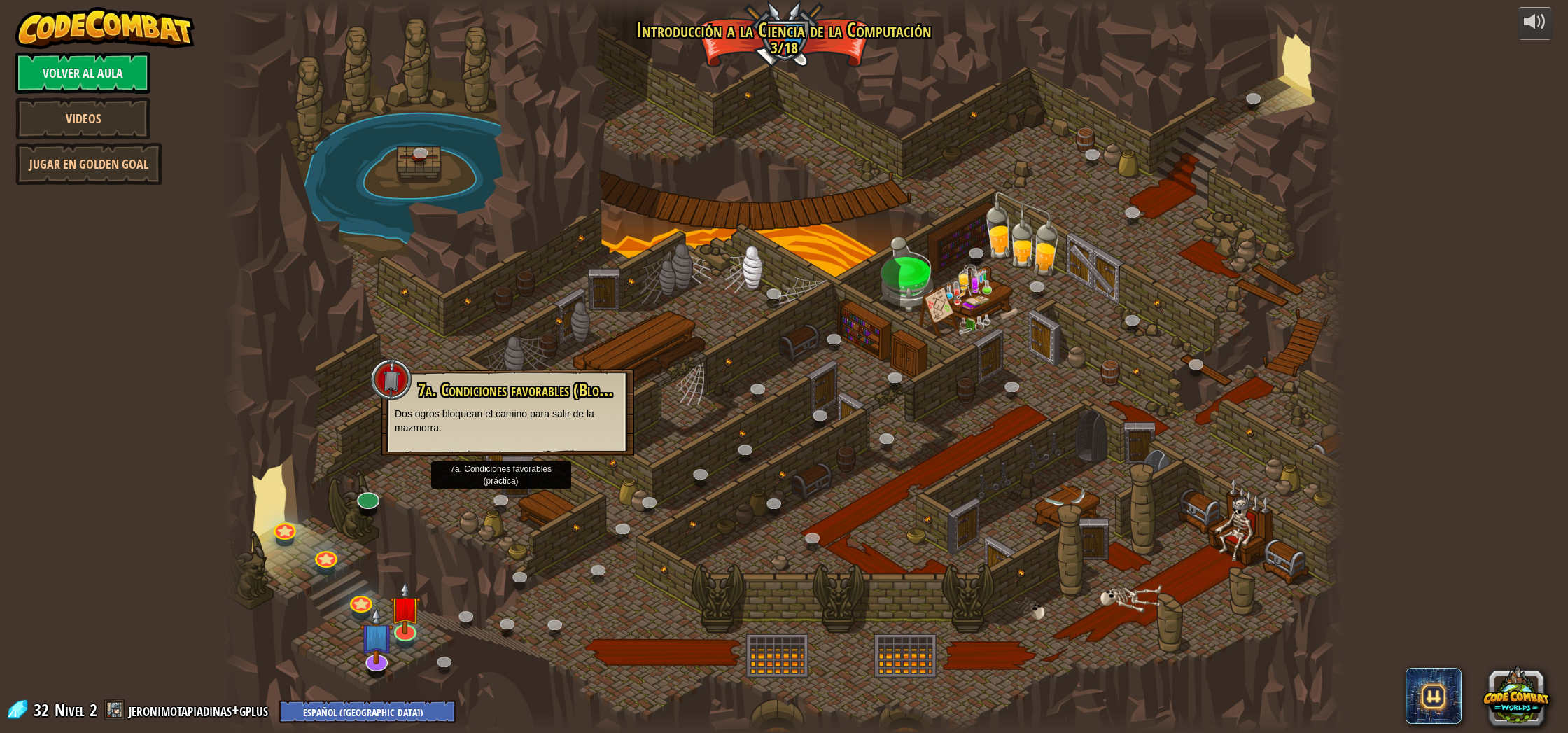
click at [661, 526] on div at bounding box center [784, 366] width 1122 height 733
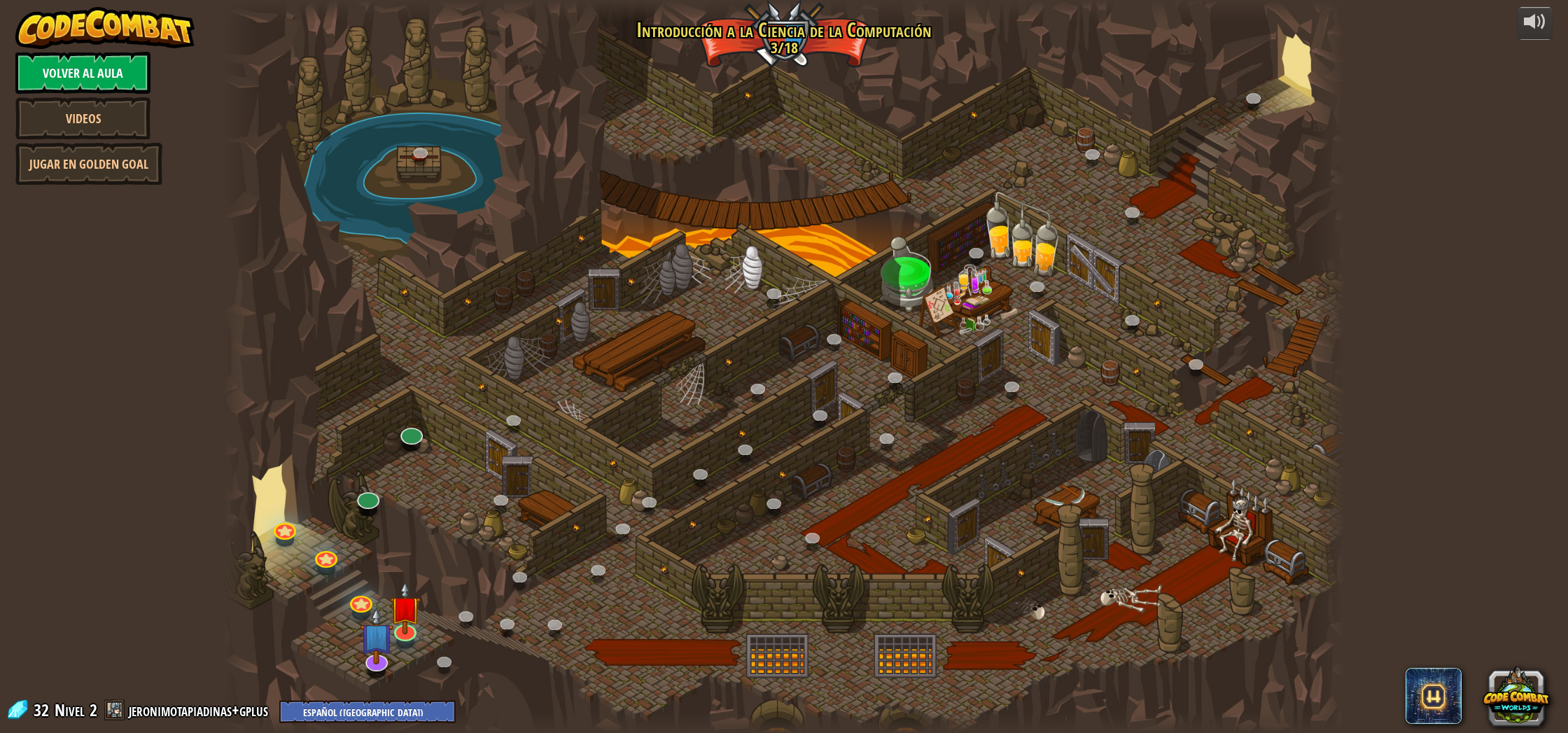
drag, startPoint x: 89, startPoint y: 113, endPoint x: 112, endPoint y: 69, distance: 49.6
click at [112, 69] on div "Volver al aula Videos Jugar en Golden Goal" at bounding box center [83, 118] width 135 height 133
click at [112, 69] on link "Volver al aula" at bounding box center [83, 73] width 135 height 42
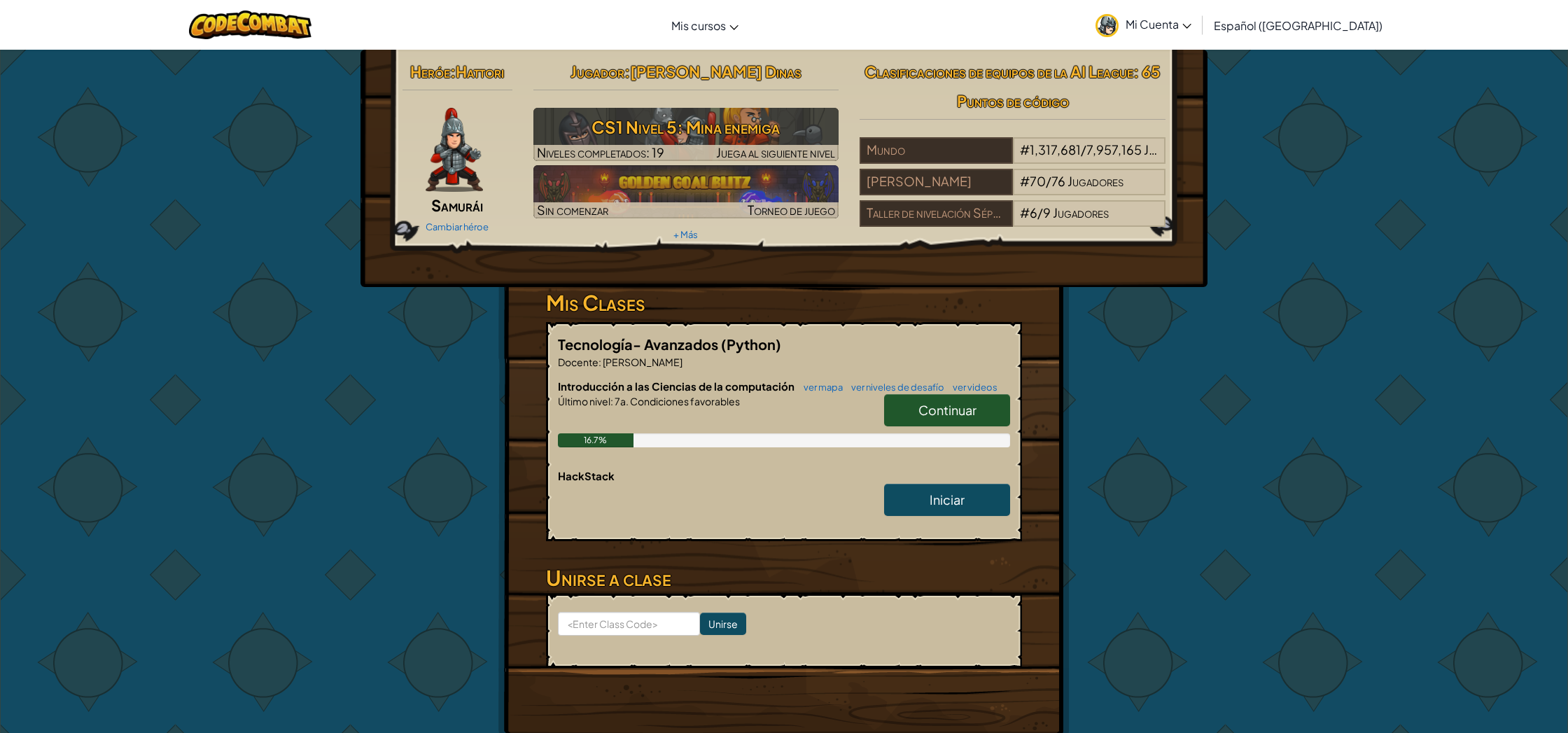
click at [1188, 16] on link "Mi Cuenta" at bounding box center [1143, 25] width 110 height 44
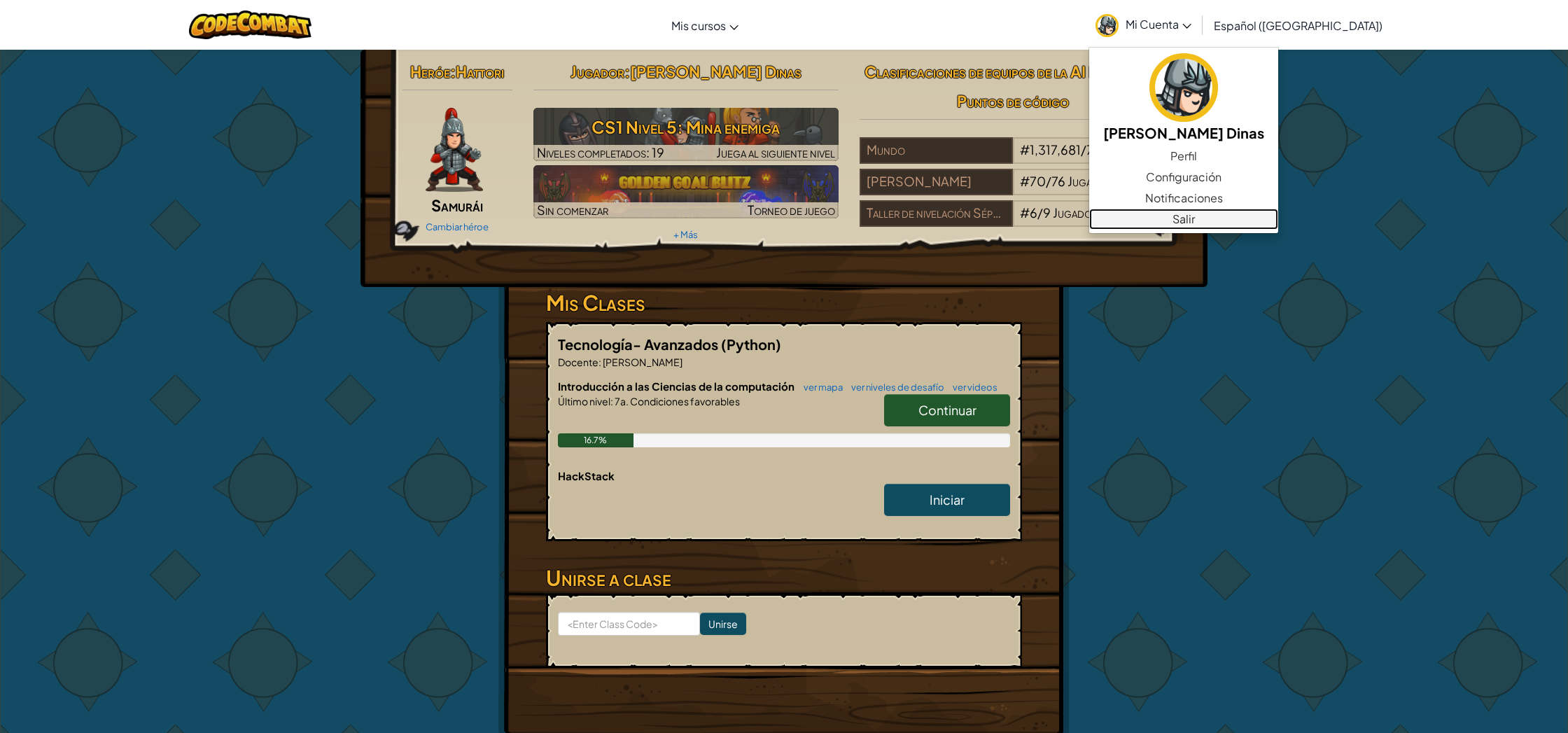
click at [1245, 215] on link "Salir" at bounding box center [1183, 219] width 189 height 21
